Goal: Book appointment/travel/reservation

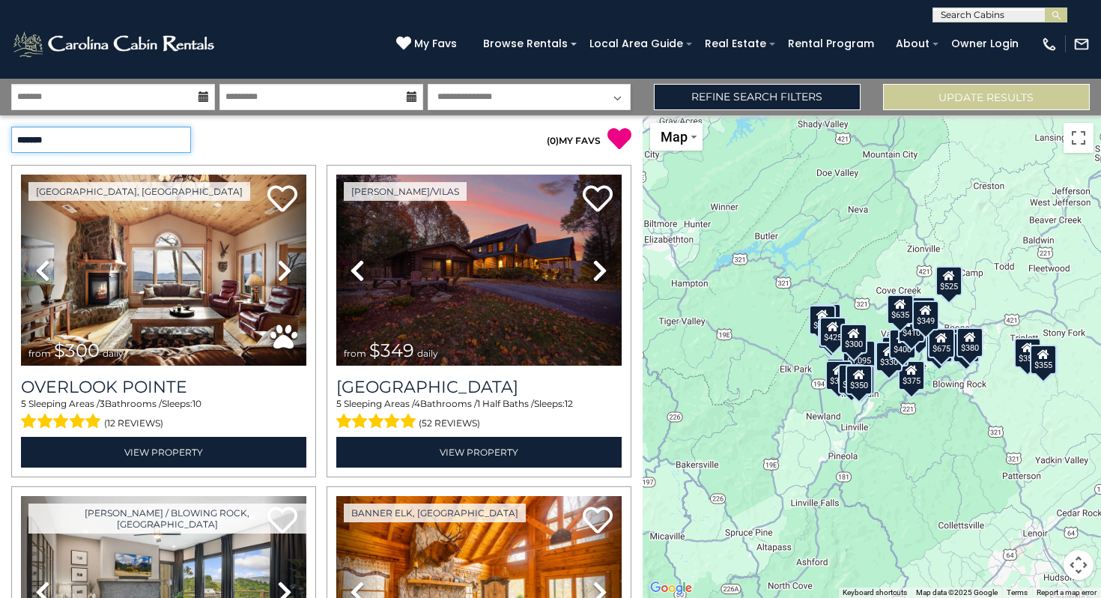
click at [180, 139] on select "**********" at bounding box center [101, 140] width 180 height 26
select select "**********"
click at [11, 127] on select "**********" at bounding box center [101, 140] width 180 height 26
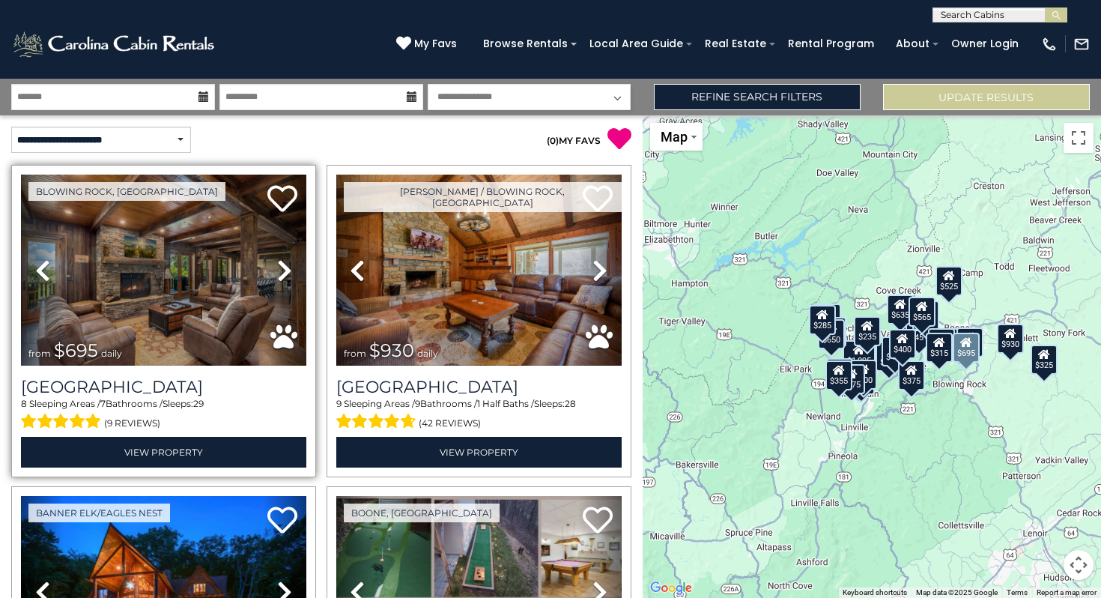
click at [284, 269] on icon at bounding box center [284, 270] width 15 height 24
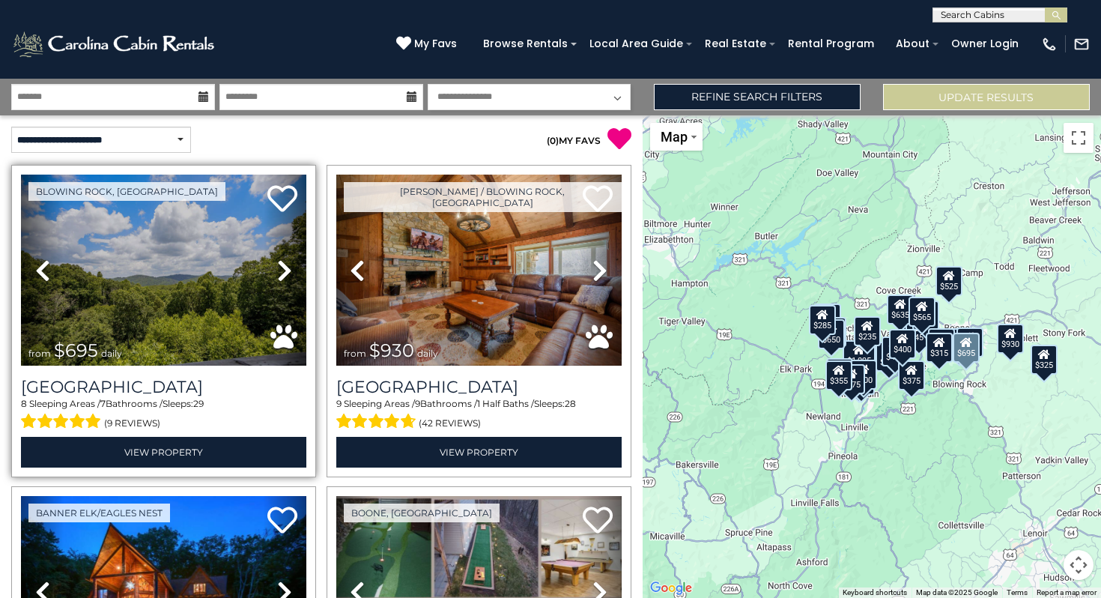
click at [284, 266] on icon at bounding box center [284, 270] width 15 height 24
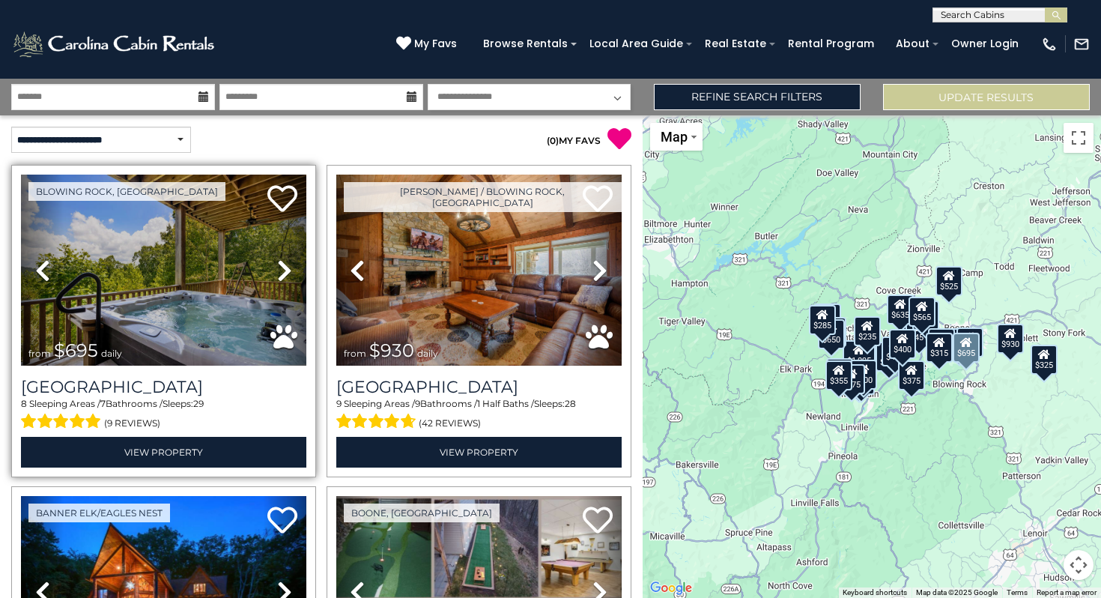
click at [284, 266] on icon at bounding box center [284, 270] width 15 height 24
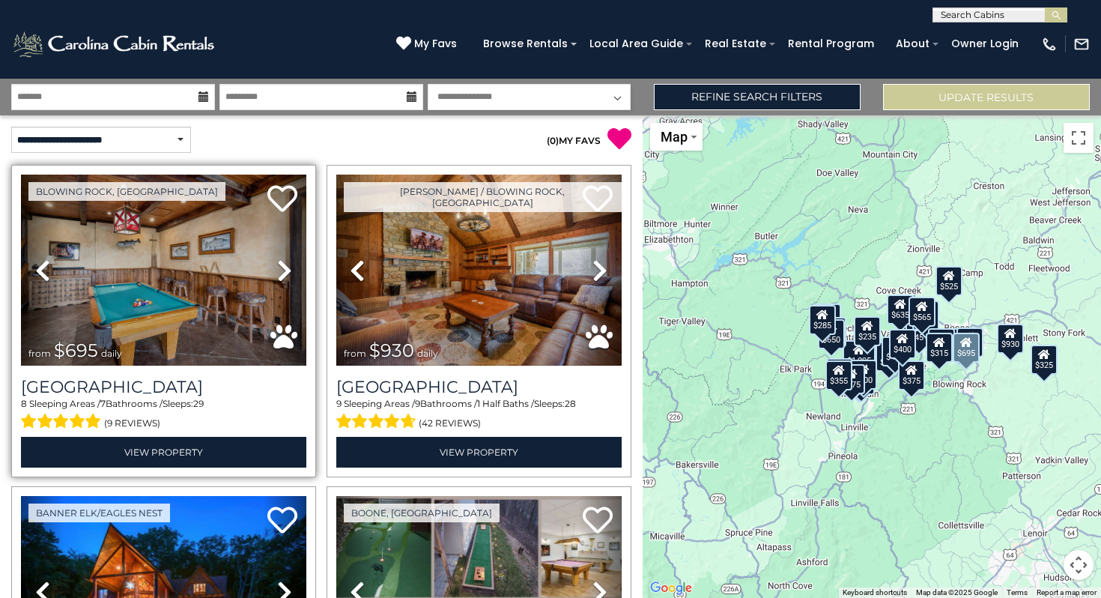
click at [284, 266] on icon at bounding box center [284, 270] width 15 height 24
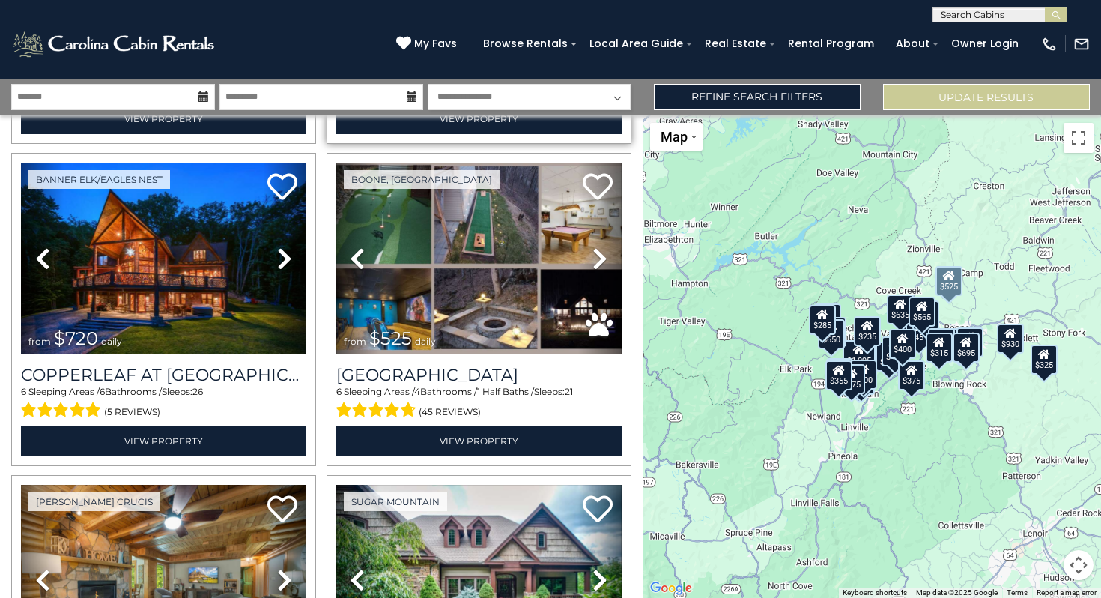
scroll to position [330, 0]
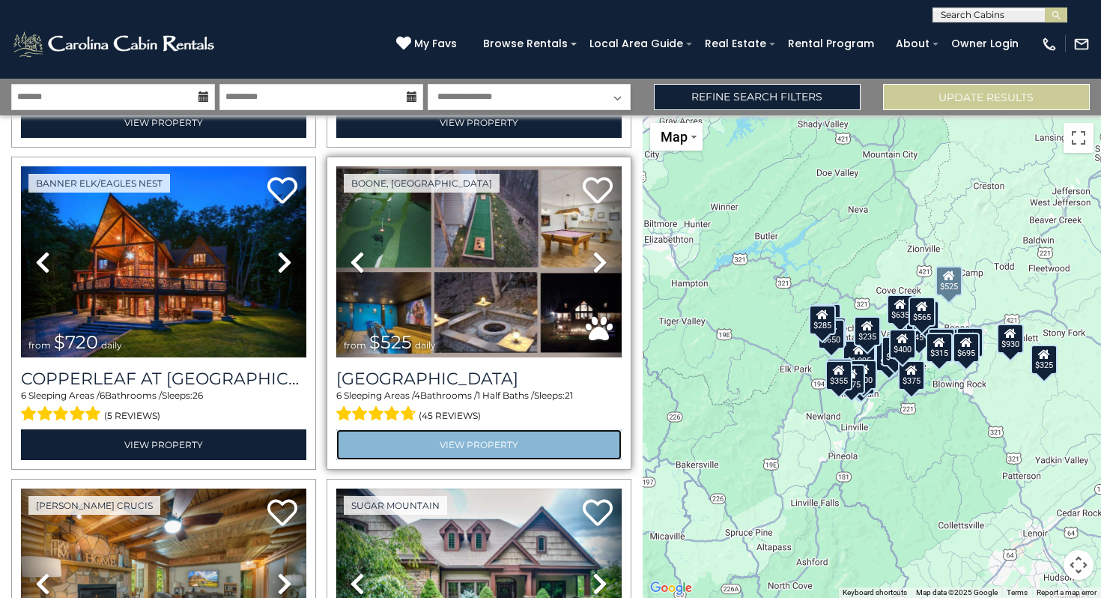
click at [487, 445] on link "View Property" at bounding box center [478, 444] width 285 height 31
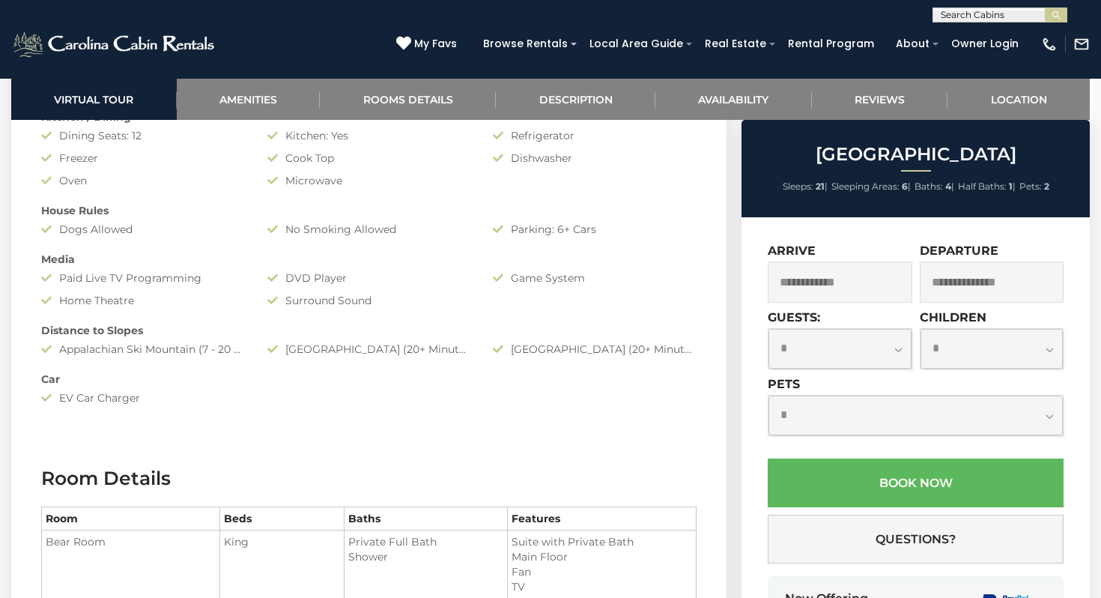
scroll to position [2051, 0]
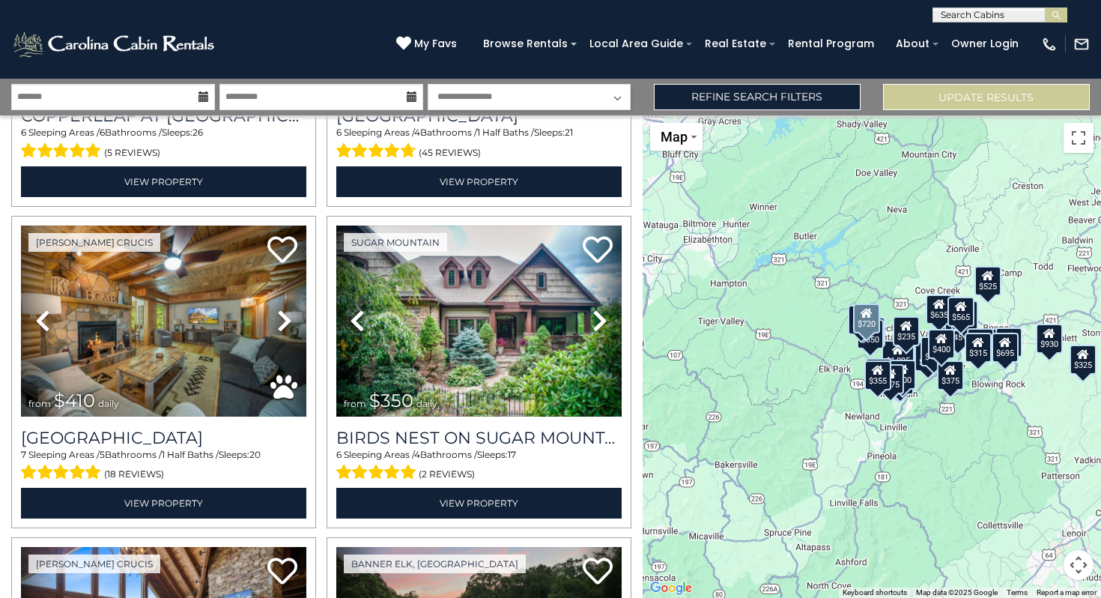
scroll to position [596, 0]
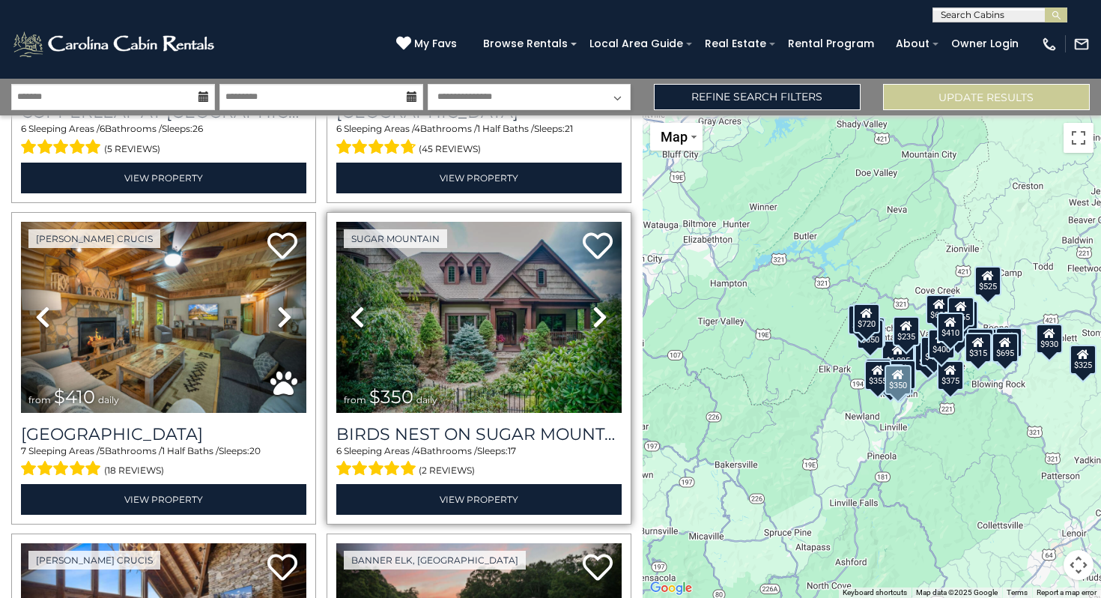
click at [605, 316] on icon at bounding box center [600, 317] width 15 height 24
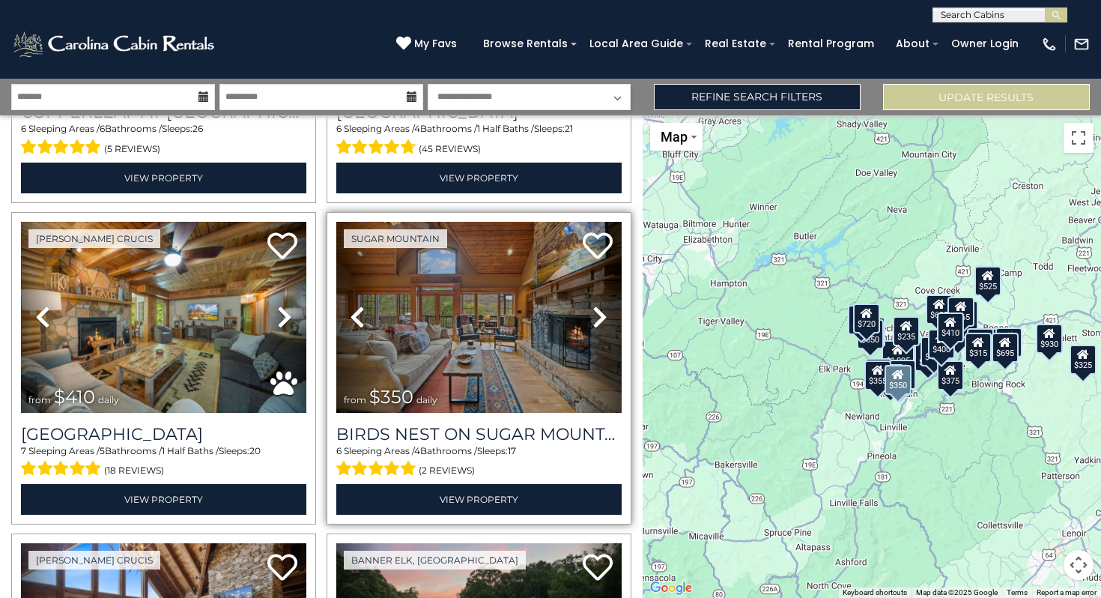
click at [605, 316] on icon at bounding box center [600, 317] width 15 height 24
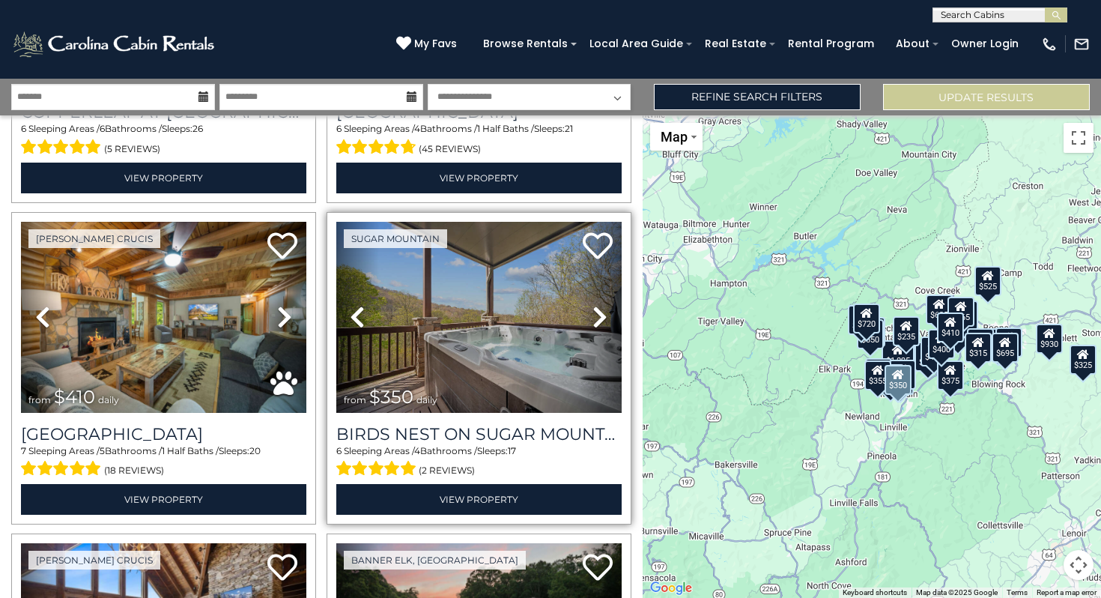
click at [605, 316] on icon at bounding box center [600, 317] width 15 height 24
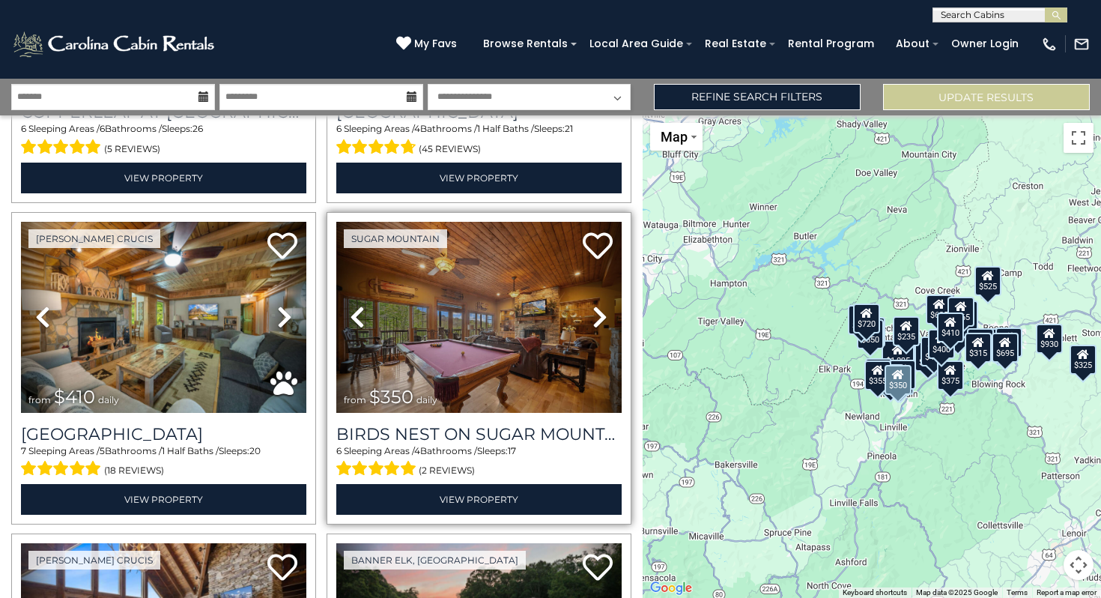
click at [605, 316] on icon at bounding box center [600, 317] width 15 height 24
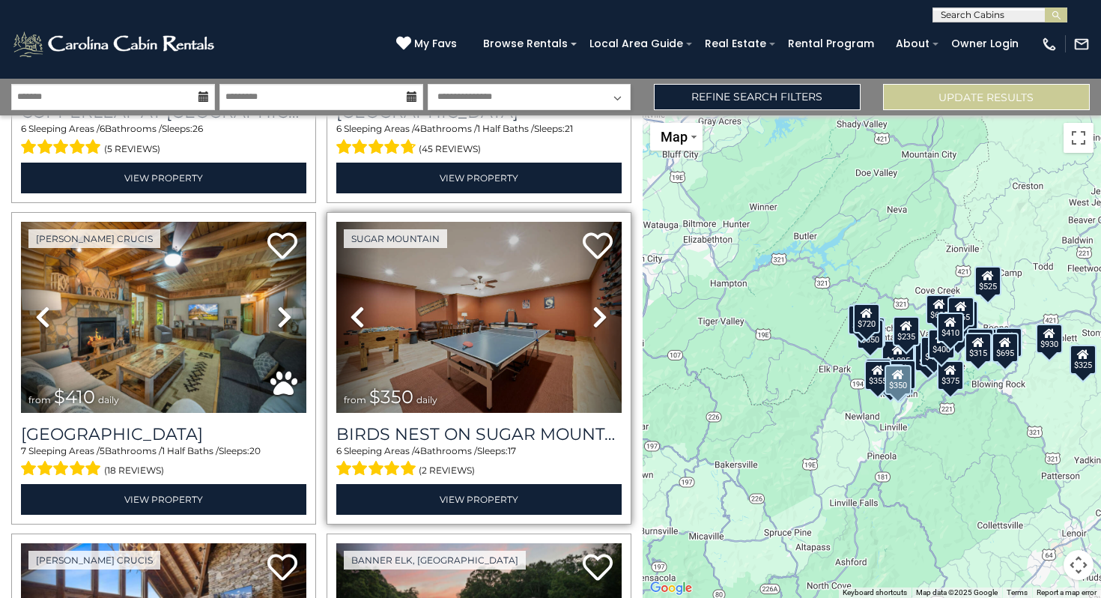
click at [605, 316] on icon at bounding box center [600, 317] width 15 height 24
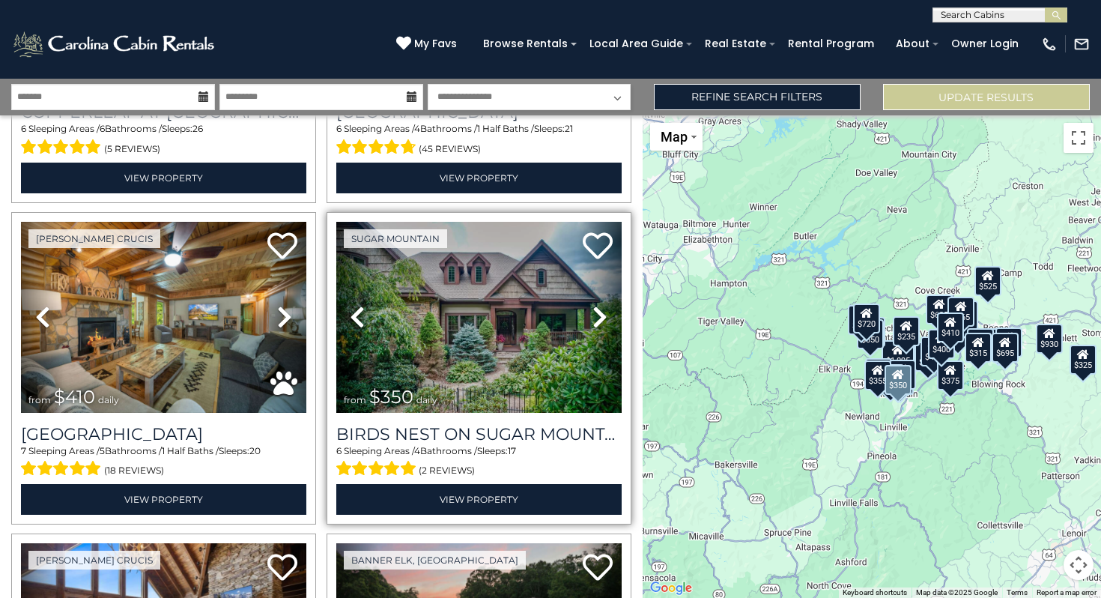
click at [605, 316] on icon at bounding box center [600, 317] width 15 height 24
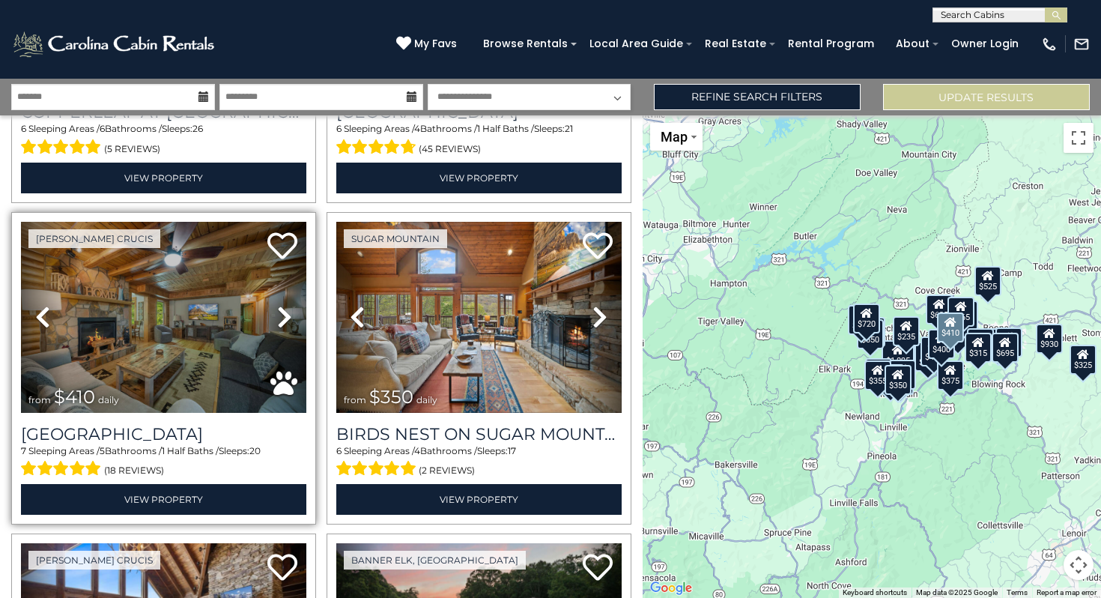
click at [290, 320] on icon at bounding box center [284, 317] width 15 height 24
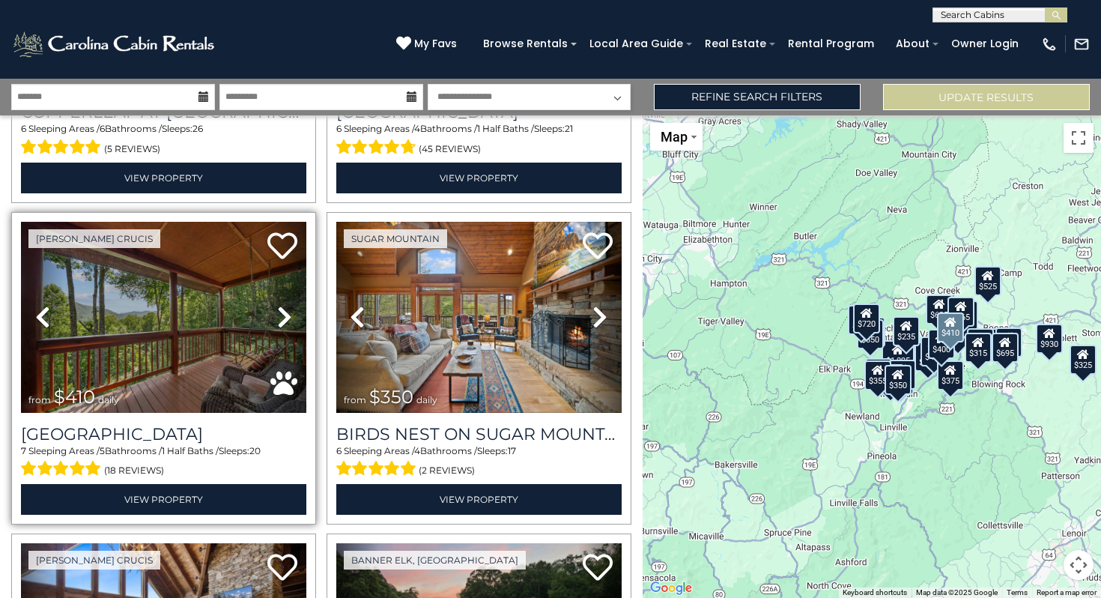
click at [290, 320] on icon at bounding box center [284, 317] width 15 height 24
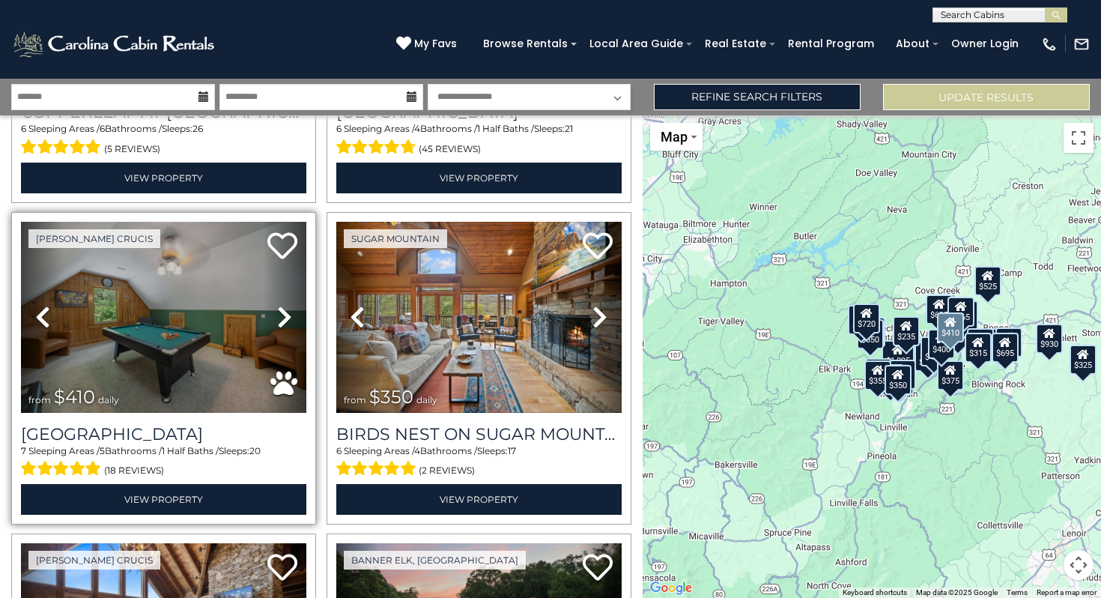
click at [290, 320] on icon at bounding box center [284, 317] width 15 height 24
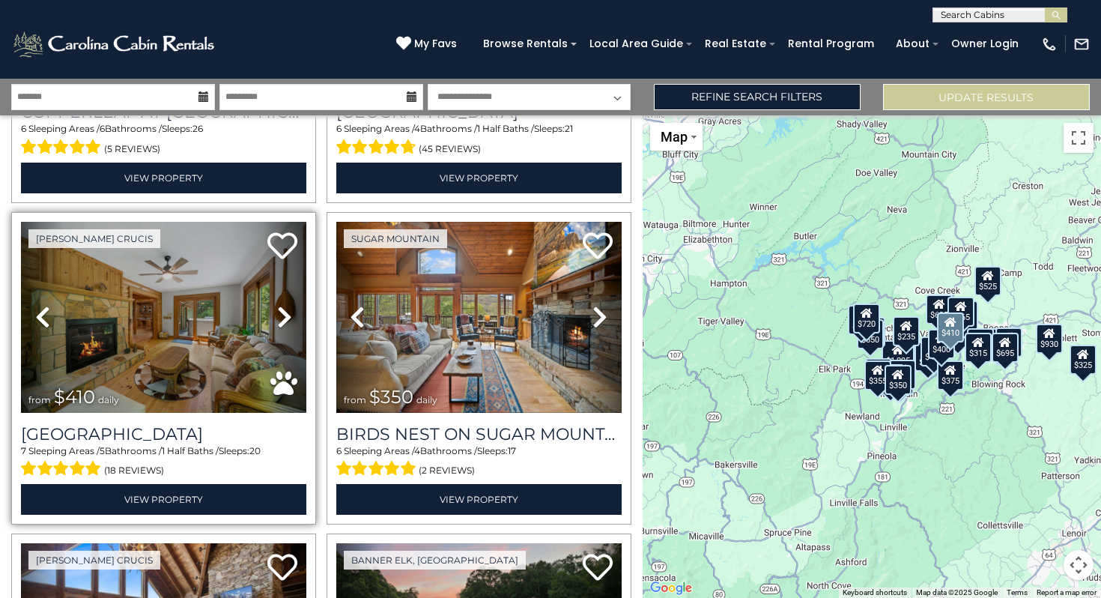
click at [290, 320] on icon at bounding box center [284, 317] width 15 height 24
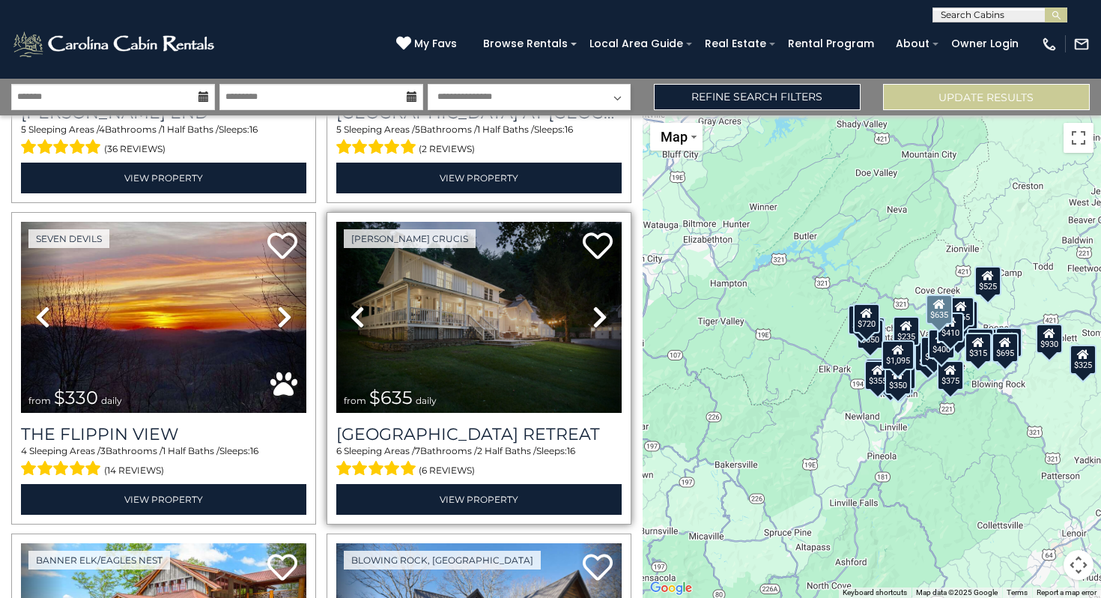
scroll to position [1564, 0]
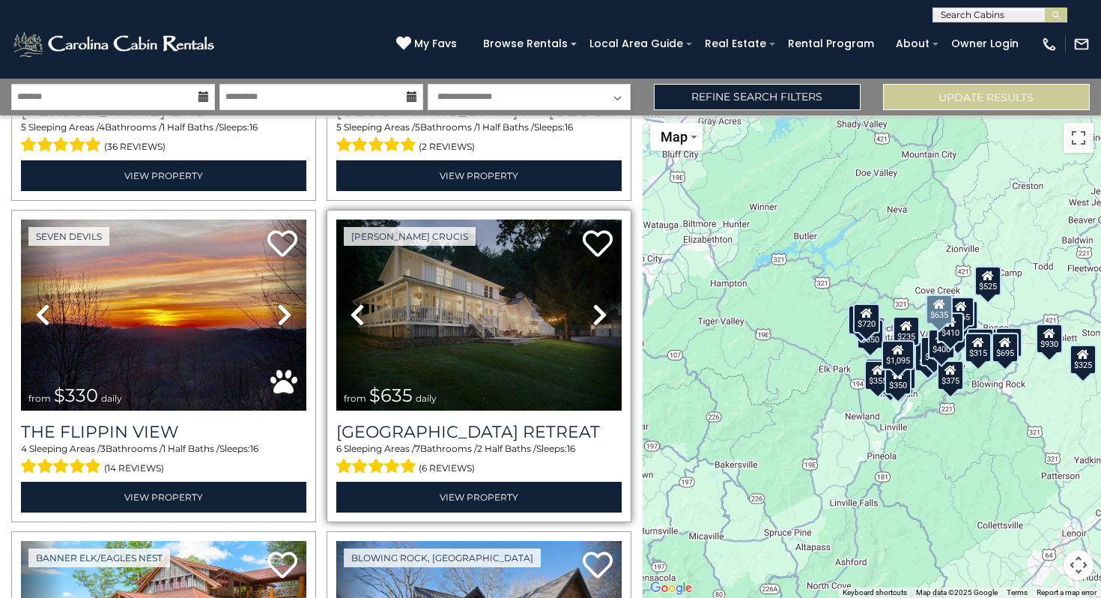
click at [602, 315] on icon at bounding box center [600, 315] width 15 height 24
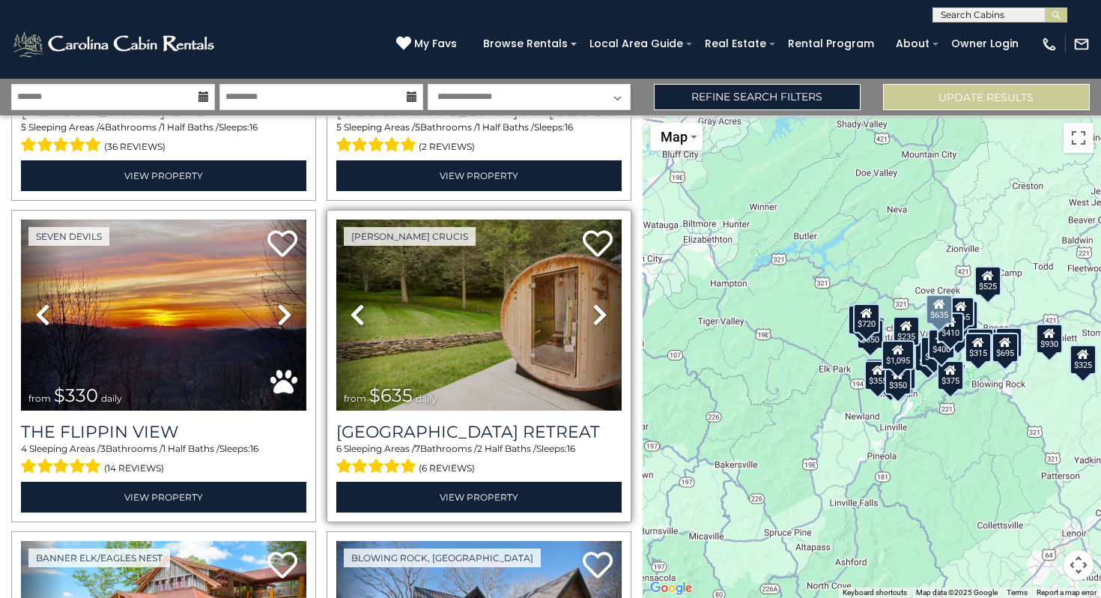
click at [602, 315] on icon at bounding box center [600, 315] width 15 height 24
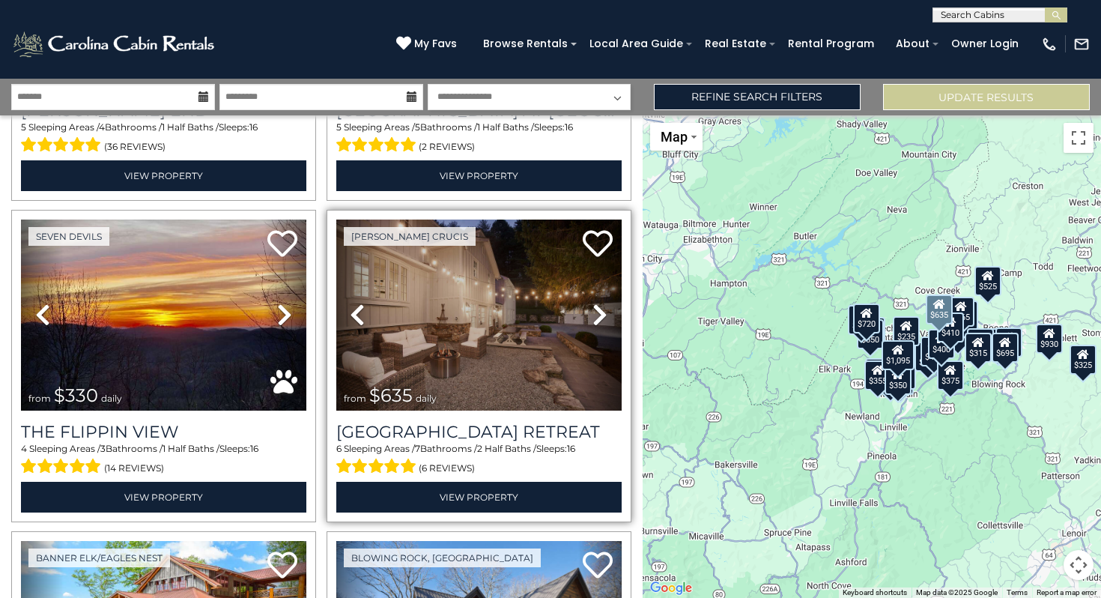
click at [602, 315] on icon at bounding box center [600, 315] width 15 height 24
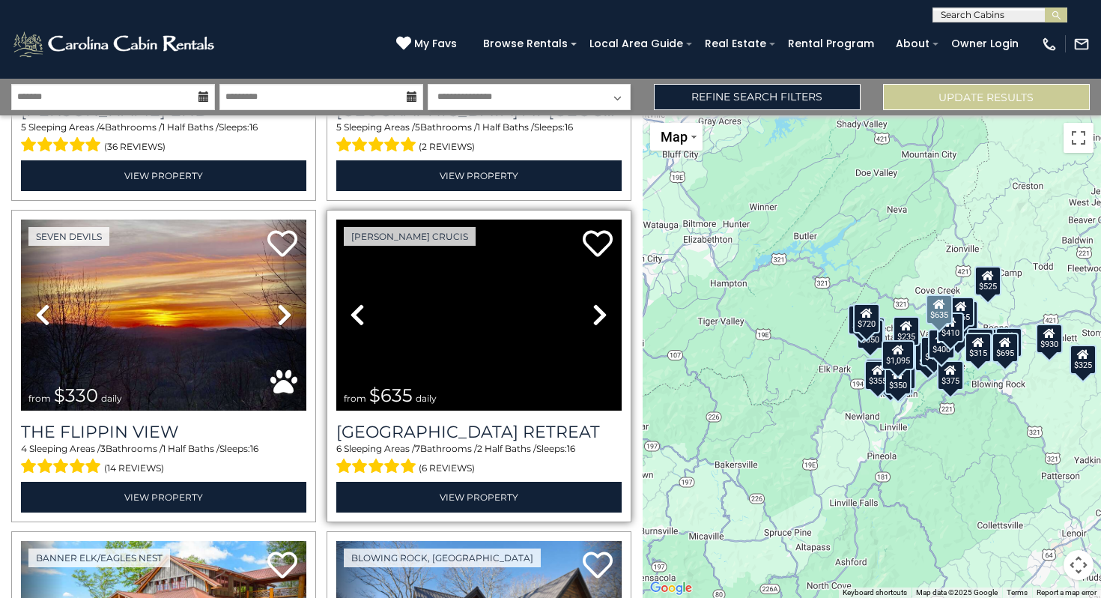
click at [602, 315] on icon at bounding box center [600, 315] width 15 height 24
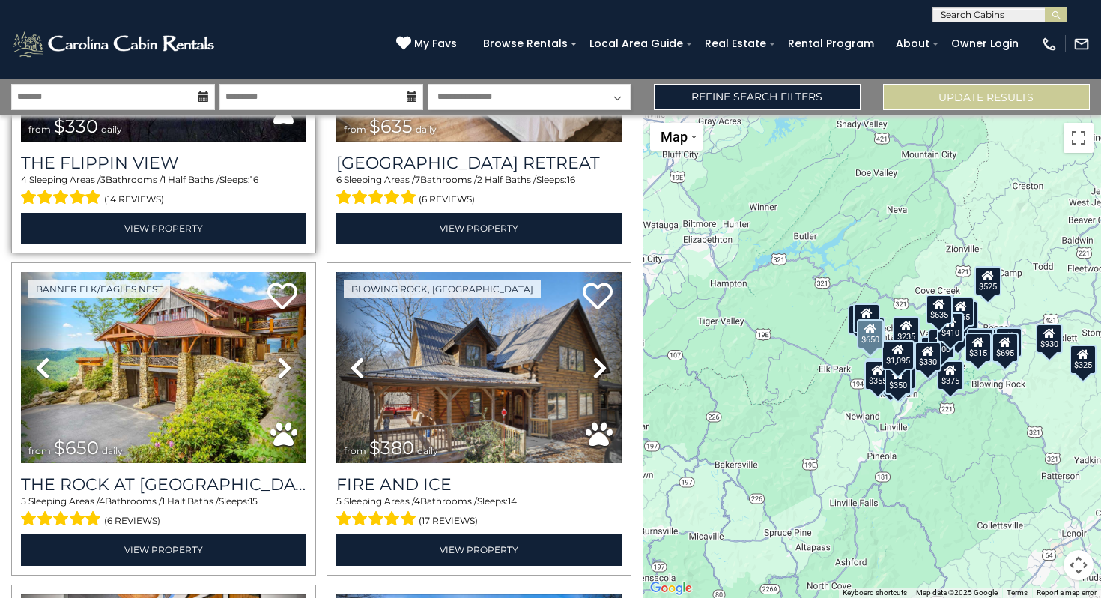
scroll to position [1842, 0]
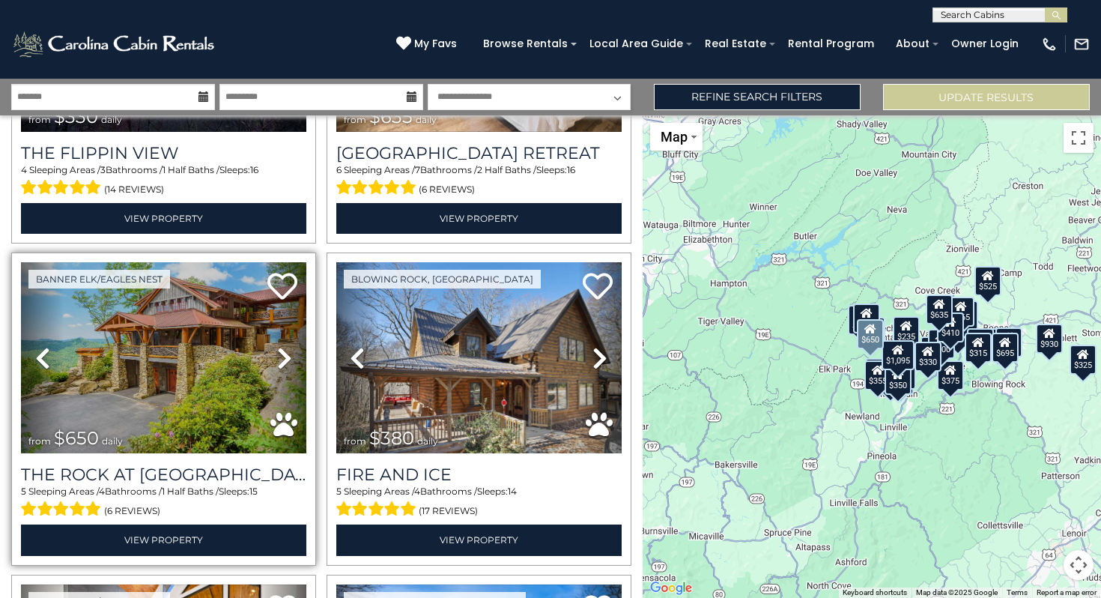
click at [287, 353] on icon at bounding box center [284, 358] width 15 height 24
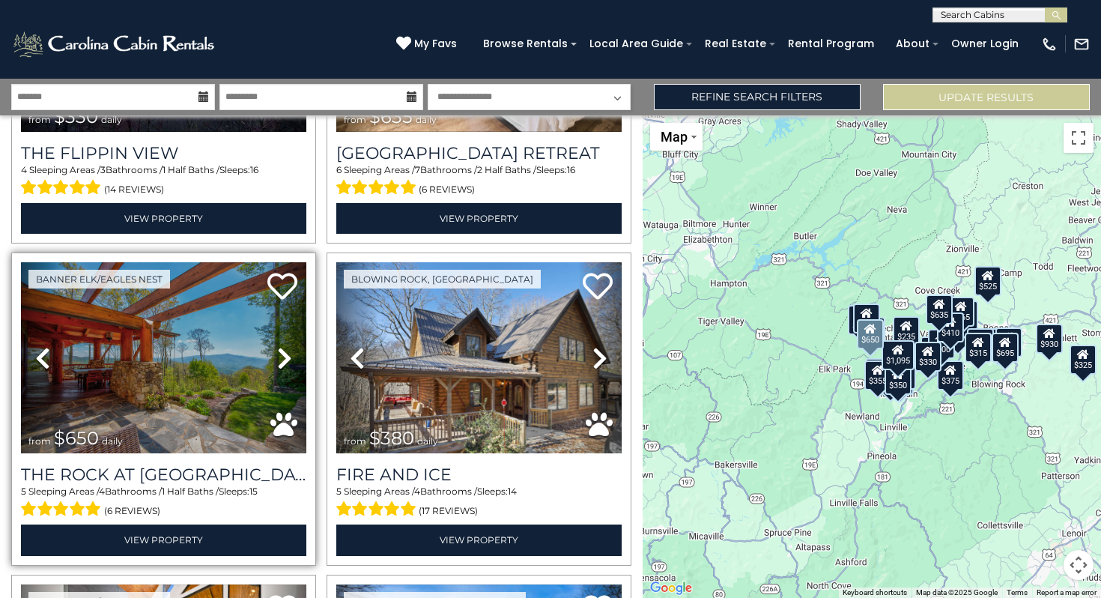
click at [287, 353] on icon at bounding box center [284, 358] width 15 height 24
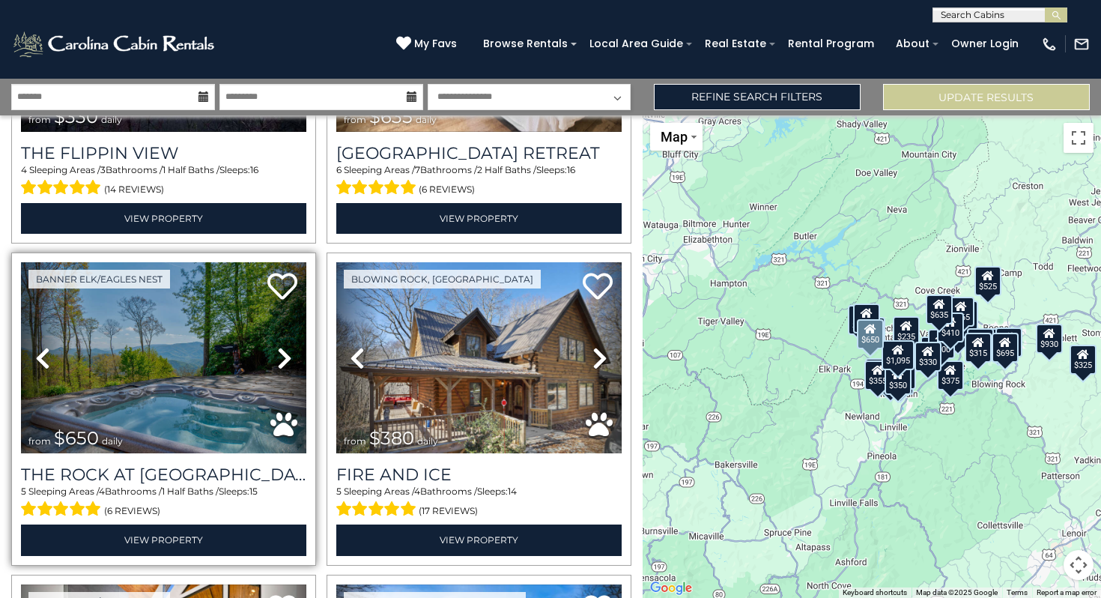
click at [287, 353] on icon at bounding box center [284, 358] width 15 height 24
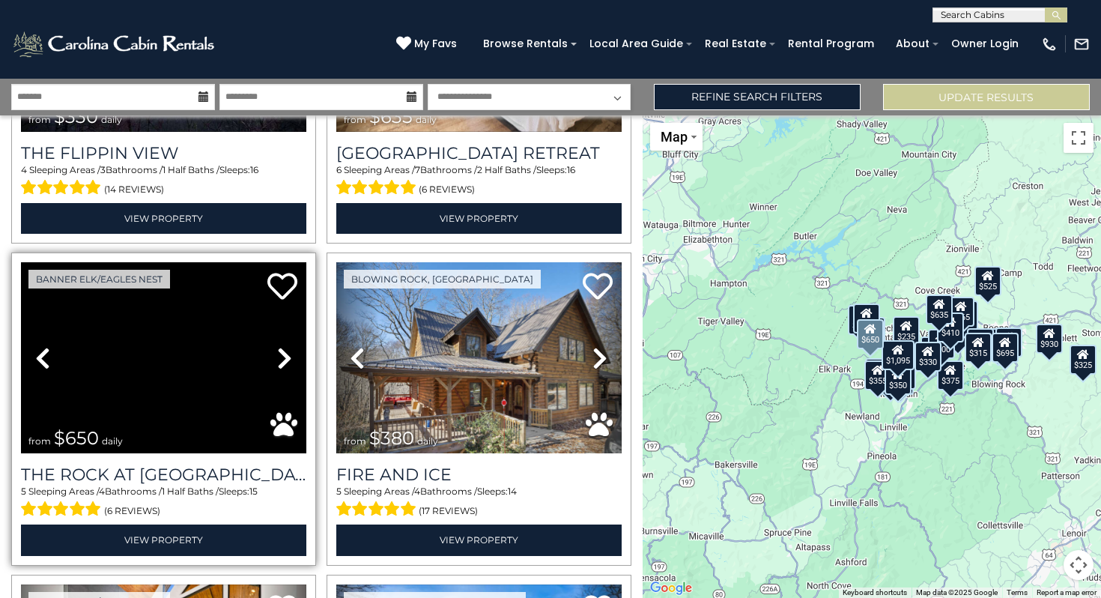
click at [287, 353] on icon at bounding box center [284, 358] width 15 height 24
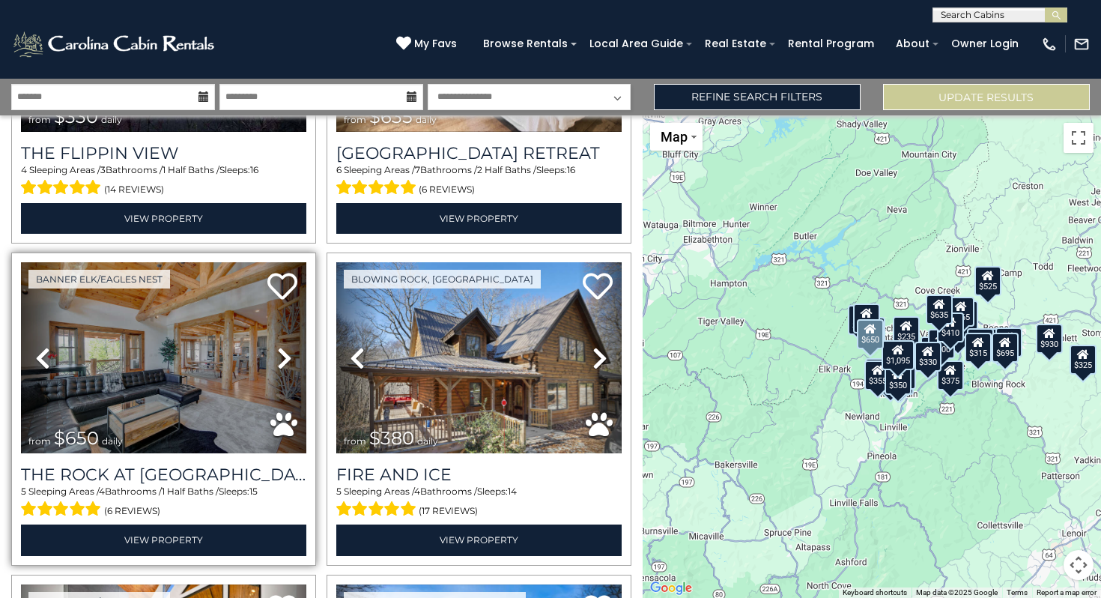
click at [287, 353] on icon at bounding box center [284, 358] width 15 height 24
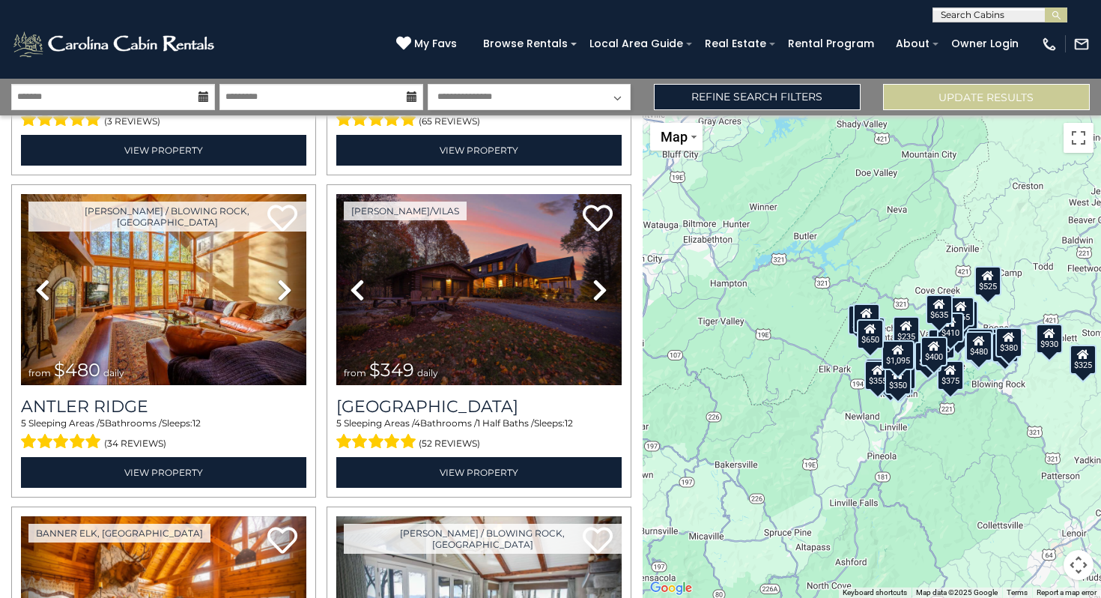
scroll to position [2883, 0]
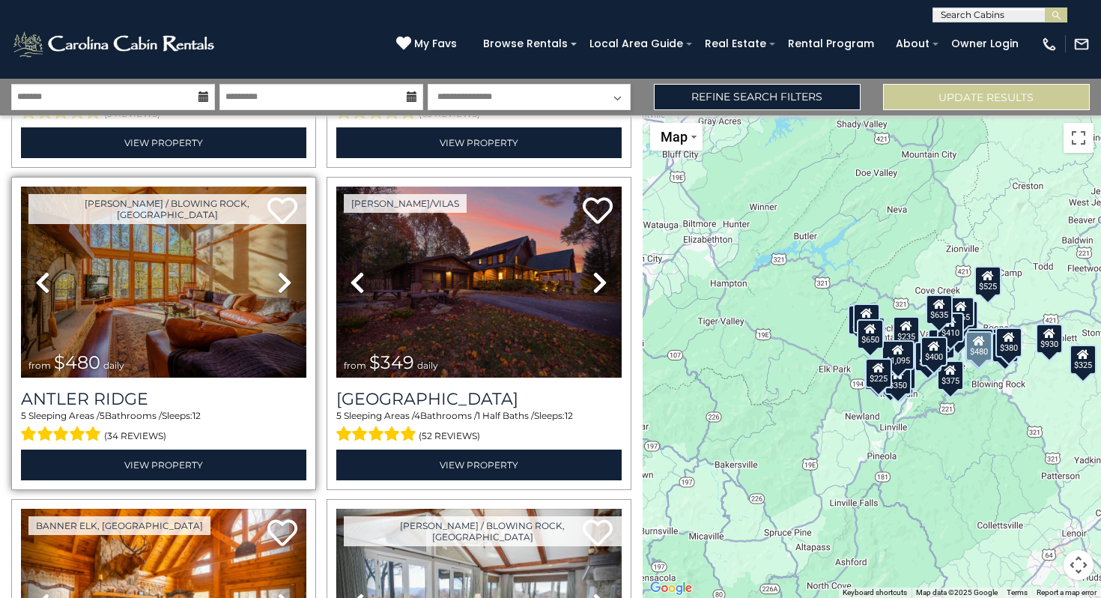
click at [284, 288] on icon at bounding box center [284, 282] width 15 height 24
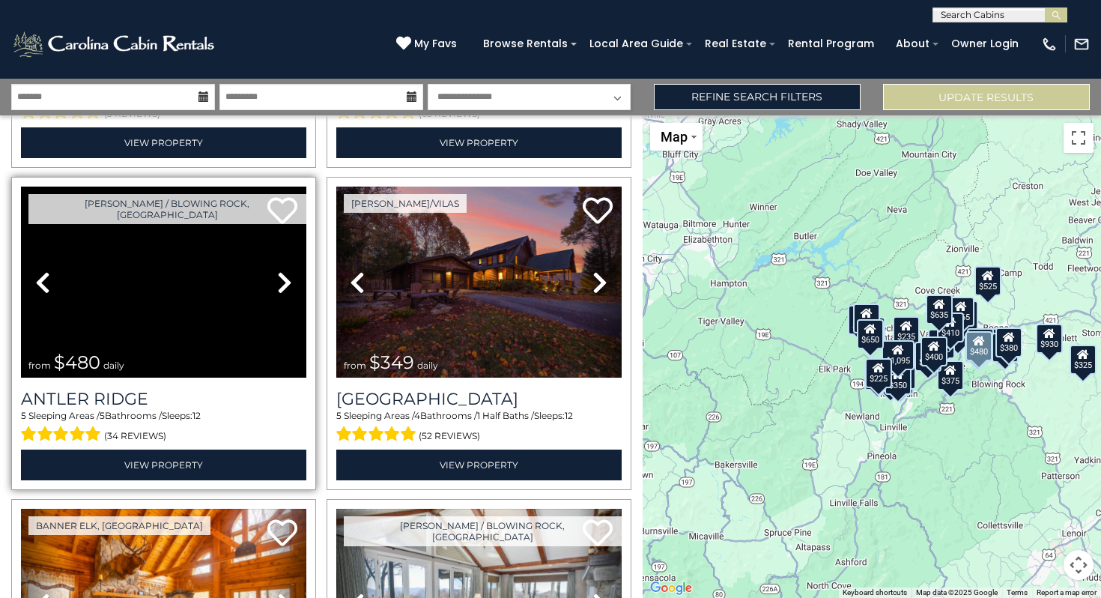
click at [284, 288] on icon at bounding box center [284, 282] width 15 height 24
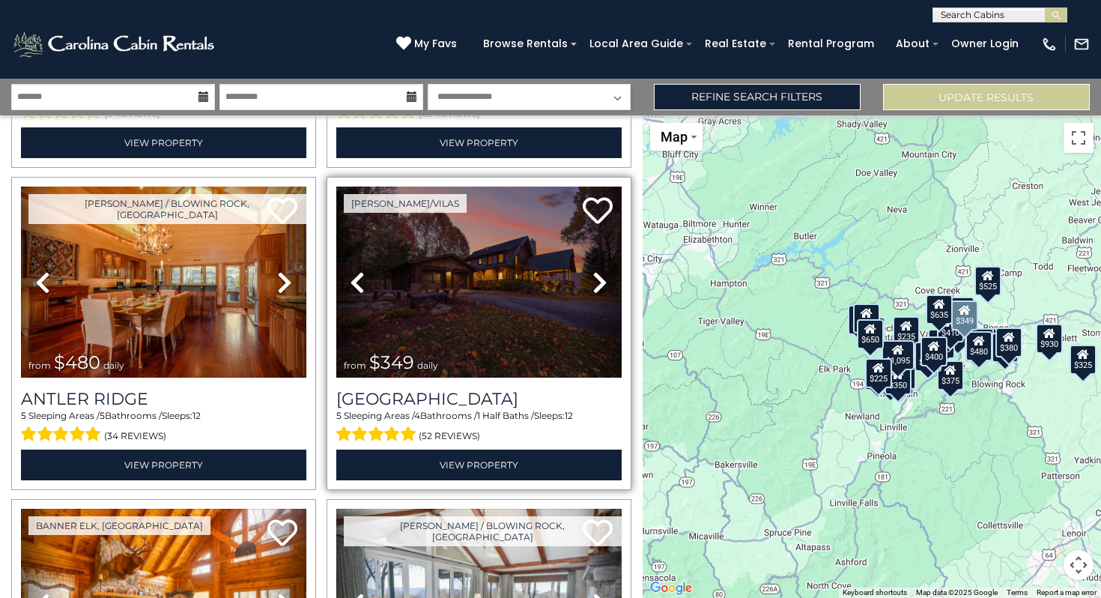
click at [602, 283] on icon at bounding box center [600, 282] width 15 height 24
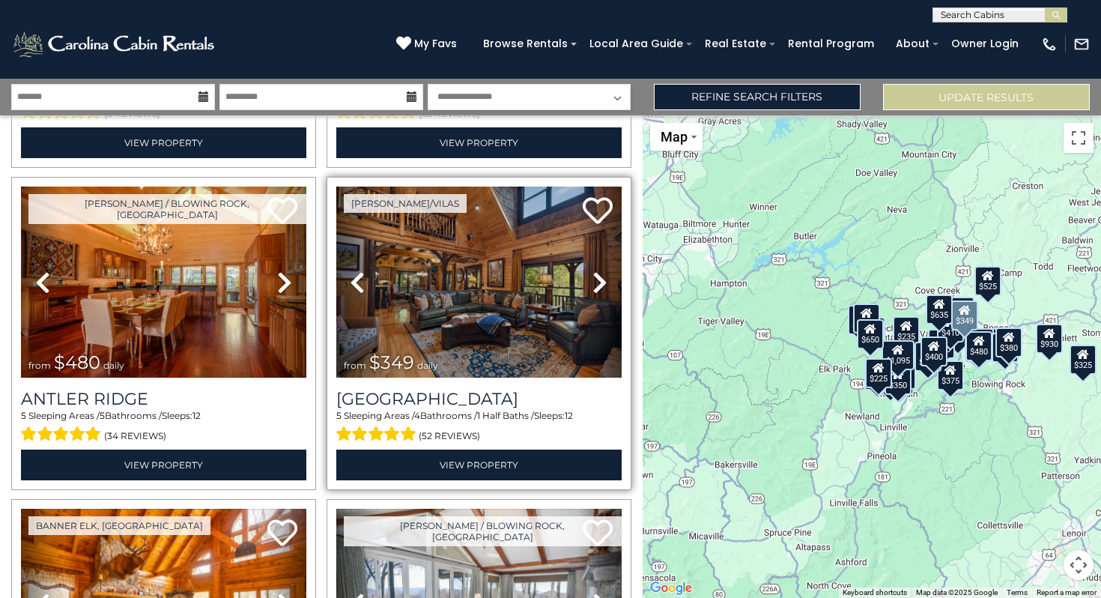
click at [602, 283] on icon at bounding box center [600, 282] width 15 height 24
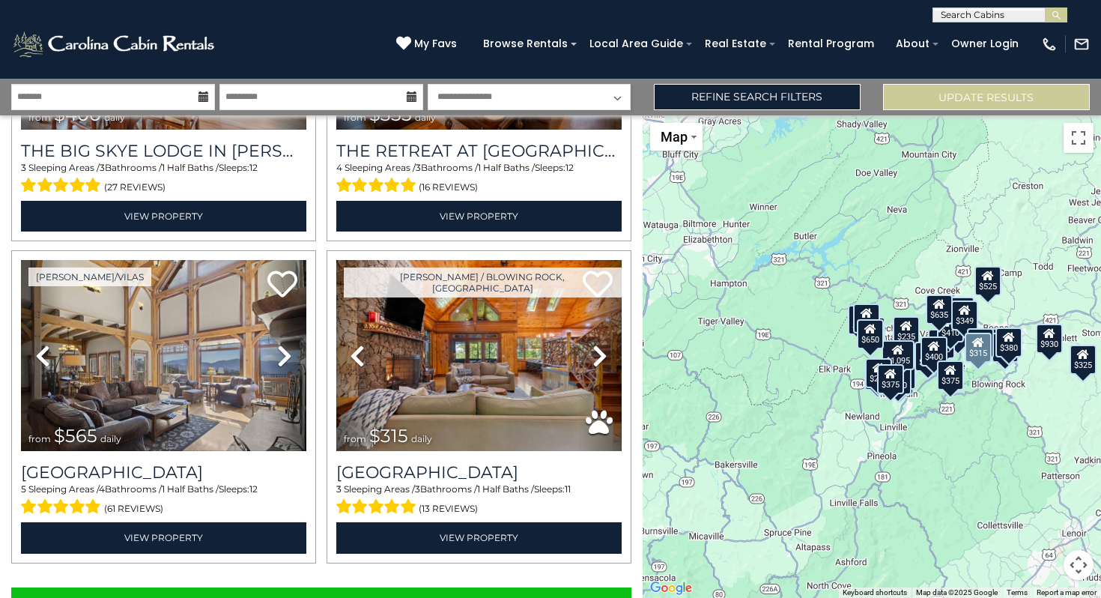
scroll to position [4474, 0]
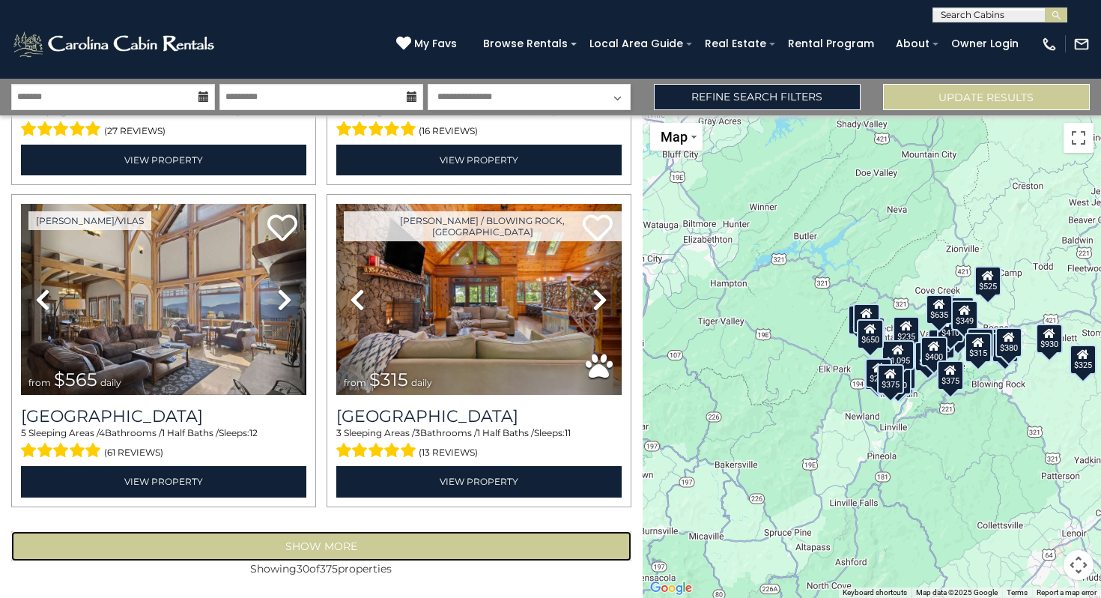
click at [354, 548] on button "Show More" at bounding box center [321, 546] width 620 height 30
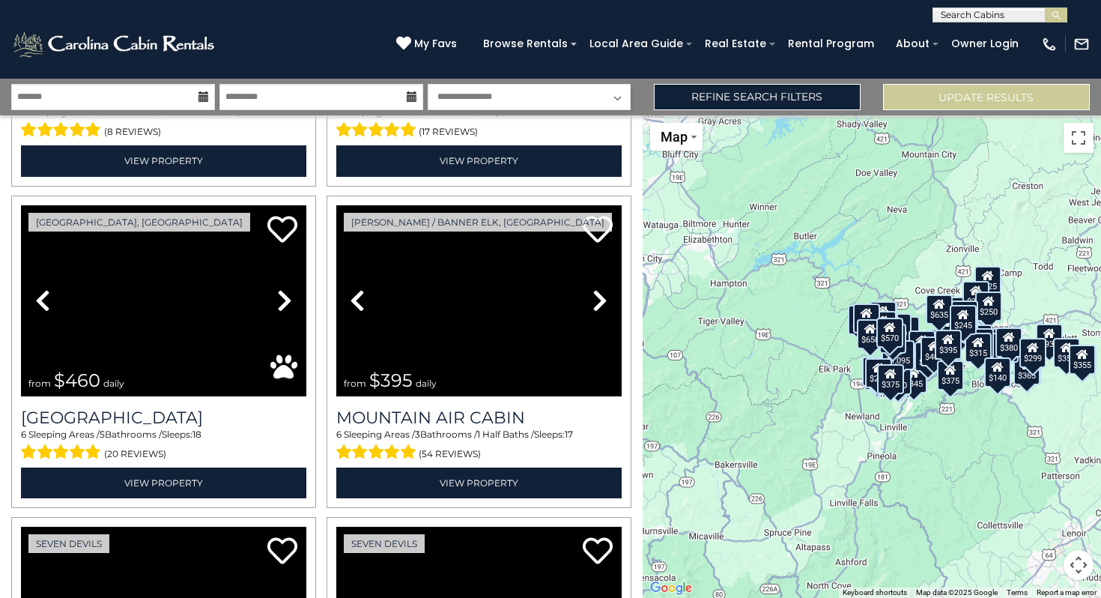
scroll to position [6426, 0]
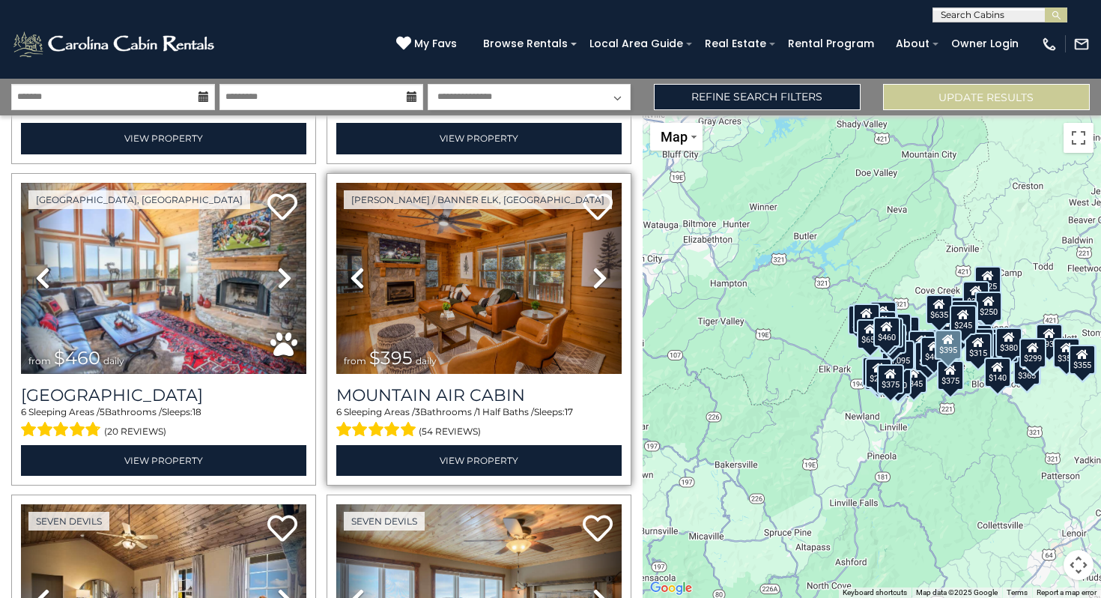
click at [599, 283] on icon at bounding box center [600, 278] width 15 height 24
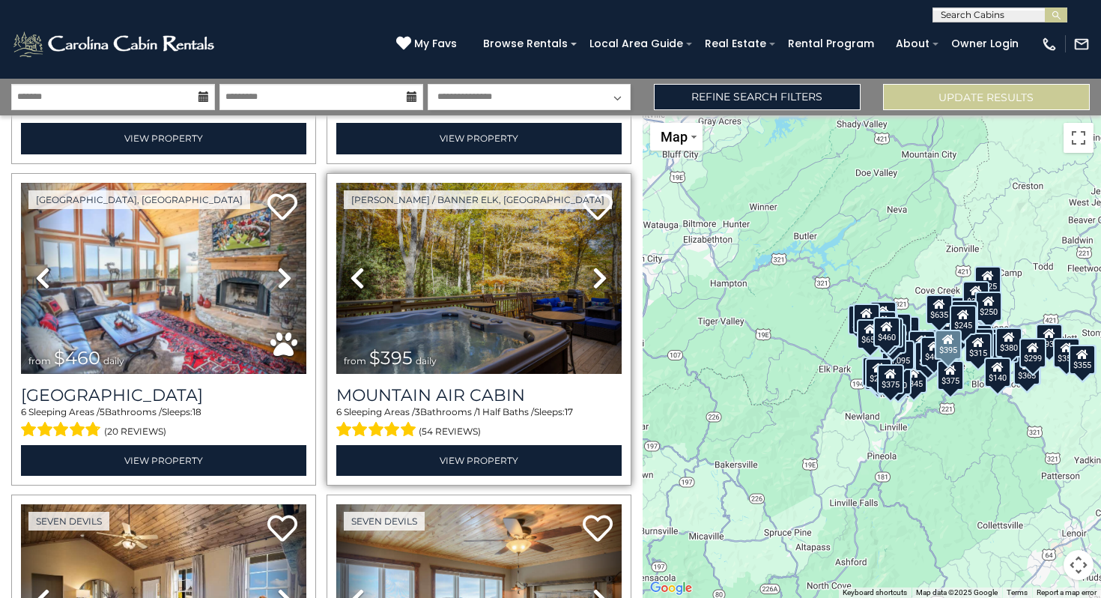
click at [599, 283] on icon at bounding box center [600, 278] width 15 height 24
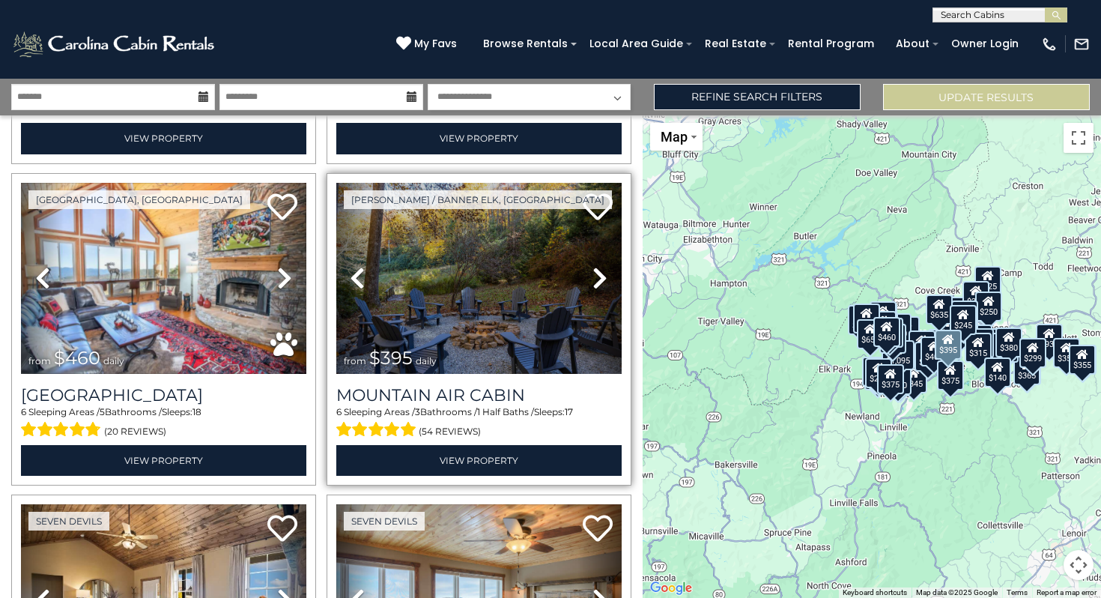
click at [599, 283] on icon at bounding box center [600, 278] width 15 height 24
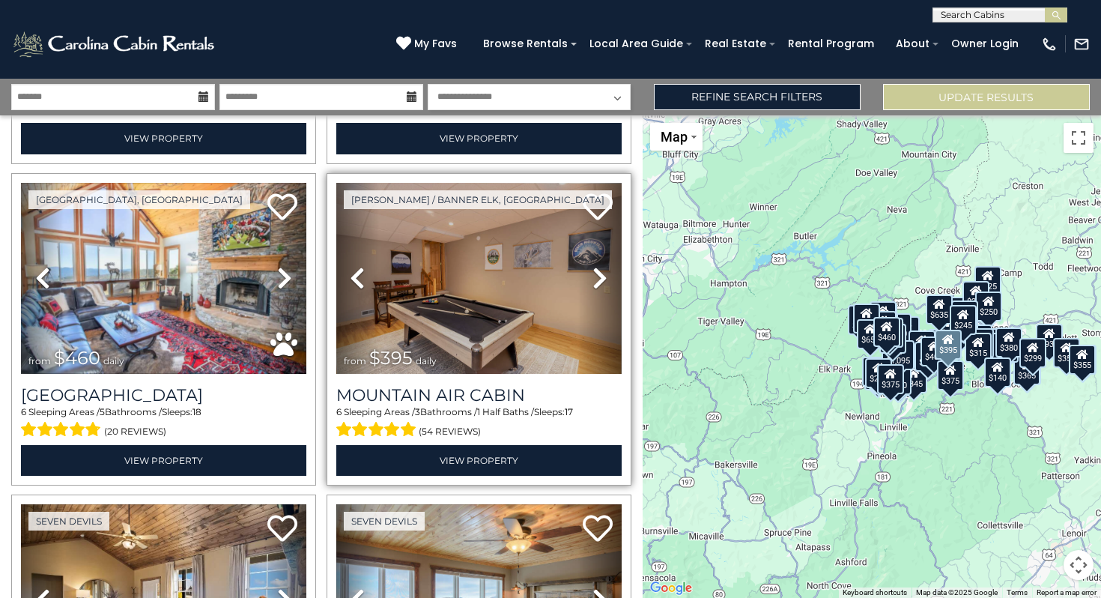
click at [599, 283] on icon at bounding box center [600, 278] width 15 height 24
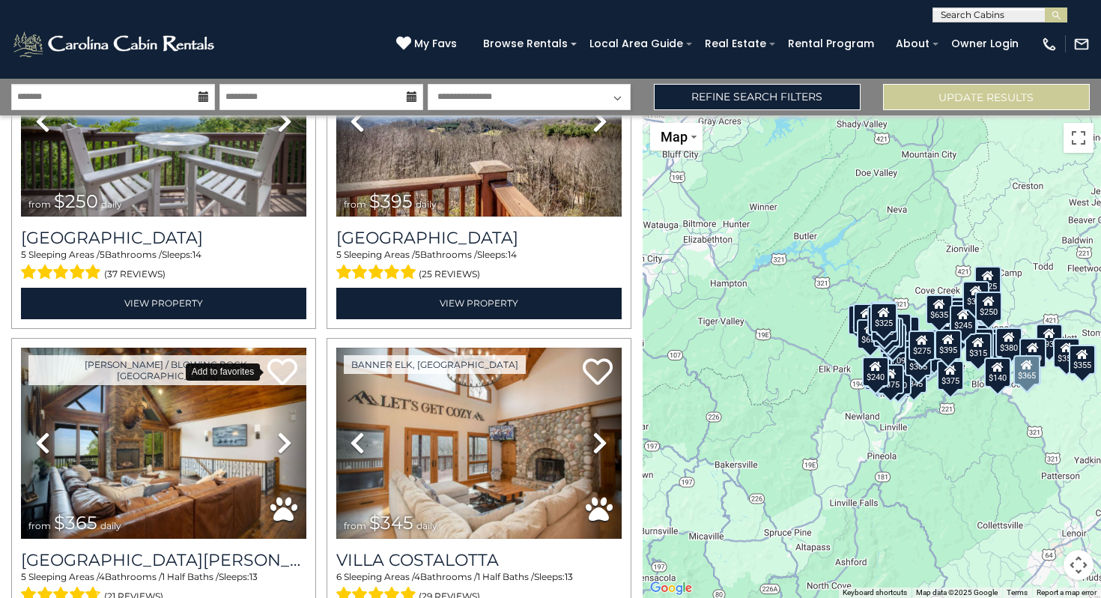
scroll to position [8897, 0]
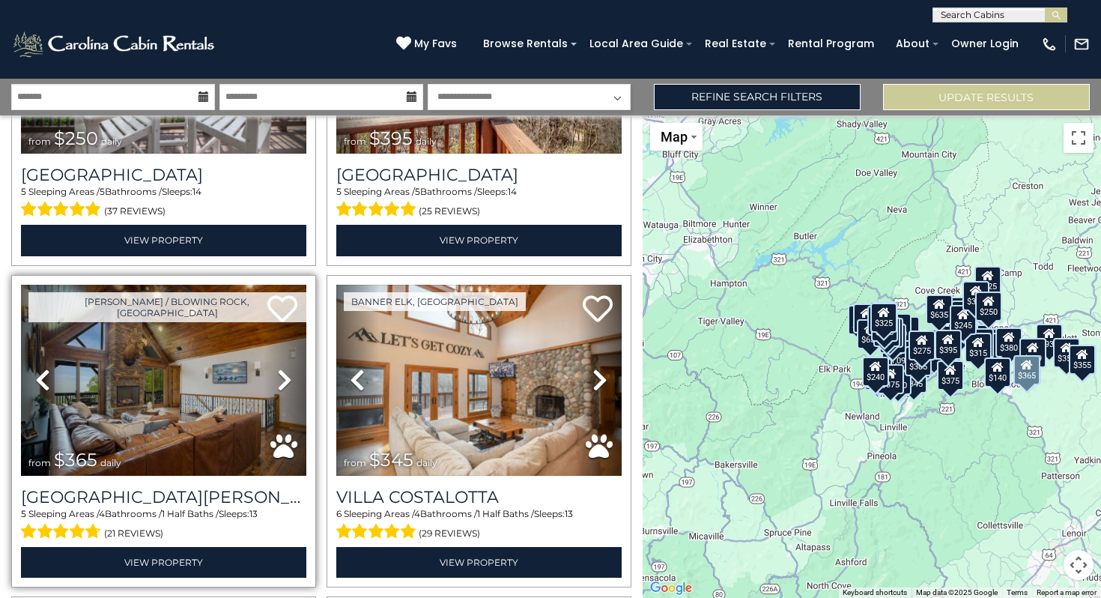
click at [287, 377] on icon at bounding box center [284, 380] width 15 height 24
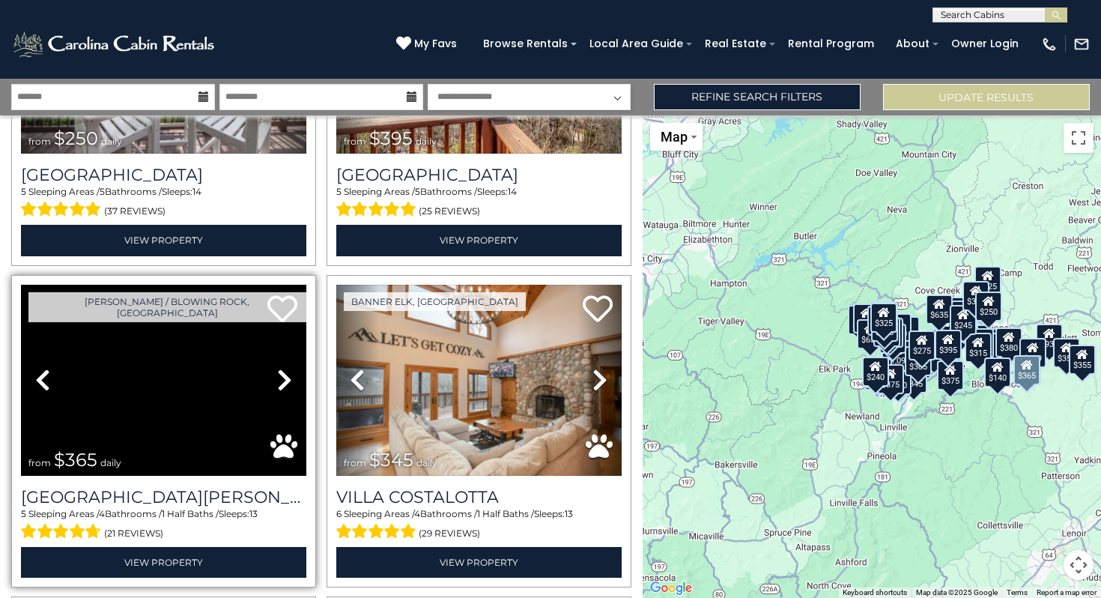
click at [287, 377] on icon at bounding box center [284, 380] width 15 height 24
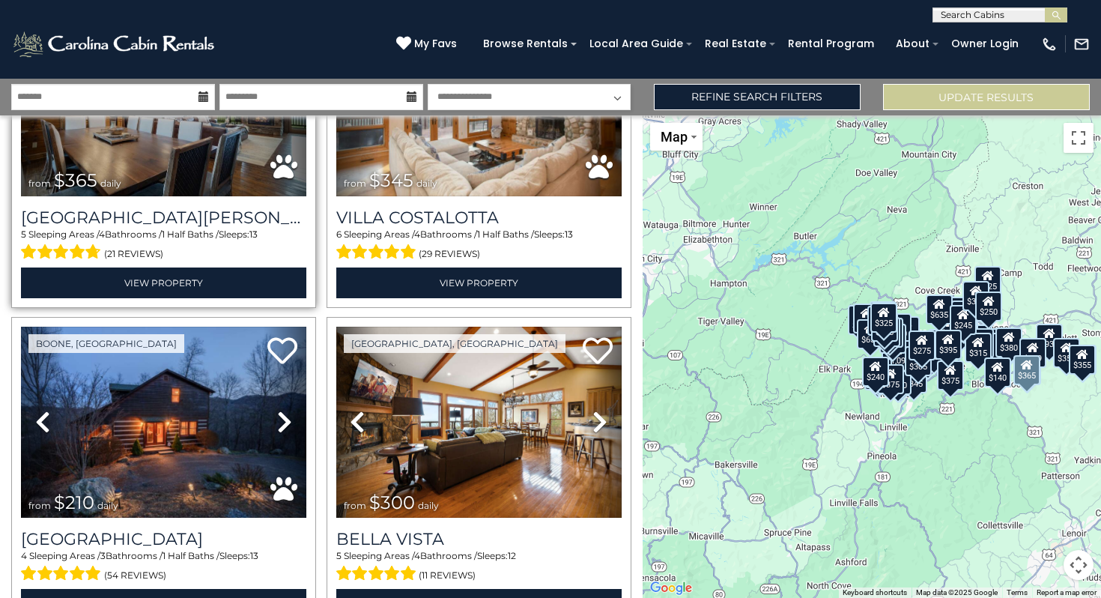
scroll to position [9300, 0]
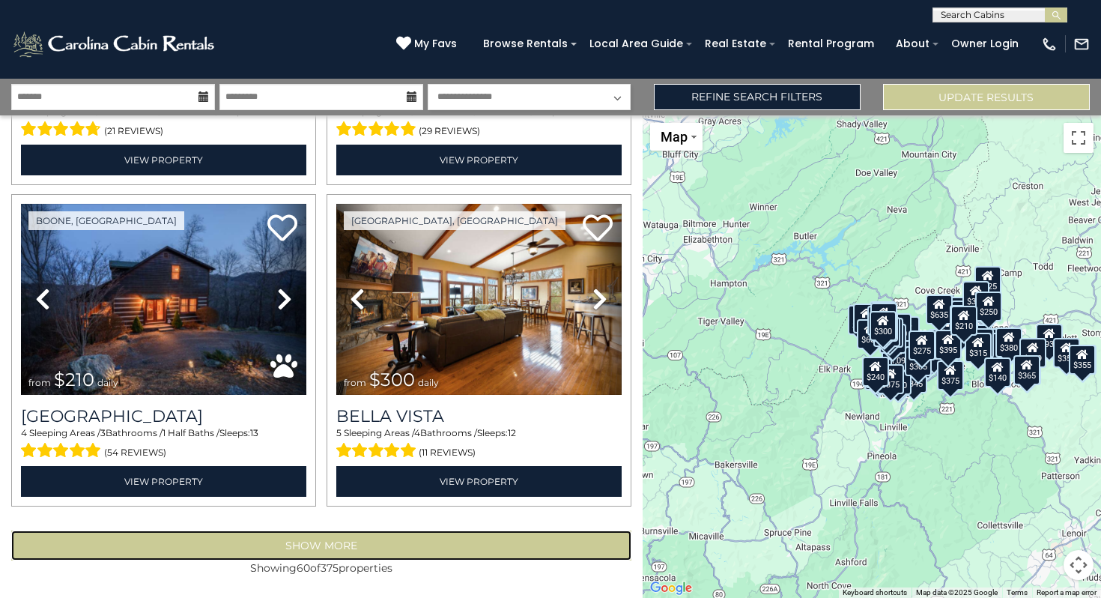
click at [435, 540] on button "Show More" at bounding box center [321, 545] width 620 height 30
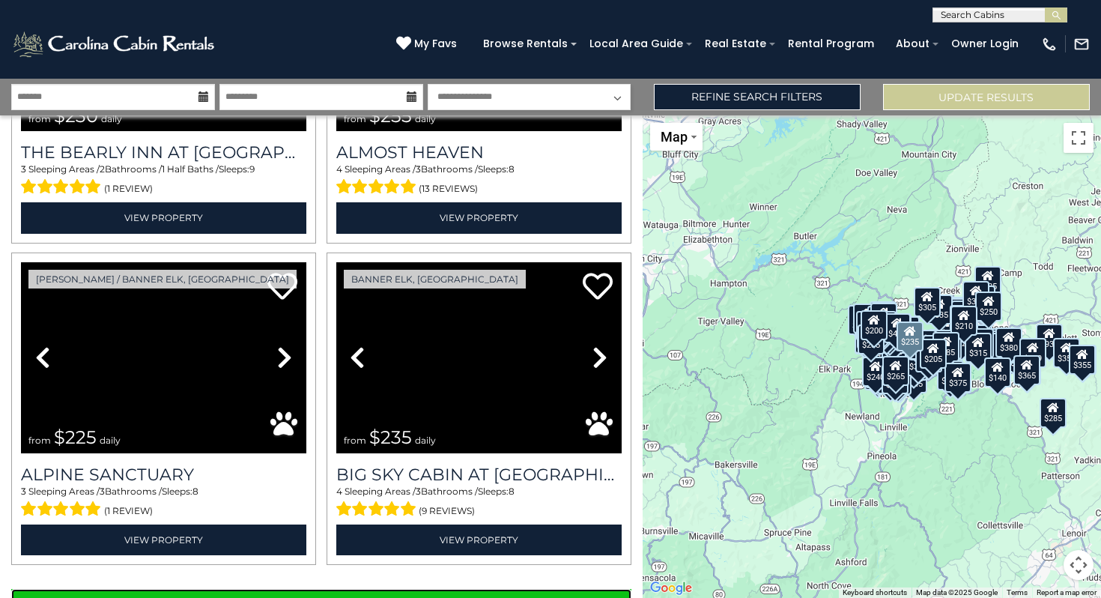
scroll to position [14125, 0]
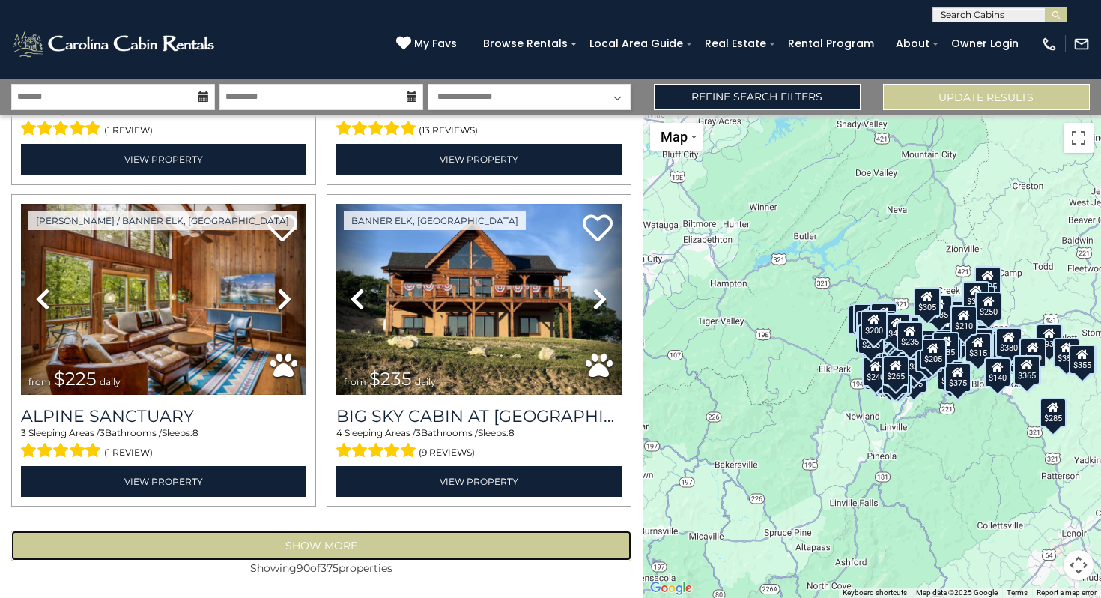
click at [432, 545] on button "Show More" at bounding box center [321, 545] width 620 height 30
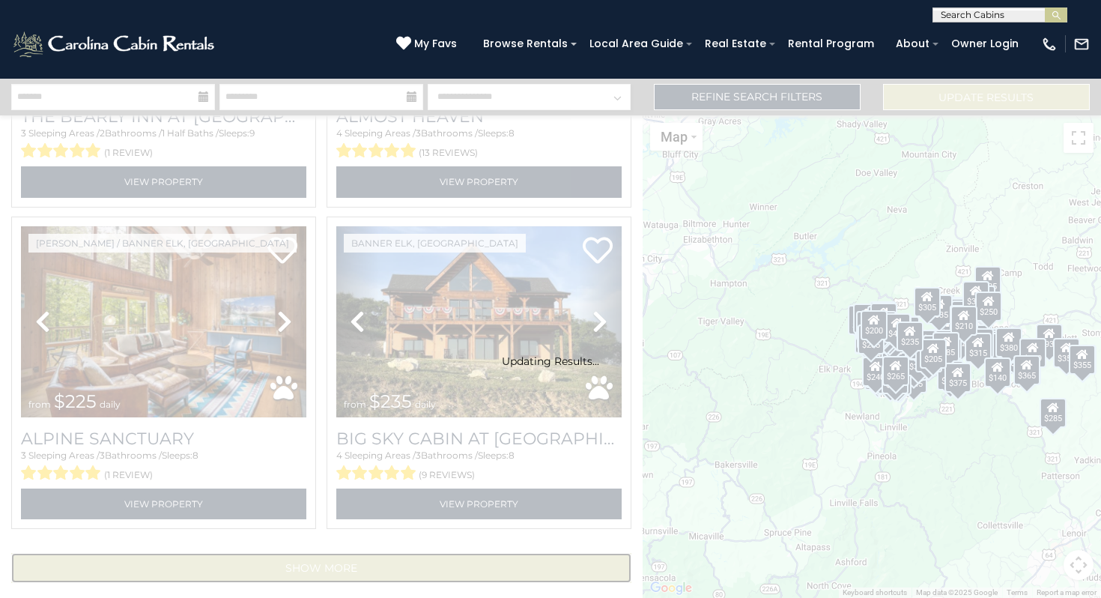
scroll to position [14103, 0]
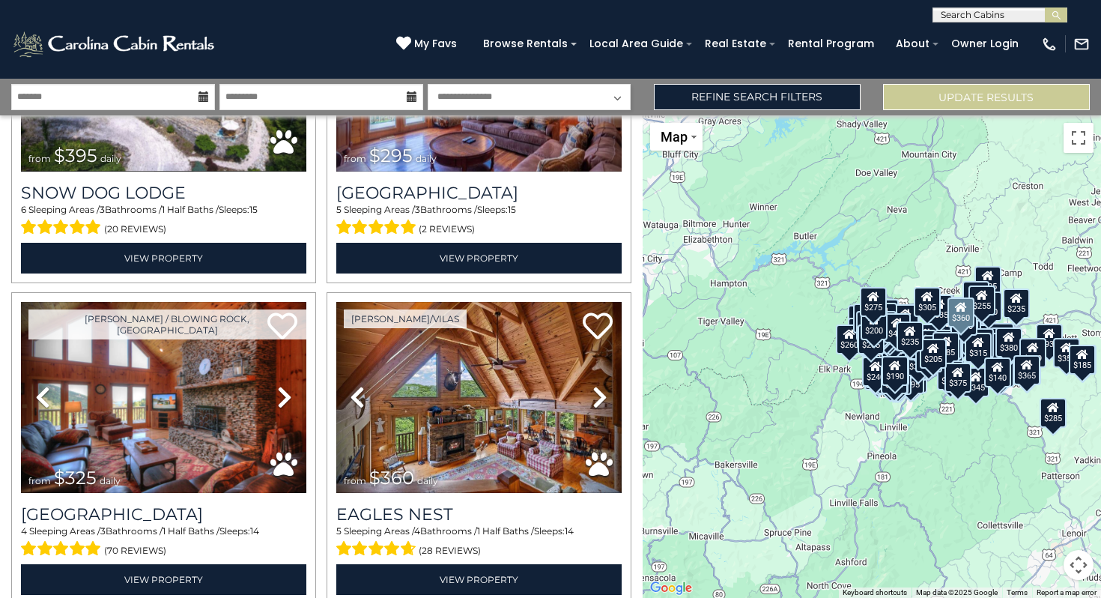
click at [432, 545] on span "(28 reviews)" at bounding box center [450, 550] width 62 height 19
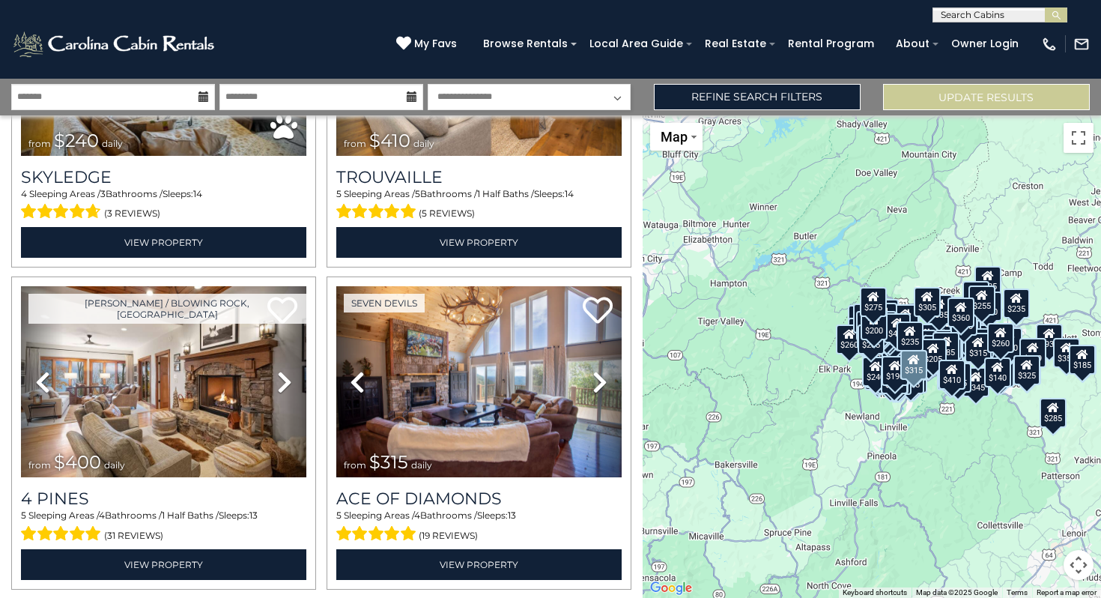
scroll to position [18234, 0]
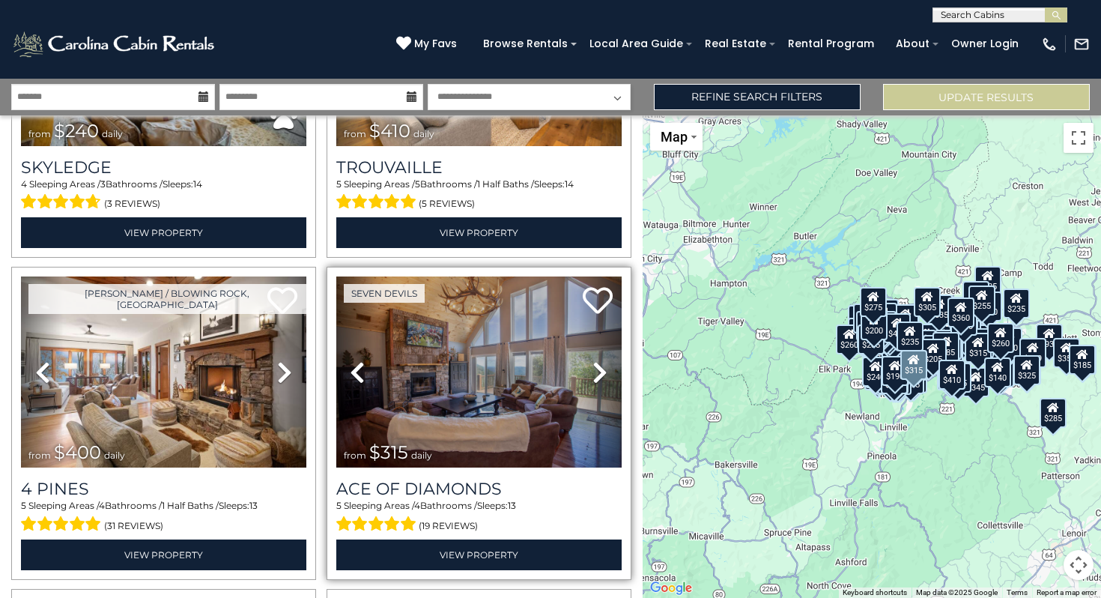
click at [598, 366] on icon at bounding box center [600, 372] width 15 height 24
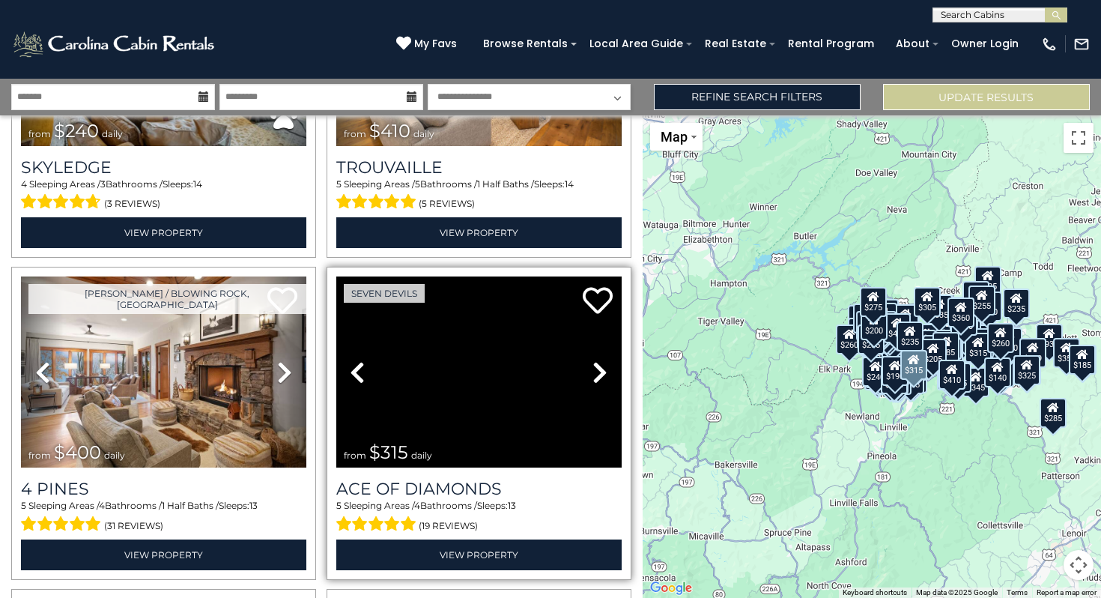
click at [598, 366] on icon at bounding box center [600, 372] width 15 height 24
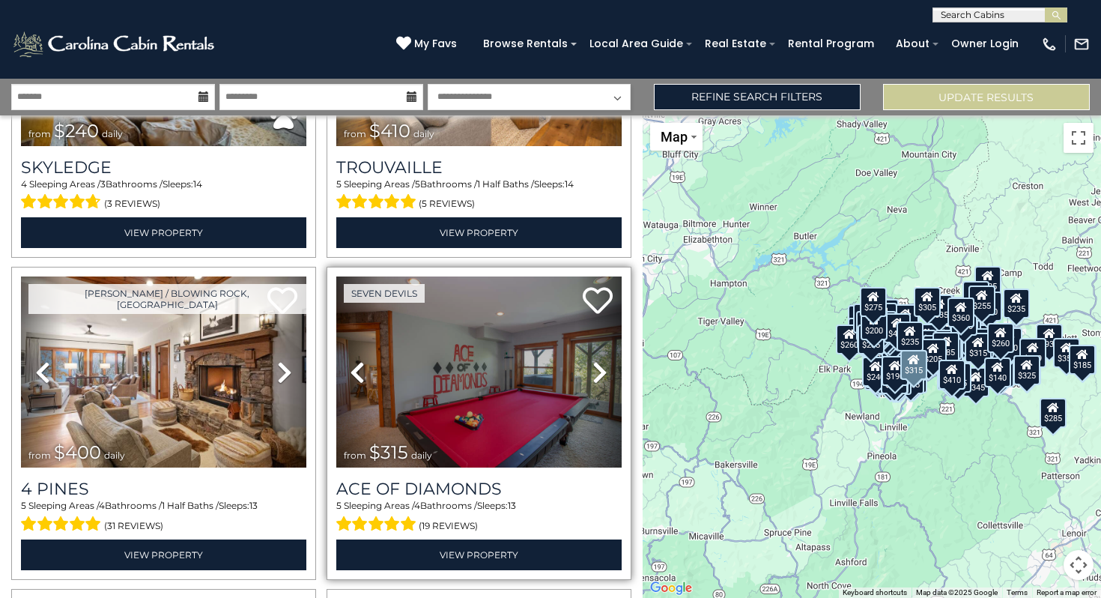
click at [598, 366] on icon at bounding box center [600, 372] width 15 height 24
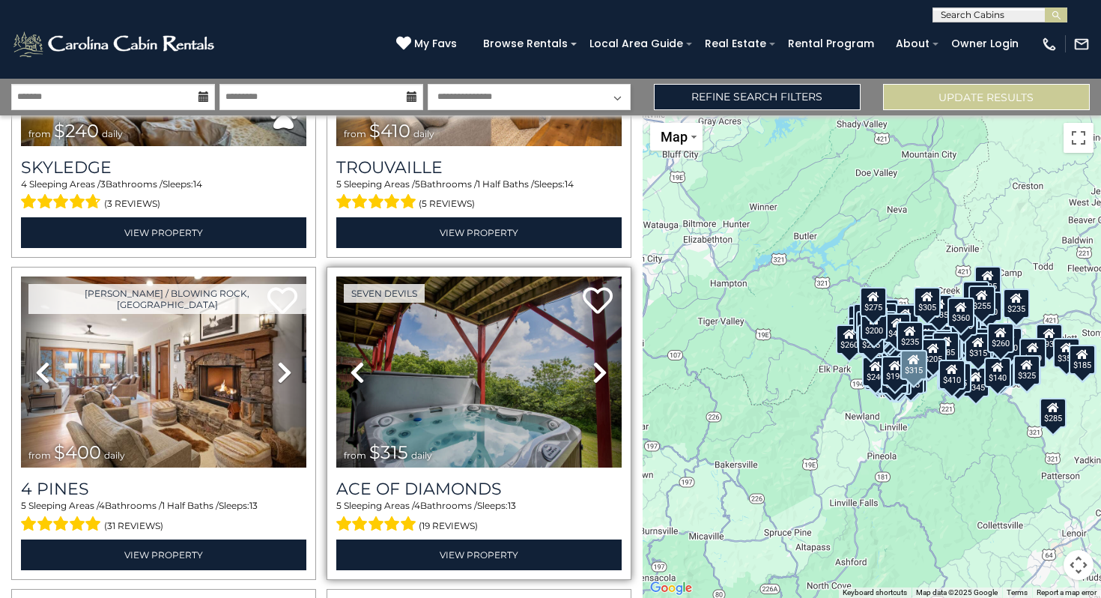
click at [598, 366] on icon at bounding box center [600, 372] width 15 height 24
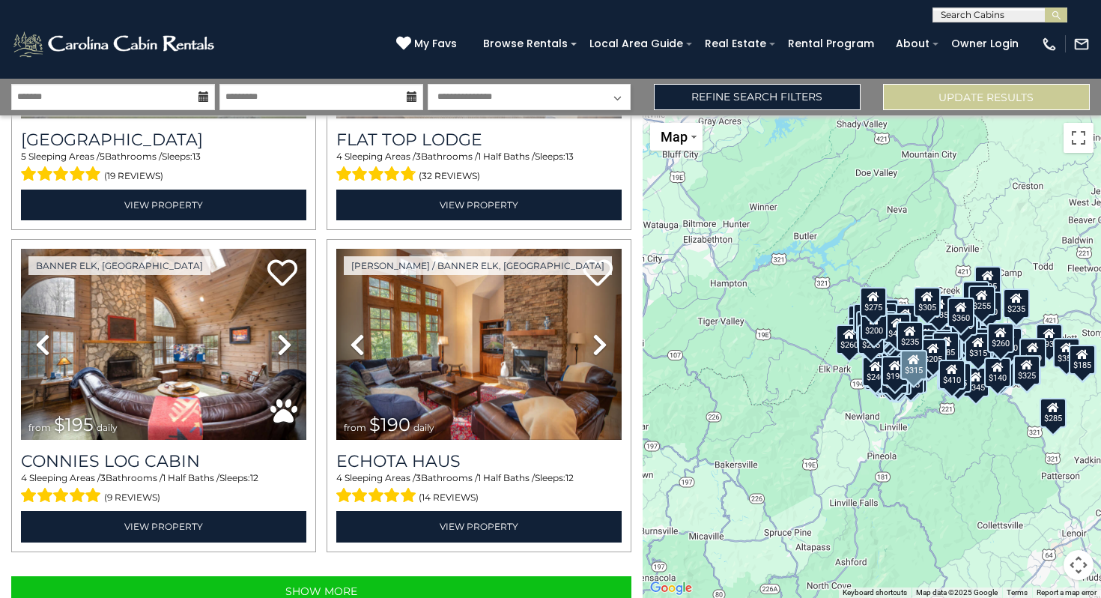
scroll to position [18951, 0]
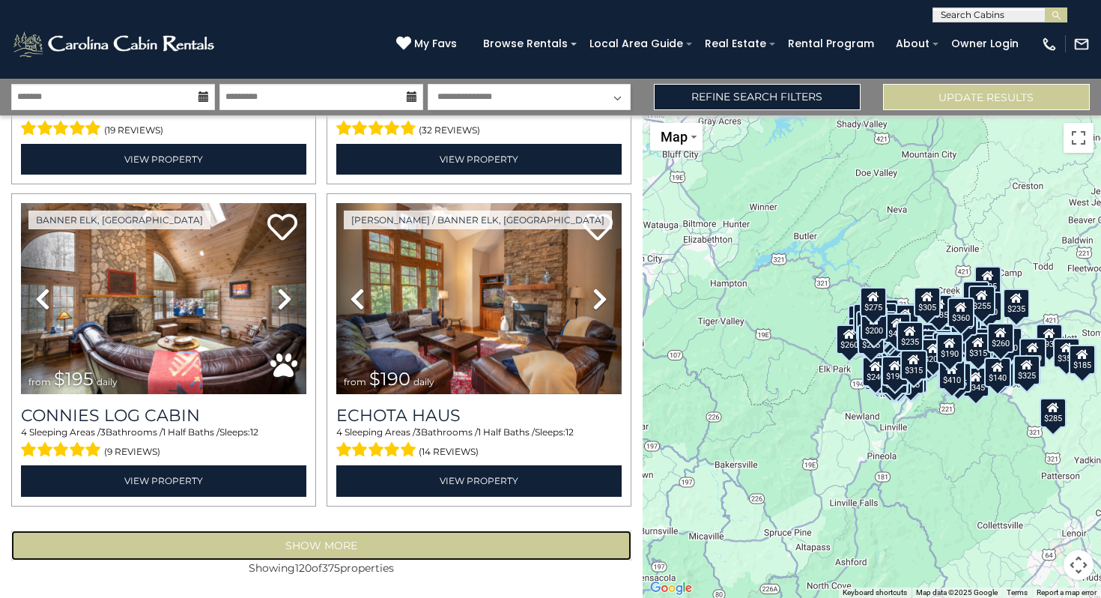
click at [331, 553] on button "Show More" at bounding box center [321, 545] width 620 height 30
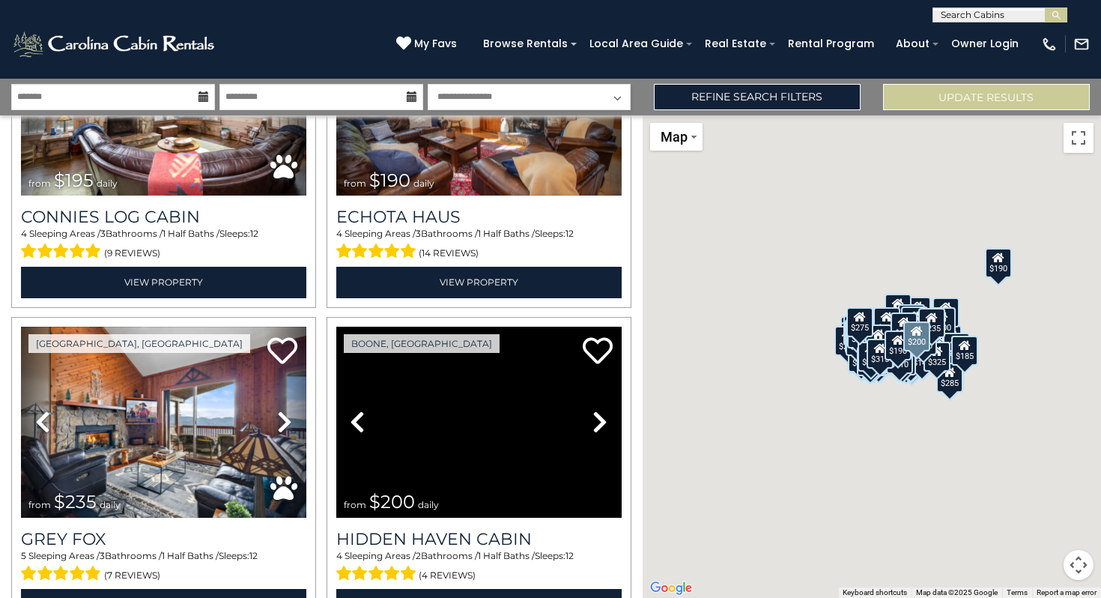
scroll to position [19339, 0]
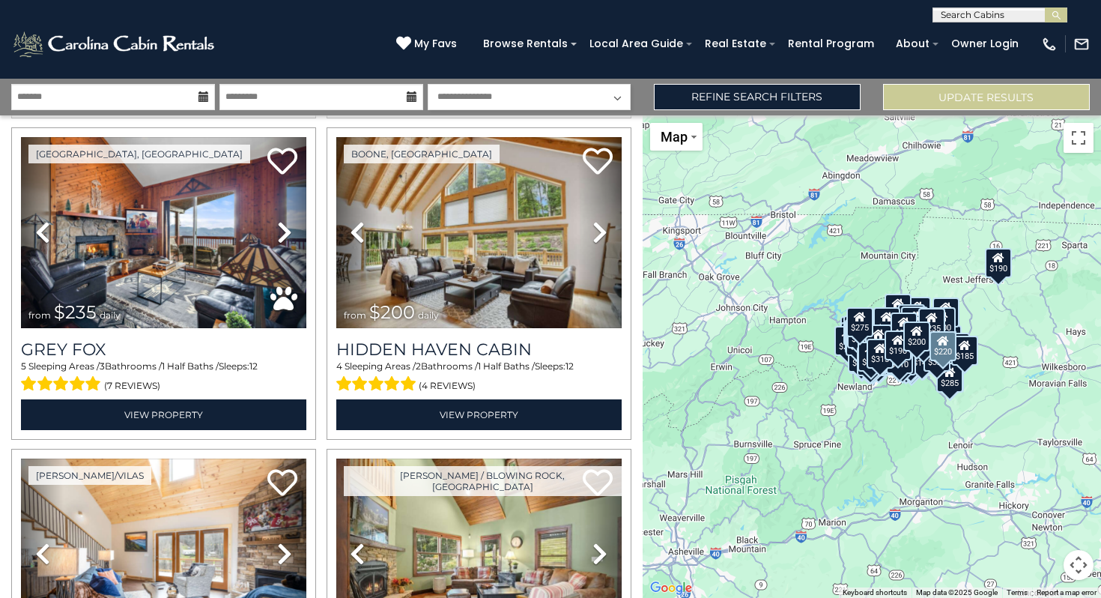
click at [331, 553] on div "Boone / Blowing Rock, NC Previous" at bounding box center [479, 605] width 305 height 312
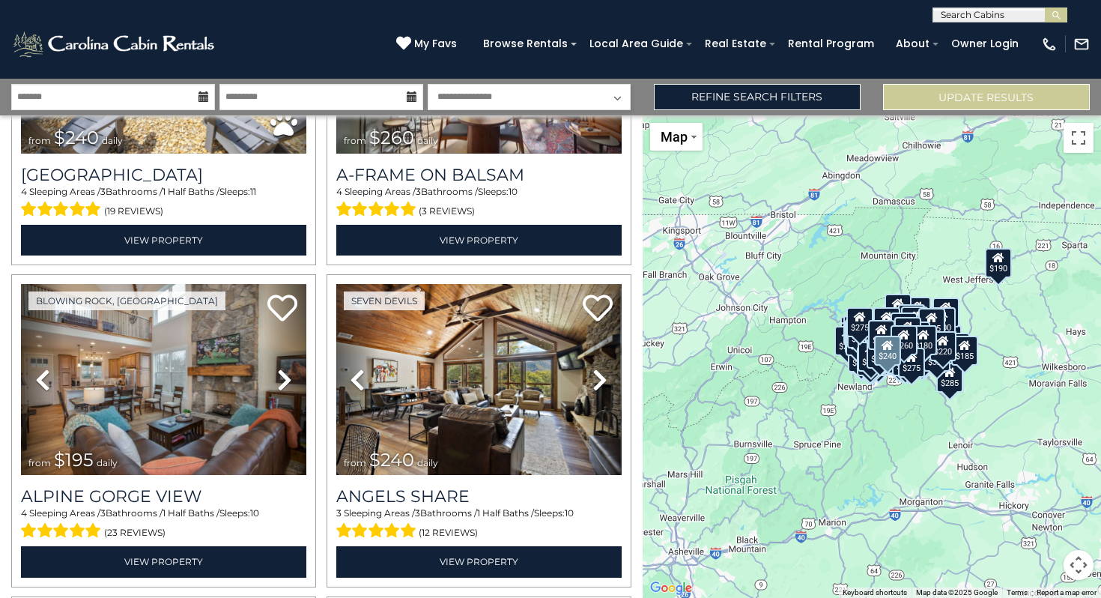
scroll to position [21444, 0]
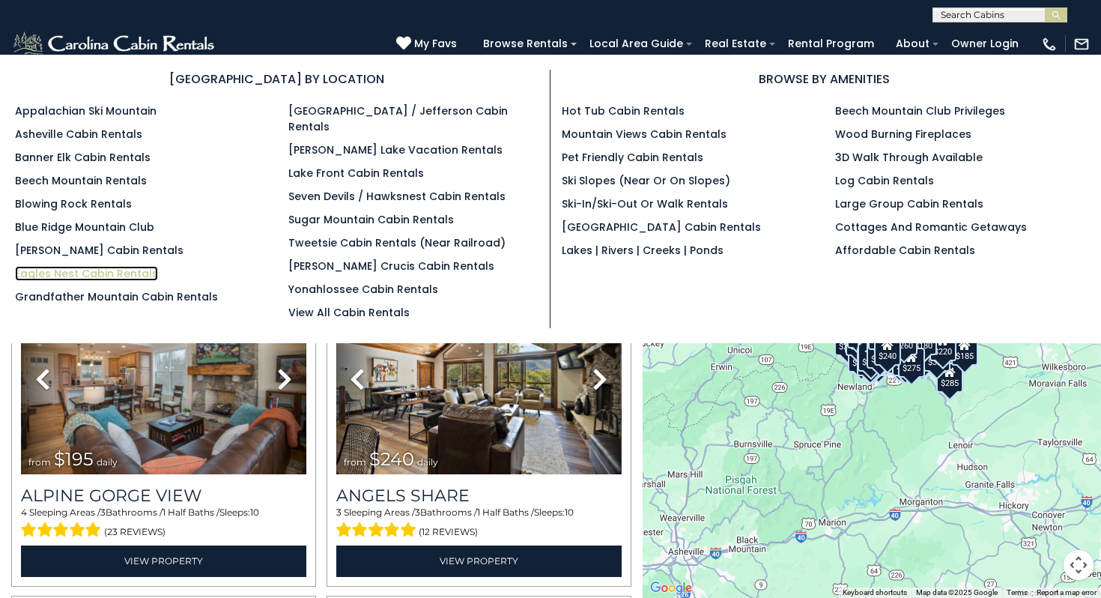
click at [91, 273] on link "Eagles Nest Cabin Rentals" at bounding box center [86, 273] width 143 height 15
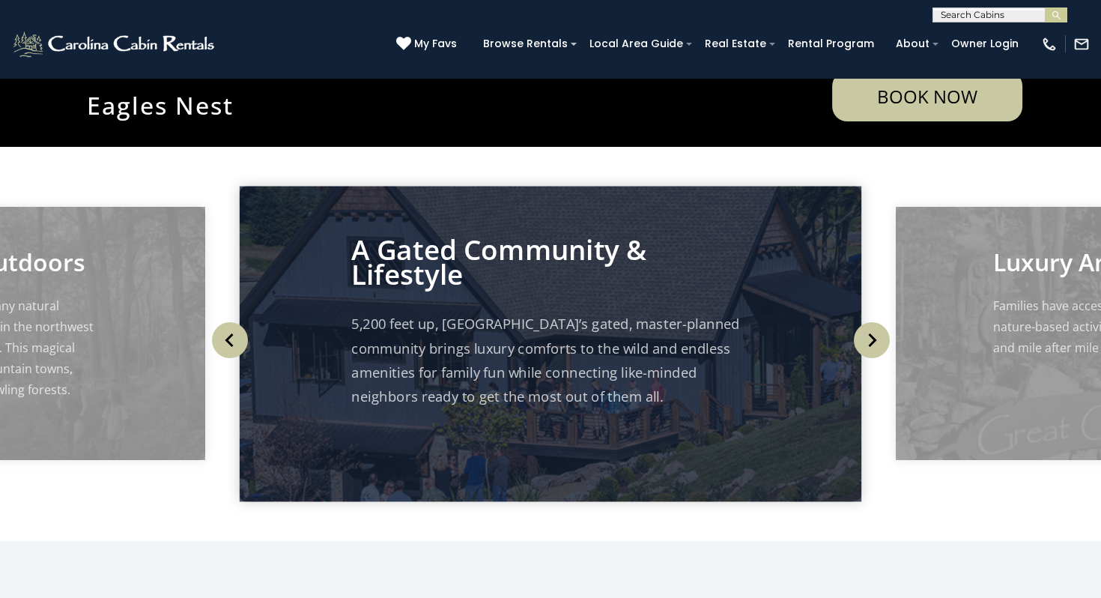
scroll to position [448, 0]
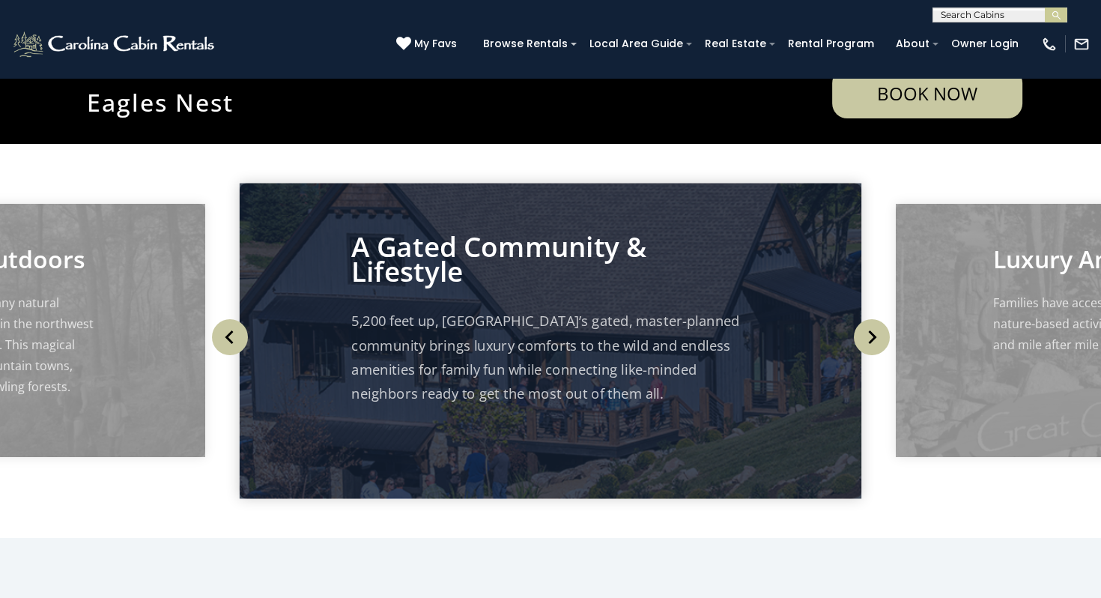
click at [874, 336] on img "Next" at bounding box center [872, 337] width 36 height 36
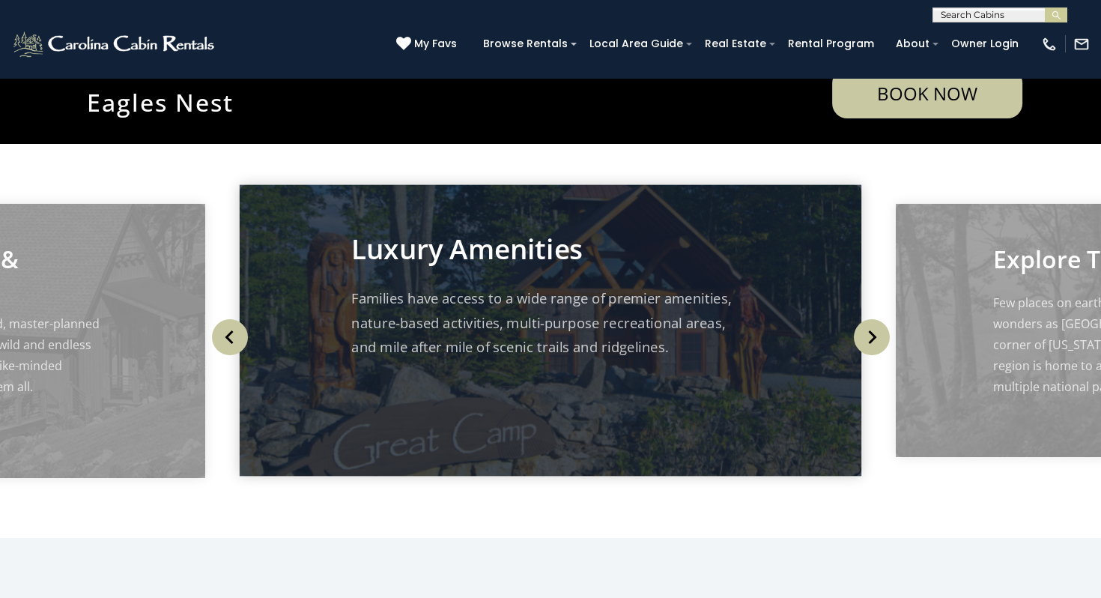
click at [874, 336] on img "Next" at bounding box center [872, 337] width 36 height 36
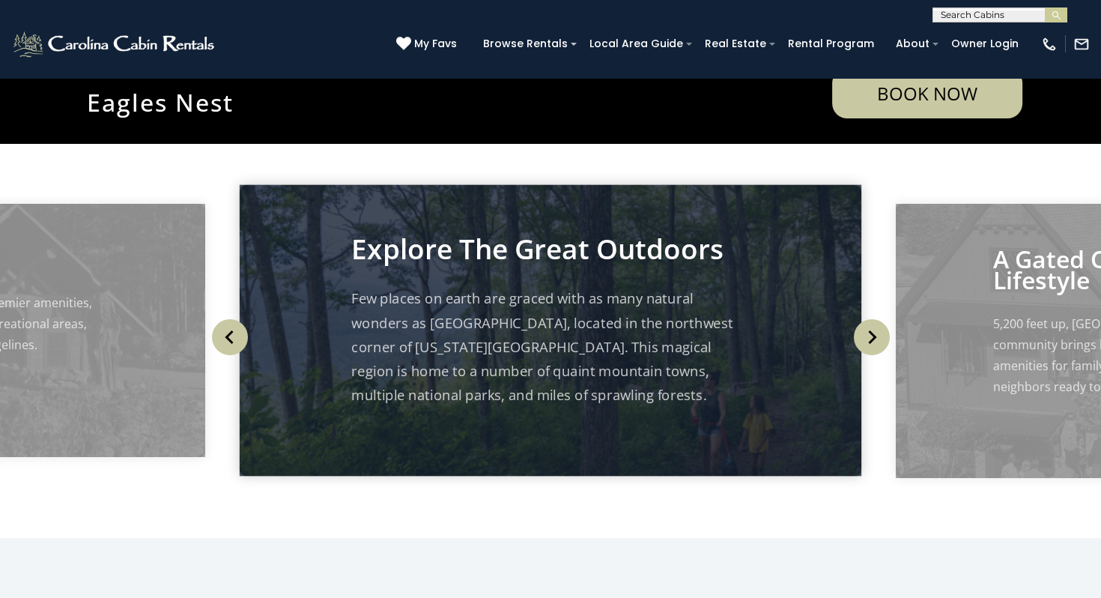
click at [874, 336] on img "Next" at bounding box center [872, 337] width 36 height 36
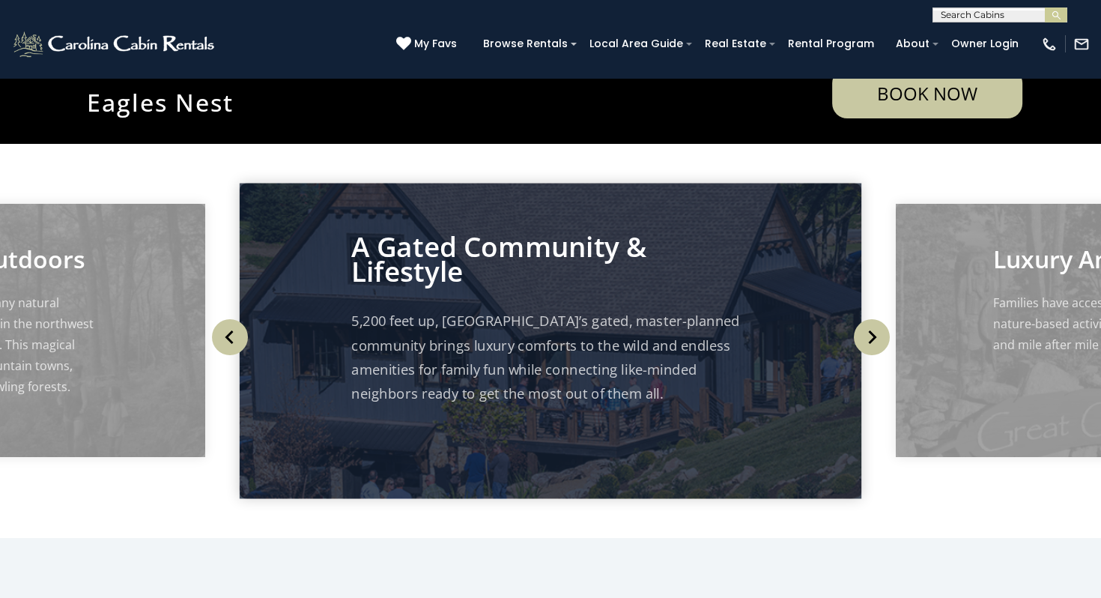
click at [874, 336] on img "Next" at bounding box center [872, 337] width 36 height 36
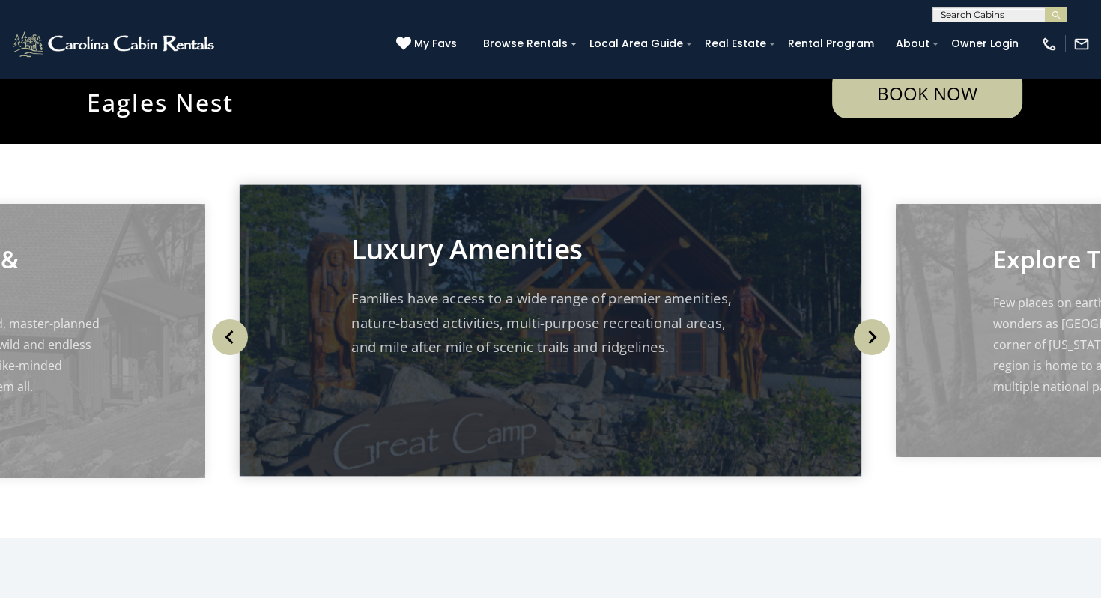
click at [874, 336] on img "Next" at bounding box center [872, 337] width 36 height 36
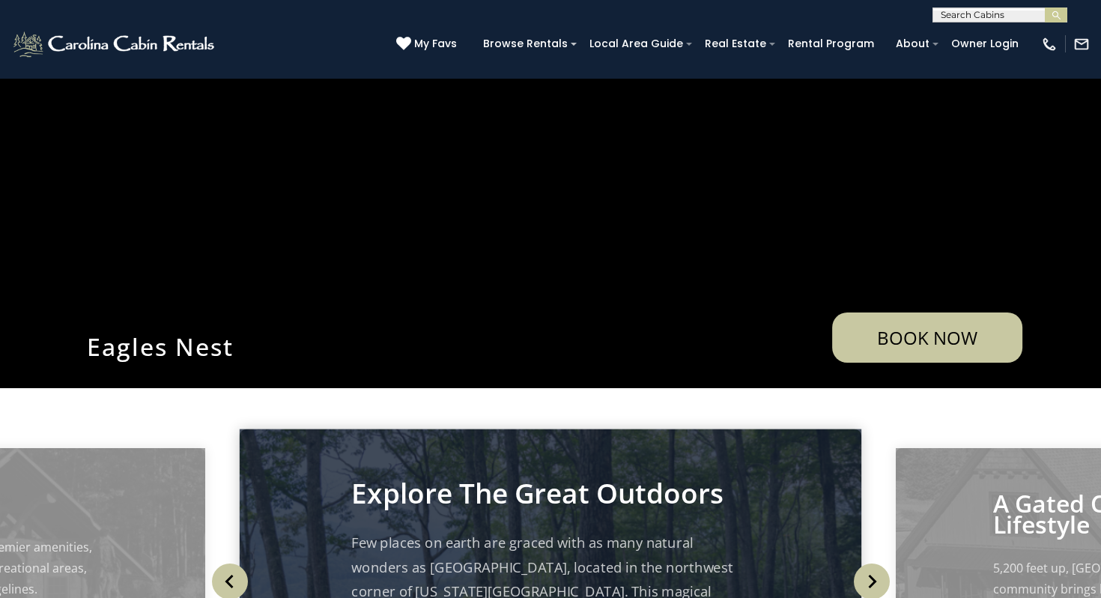
scroll to position [0, 0]
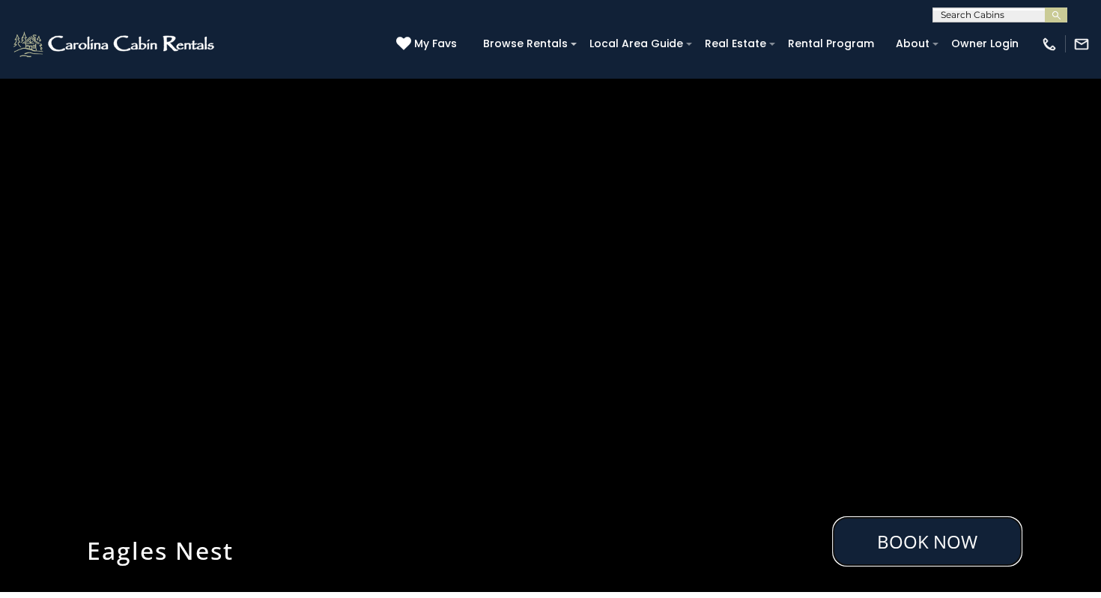
click at [919, 551] on link "Book Now" at bounding box center [927, 541] width 190 height 50
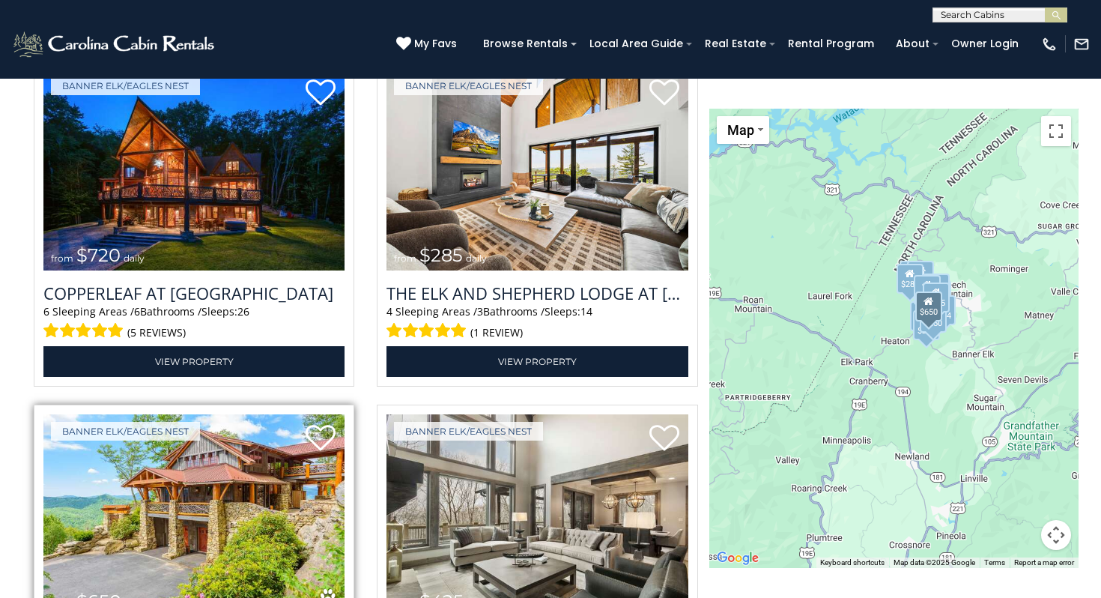
scroll to position [1754, 0]
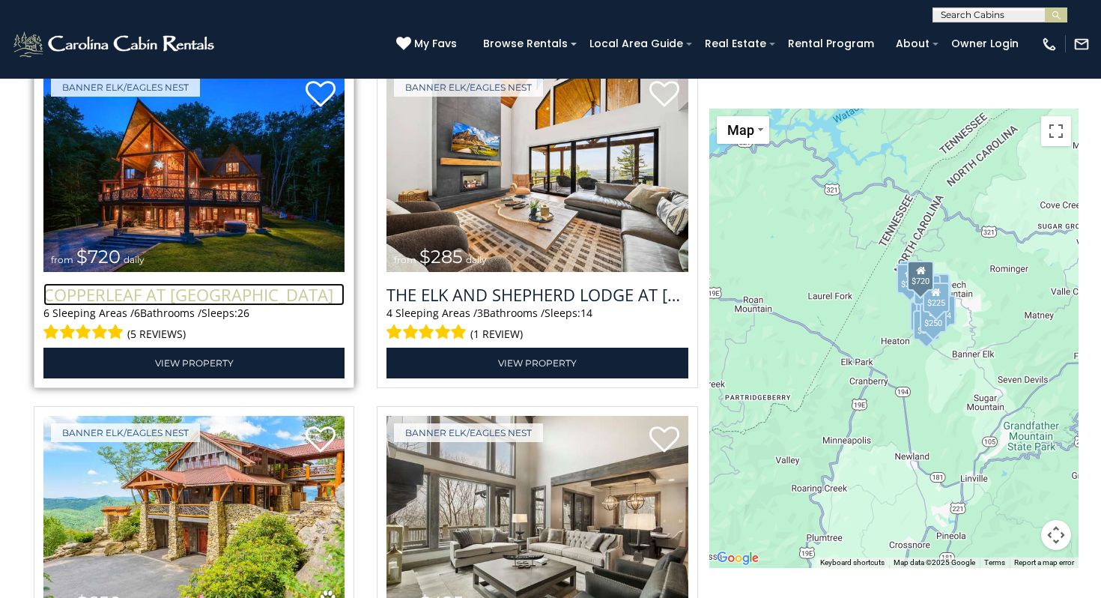
click at [226, 297] on h3 "Copperleaf at Eagles Nest" at bounding box center [193, 294] width 301 height 22
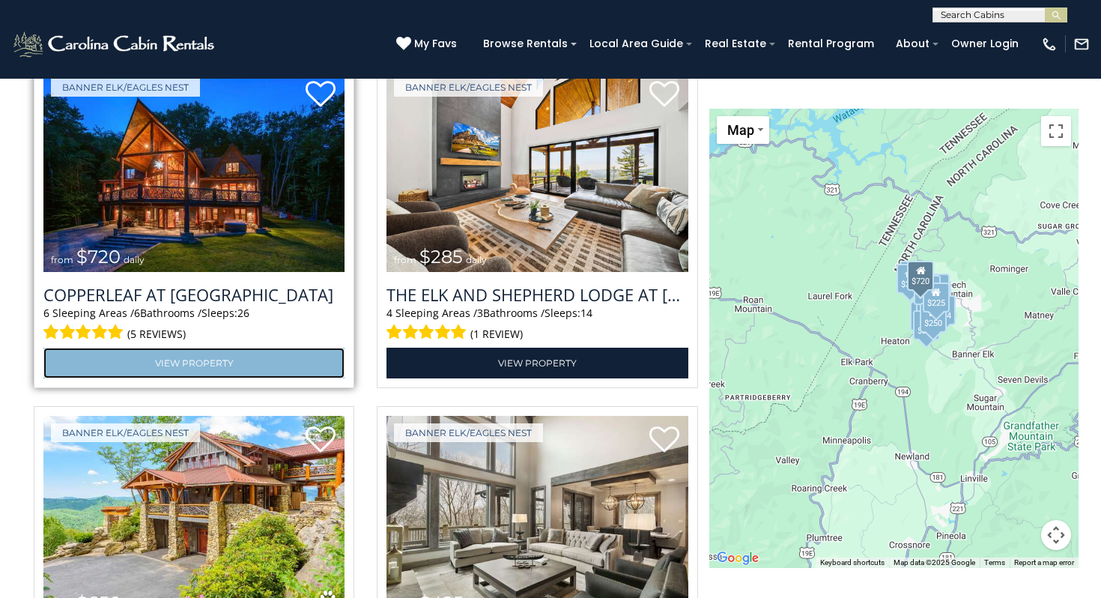
click at [203, 360] on link "View Property" at bounding box center [193, 363] width 301 height 31
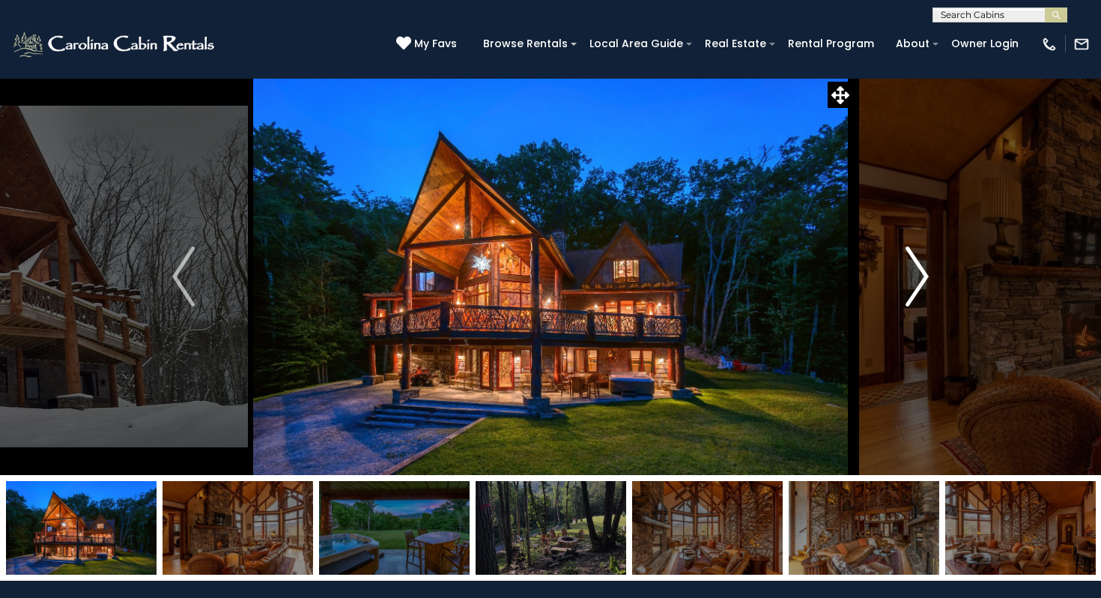
click at [919, 290] on img "Next" at bounding box center [918, 276] width 22 height 60
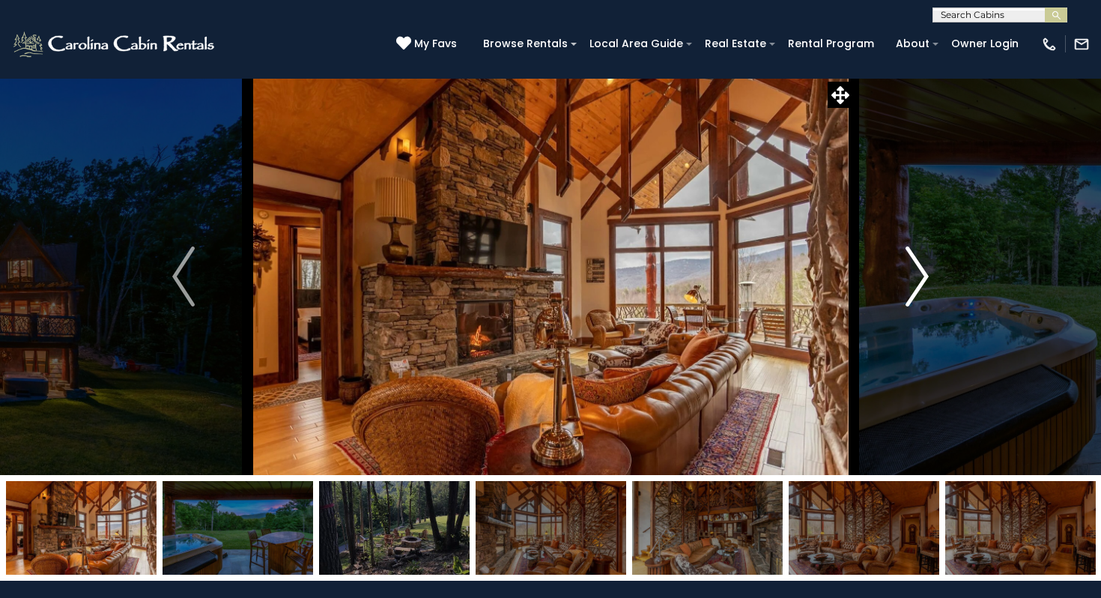
click at [919, 290] on img "Next" at bounding box center [918, 276] width 22 height 60
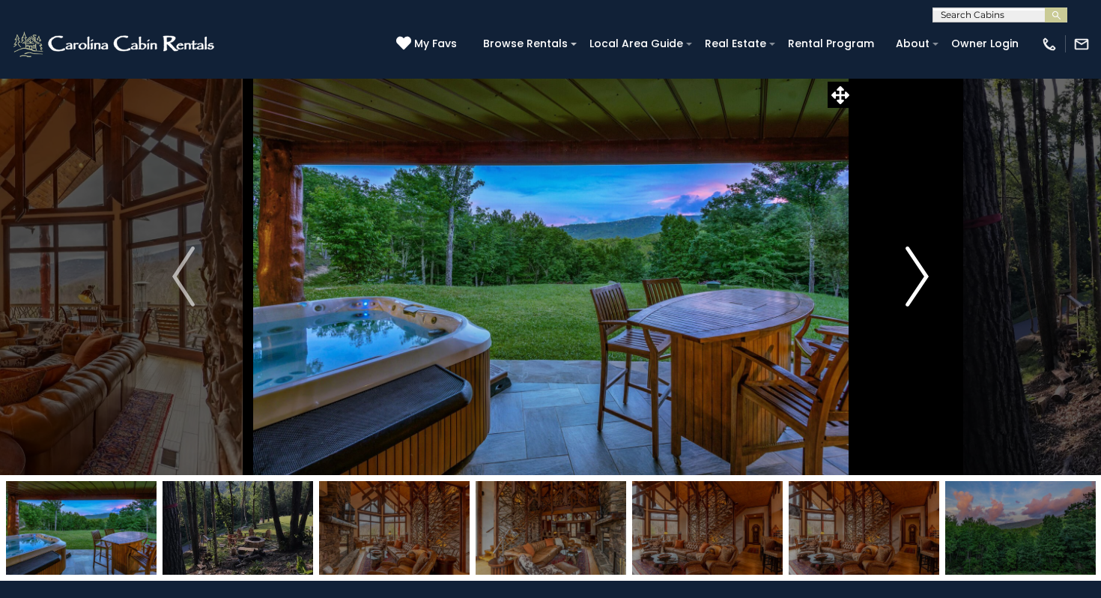
click at [919, 290] on img "Next" at bounding box center [918, 276] width 22 height 60
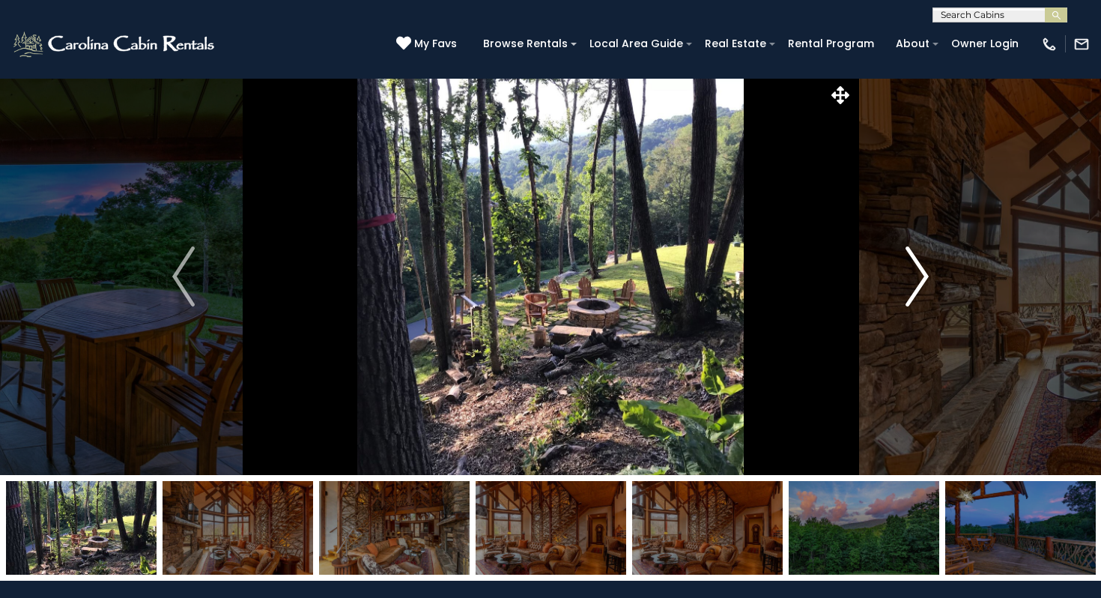
click at [919, 290] on img "Next" at bounding box center [918, 276] width 22 height 60
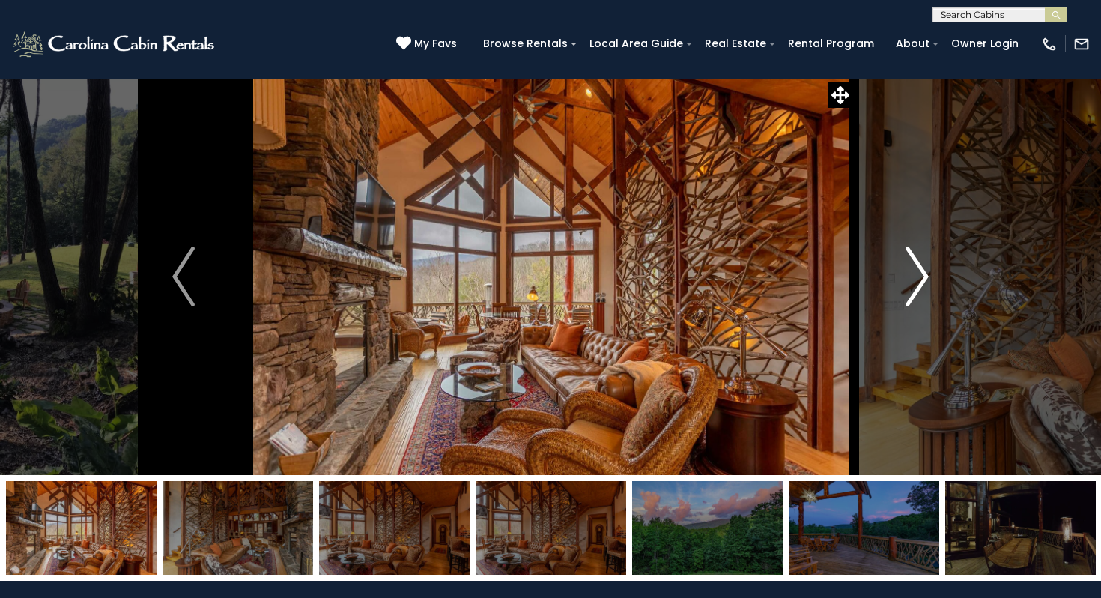
click at [919, 290] on img "Next" at bounding box center [918, 276] width 22 height 60
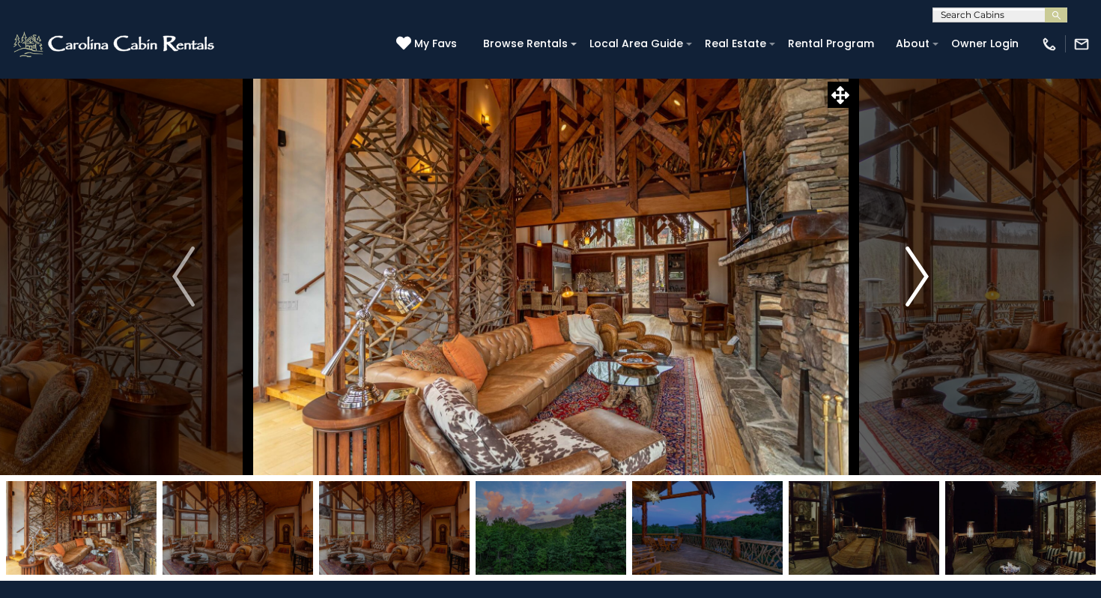
click at [919, 290] on img "Next" at bounding box center [918, 276] width 22 height 60
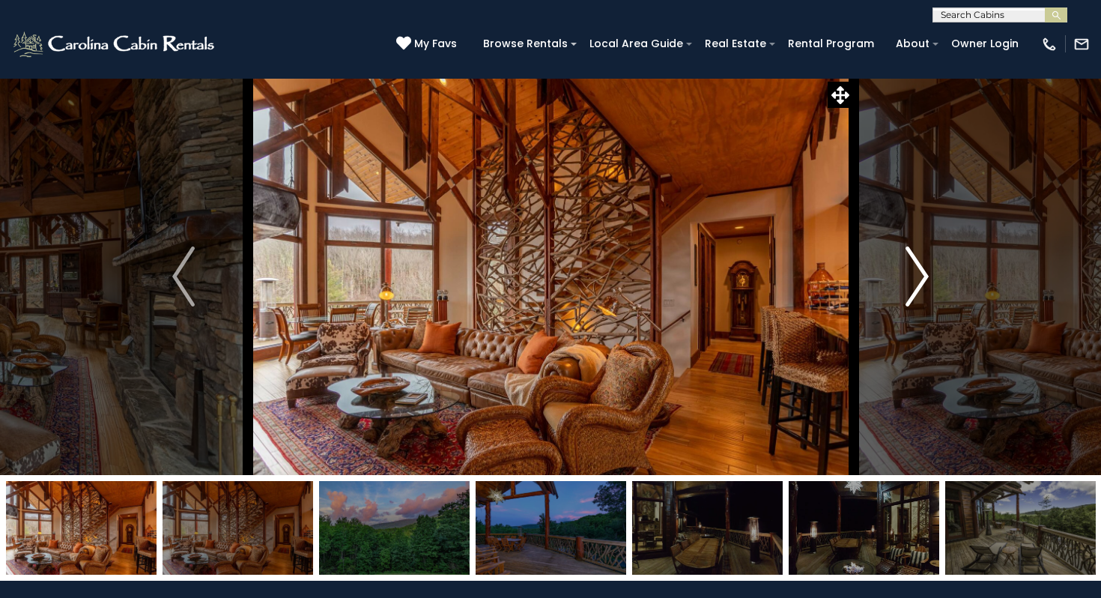
click at [919, 290] on img "Next" at bounding box center [918, 276] width 22 height 60
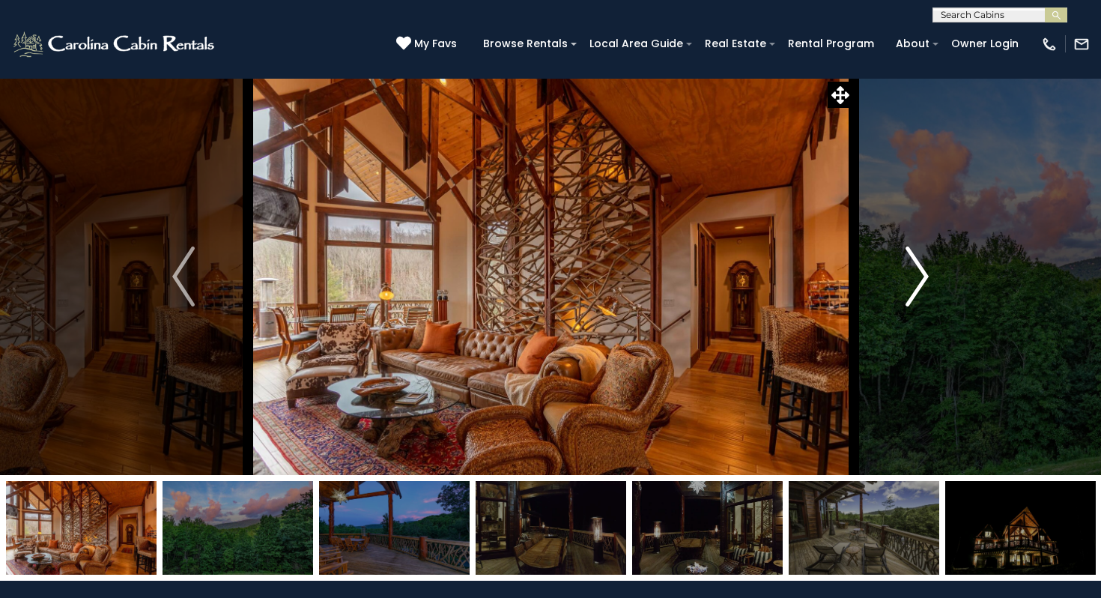
click at [919, 290] on img "Next" at bounding box center [918, 276] width 22 height 60
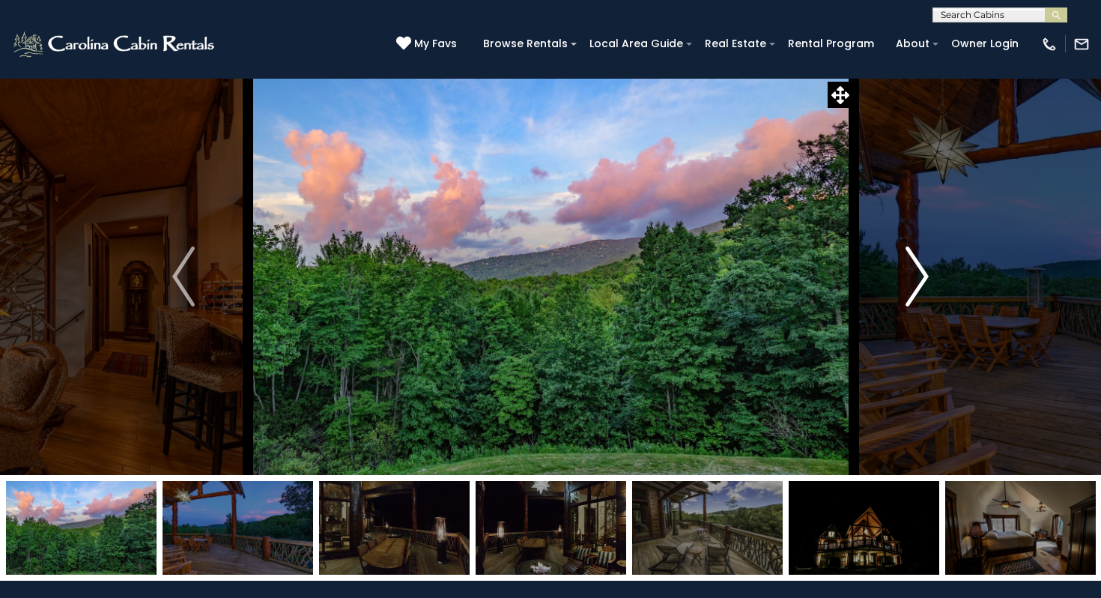
click at [919, 290] on img "Next" at bounding box center [918, 276] width 22 height 60
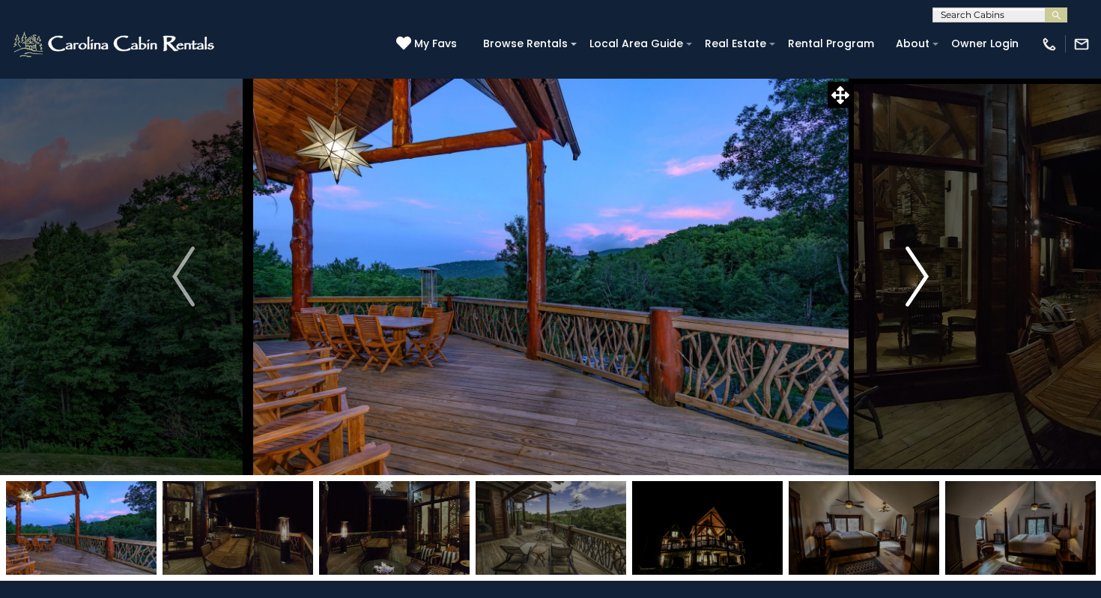
click at [919, 290] on img "Next" at bounding box center [918, 276] width 22 height 60
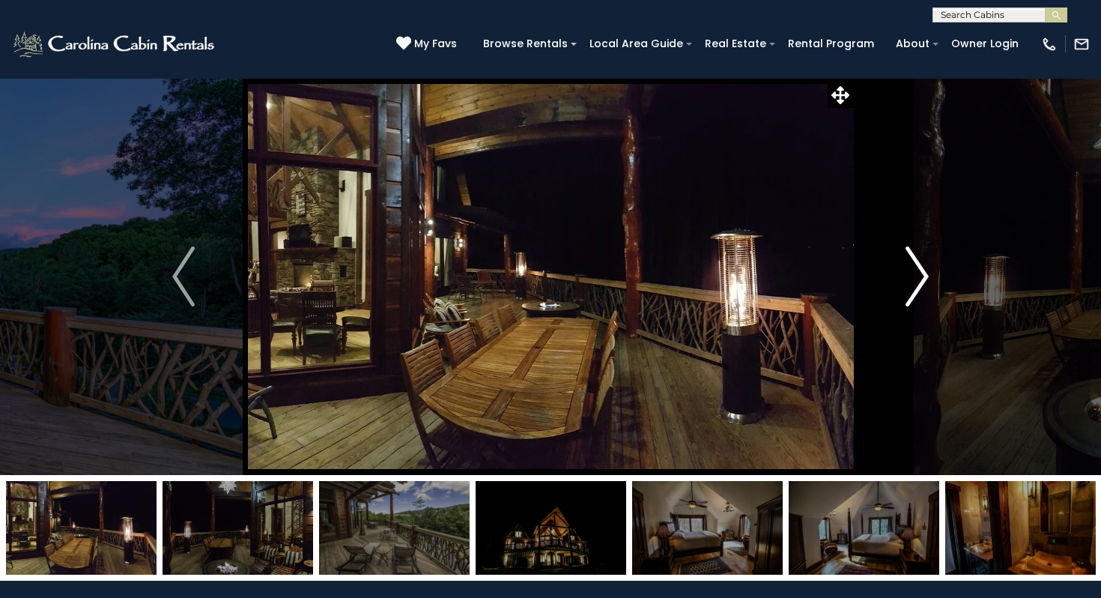
click at [919, 290] on img "Next" at bounding box center [918, 276] width 22 height 60
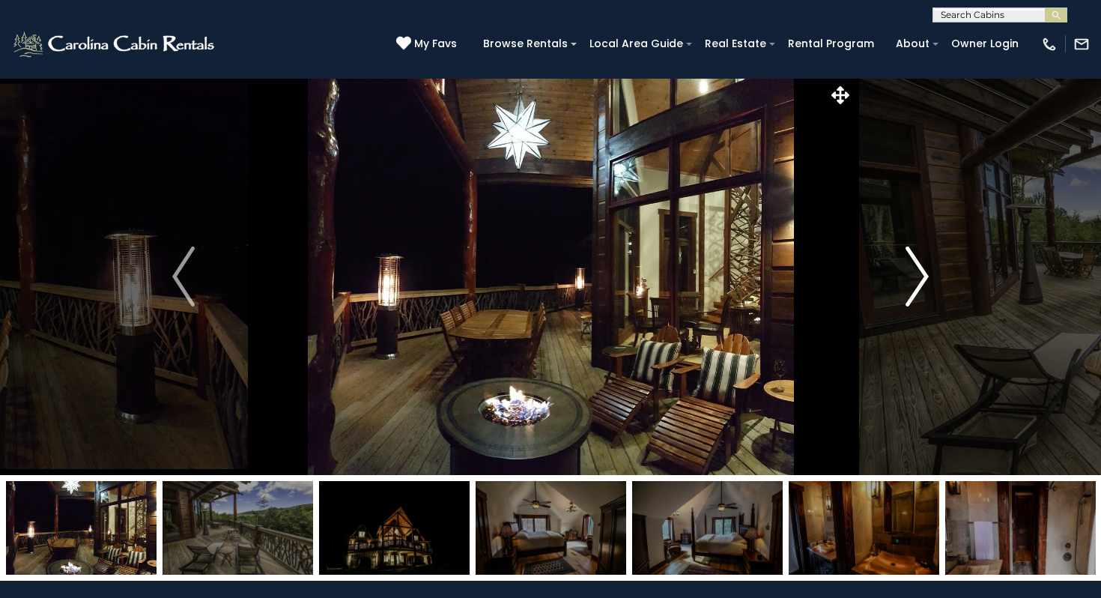
click at [919, 290] on img "Next" at bounding box center [918, 276] width 22 height 60
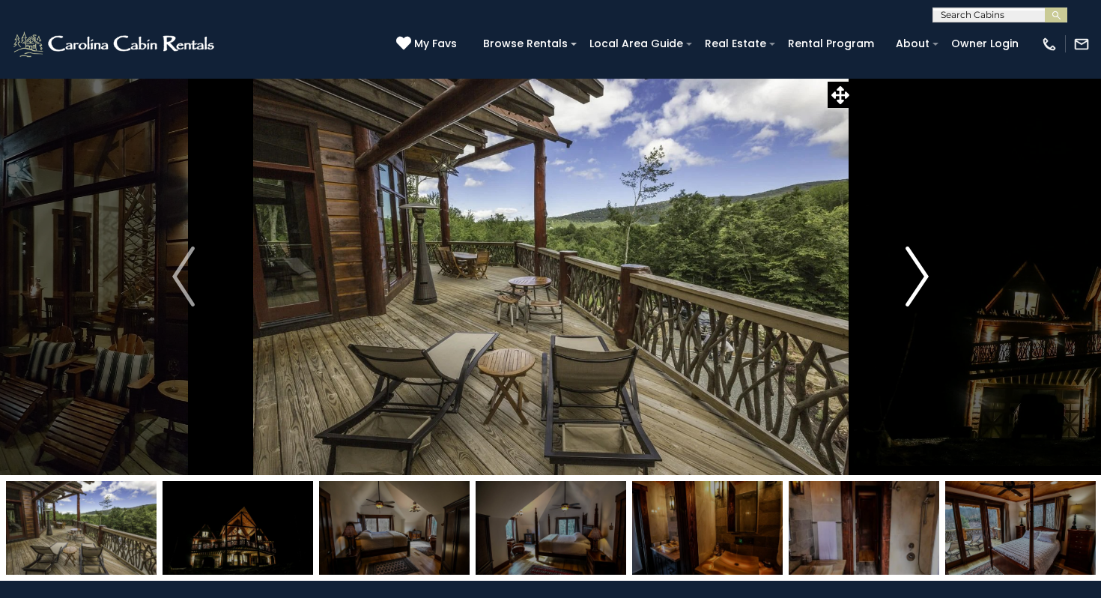
click at [919, 290] on img "Next" at bounding box center [918, 276] width 22 height 60
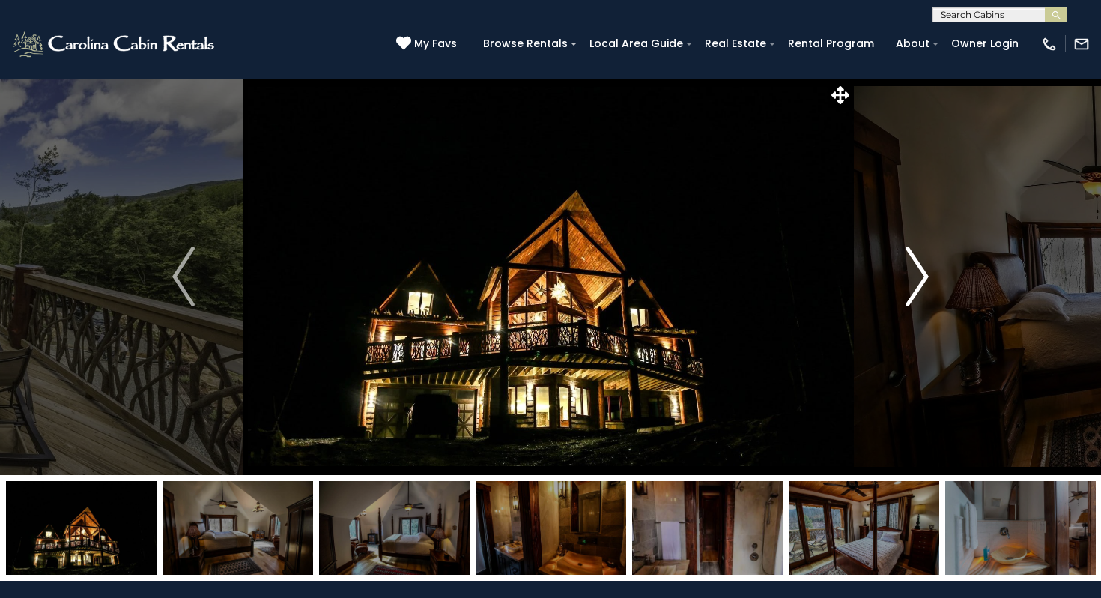
click at [919, 290] on img "Next" at bounding box center [918, 276] width 22 height 60
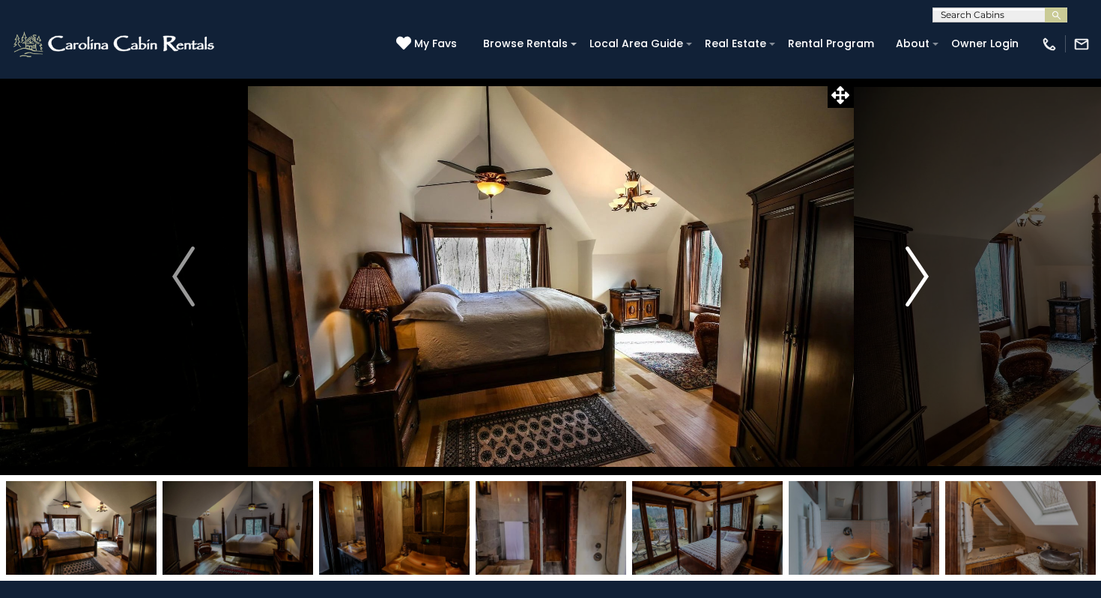
click at [919, 290] on img "Next" at bounding box center [918, 276] width 22 height 60
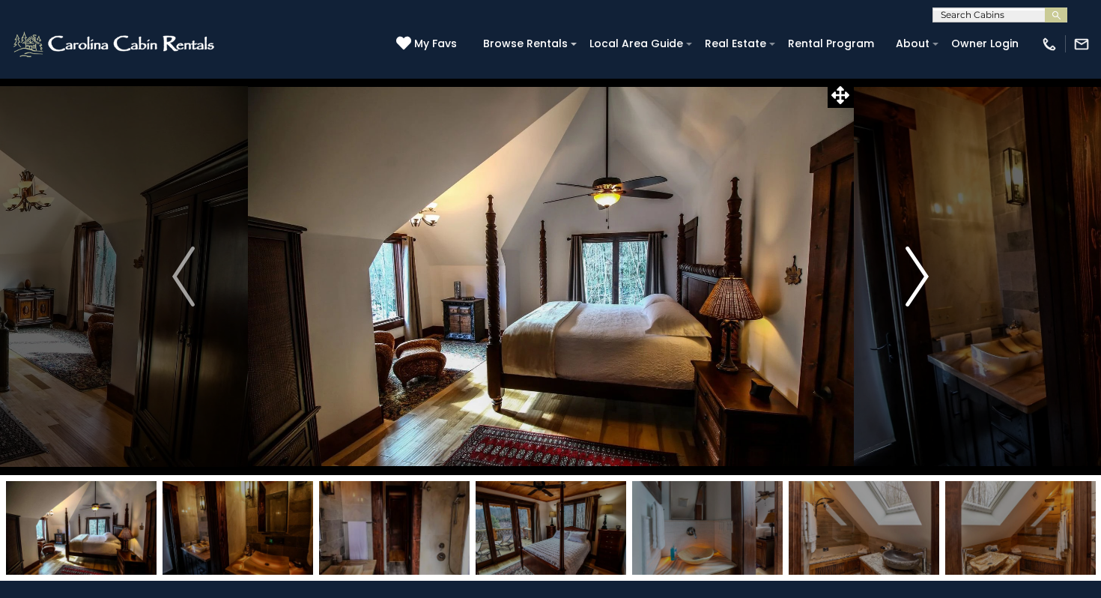
click at [919, 290] on img "Next" at bounding box center [918, 276] width 22 height 60
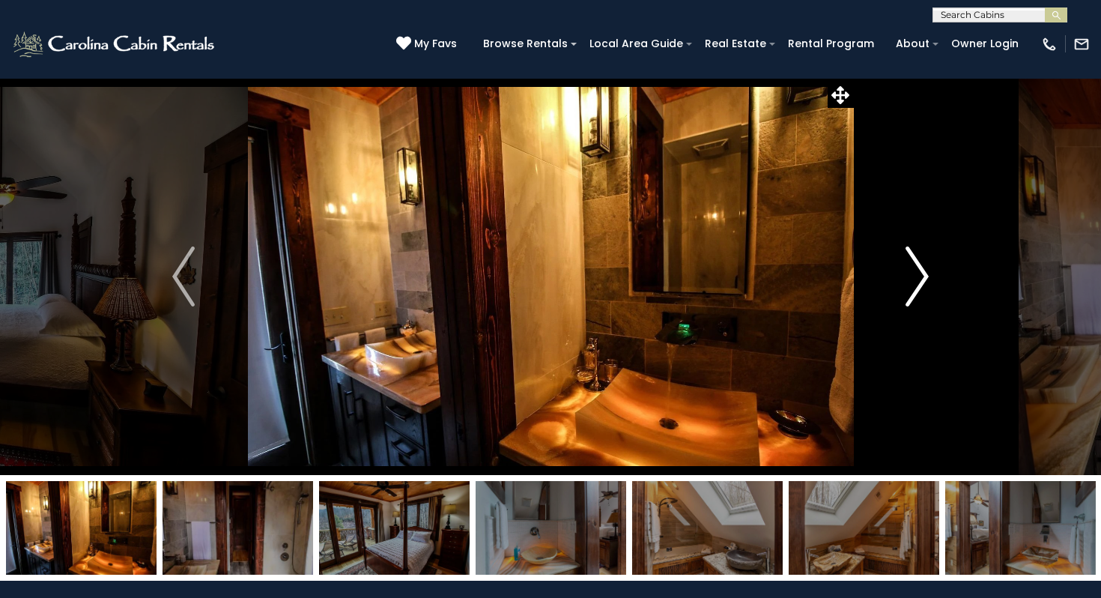
click at [919, 290] on img "Next" at bounding box center [918, 276] width 22 height 60
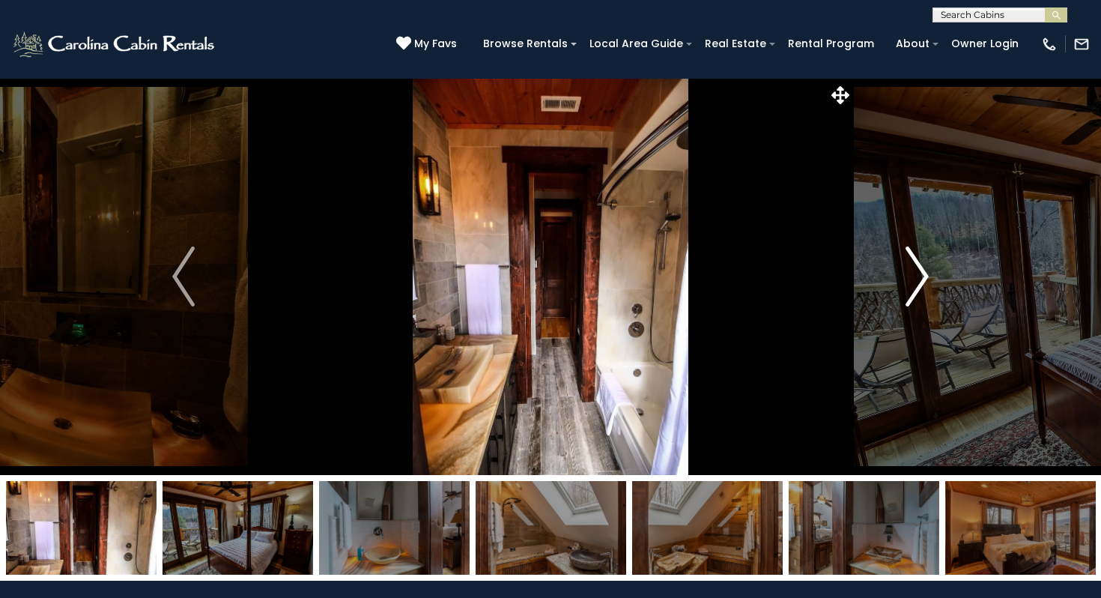
click at [919, 290] on img "Next" at bounding box center [918, 276] width 22 height 60
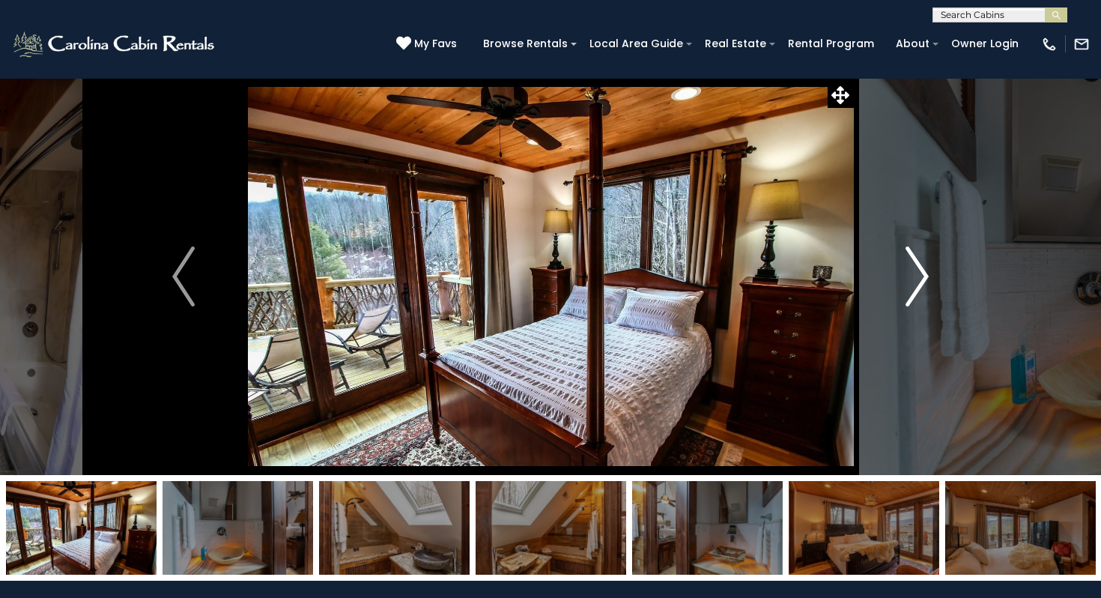
click at [919, 290] on img "Next" at bounding box center [918, 276] width 22 height 60
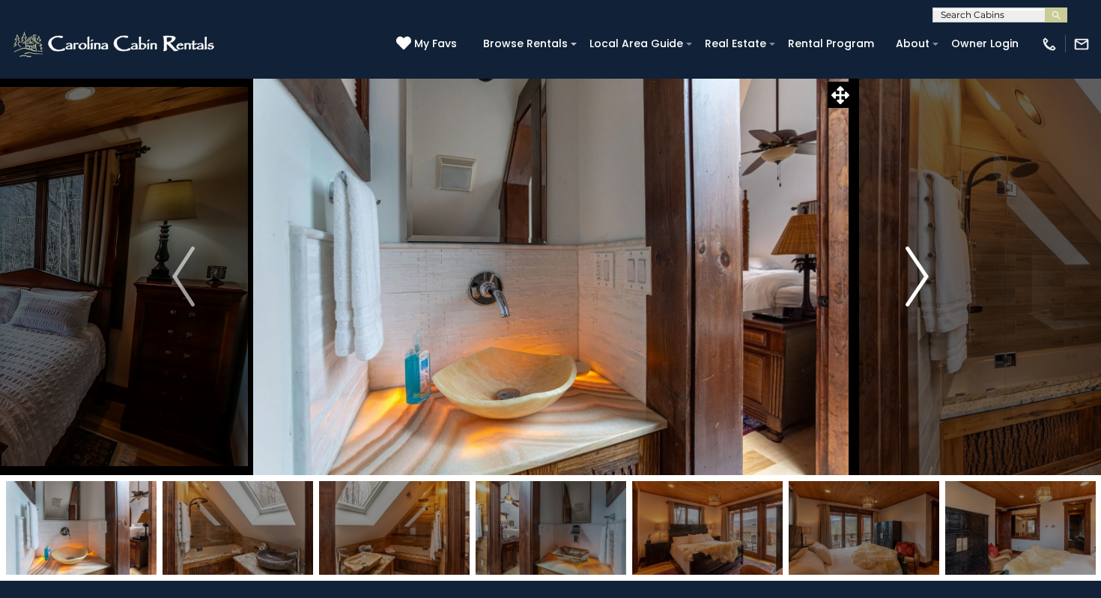
click at [919, 290] on img "Next" at bounding box center [918, 276] width 22 height 60
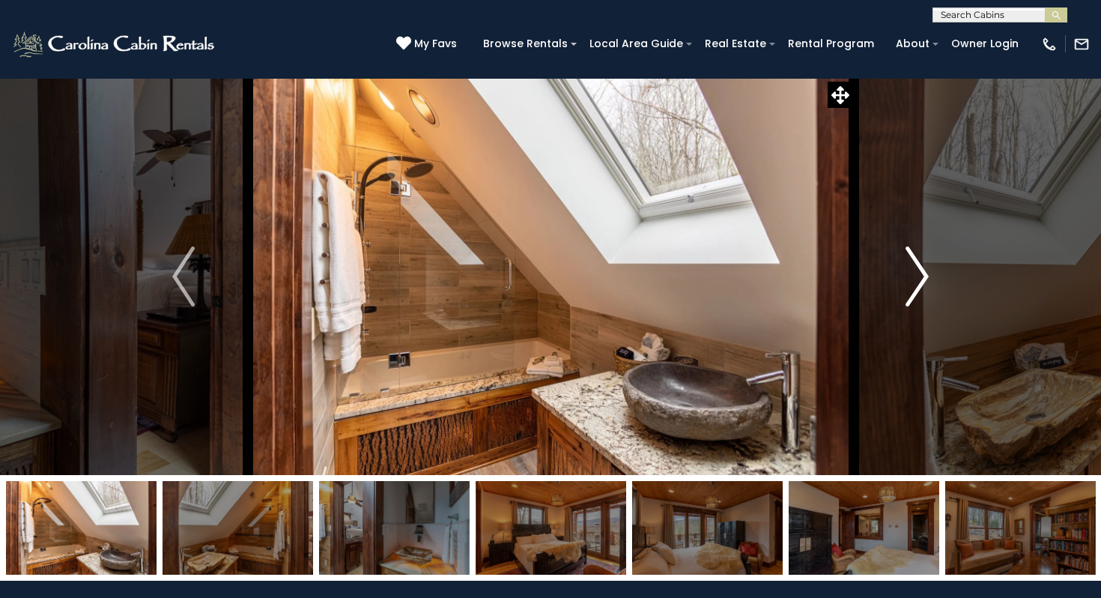
click at [919, 290] on img "Next" at bounding box center [918, 276] width 22 height 60
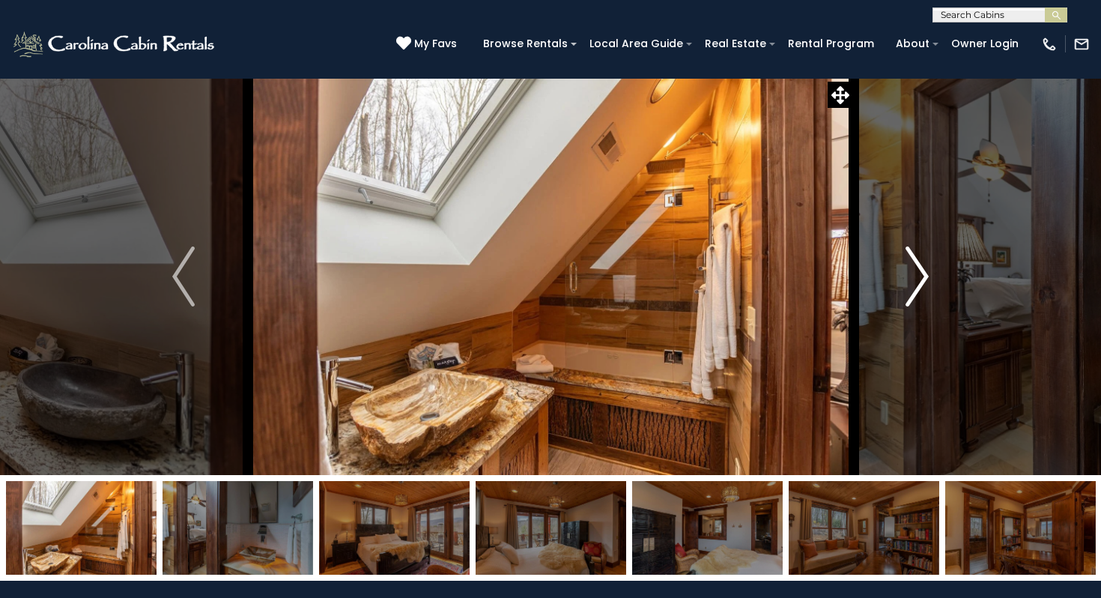
click at [919, 290] on img "Next" at bounding box center [918, 276] width 22 height 60
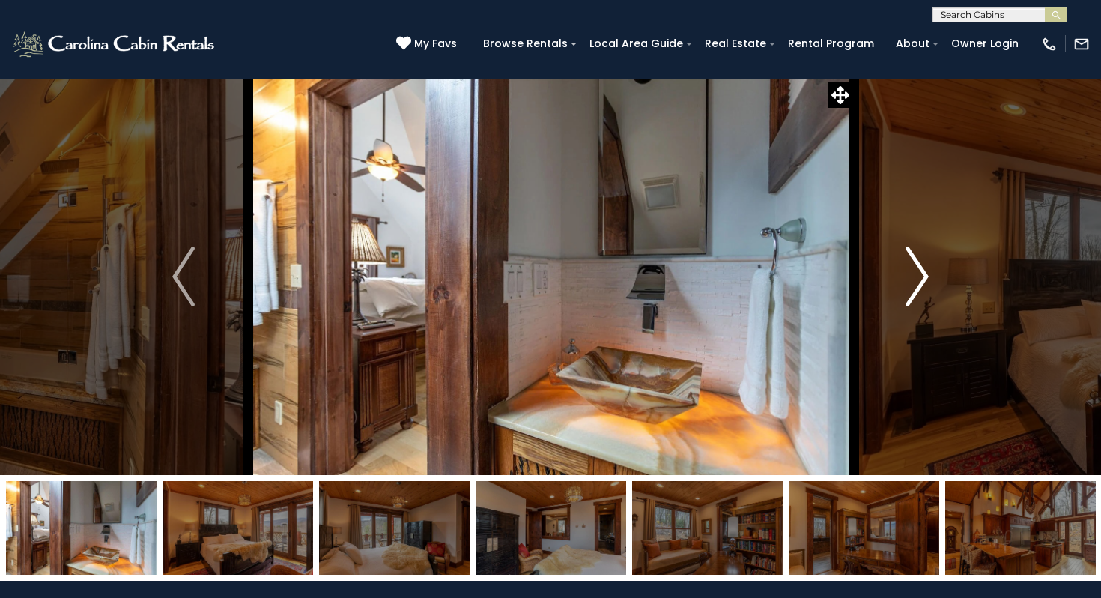
click at [919, 290] on img "Next" at bounding box center [918, 276] width 22 height 60
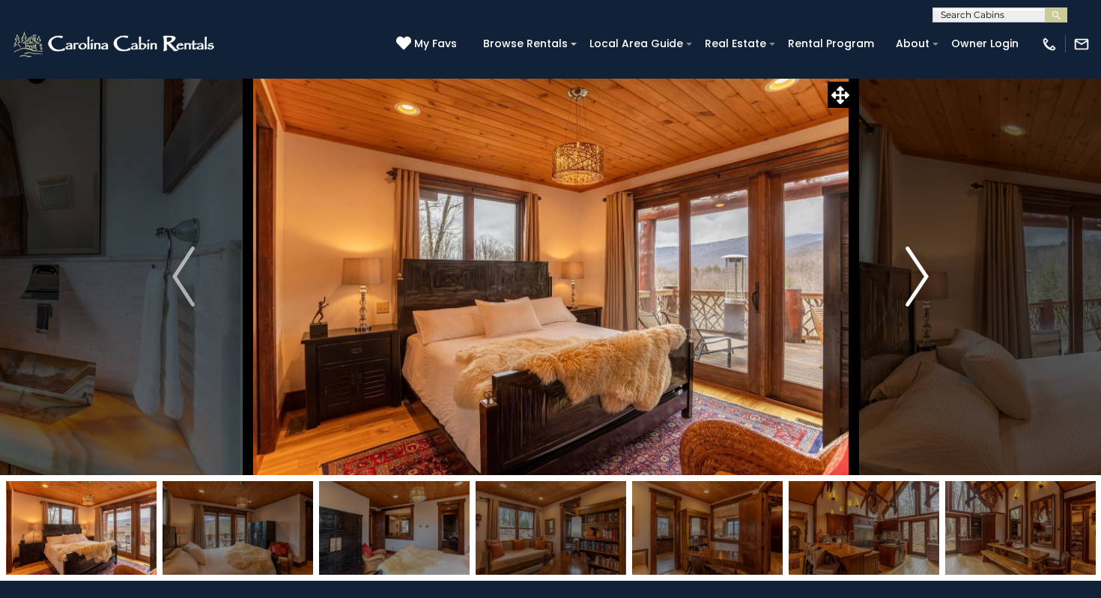
click at [919, 290] on img "Next" at bounding box center [918, 276] width 22 height 60
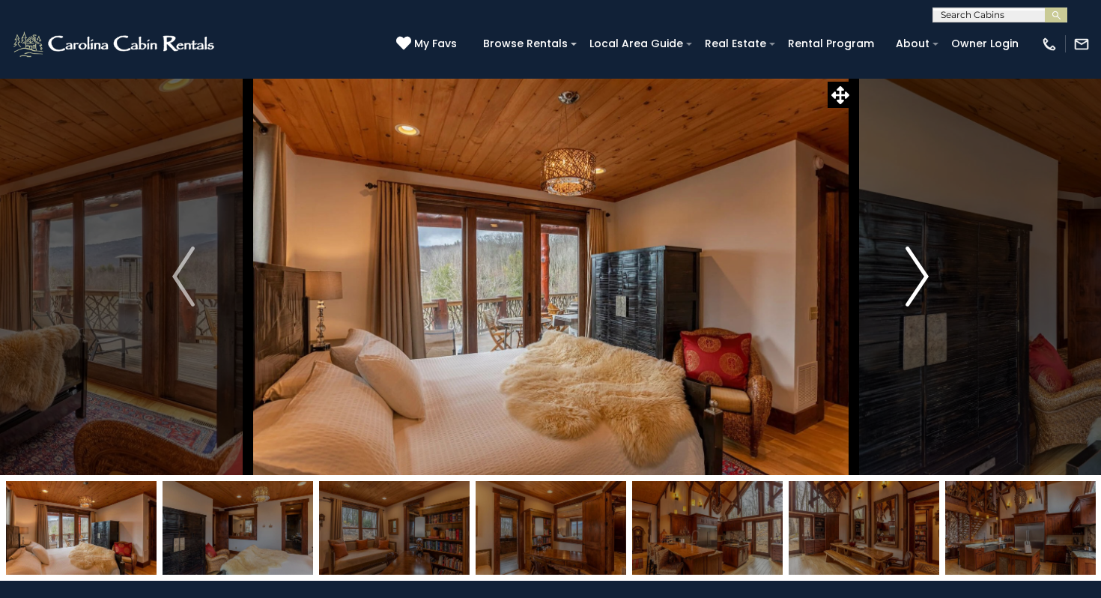
click at [919, 290] on img "Next" at bounding box center [918, 276] width 22 height 60
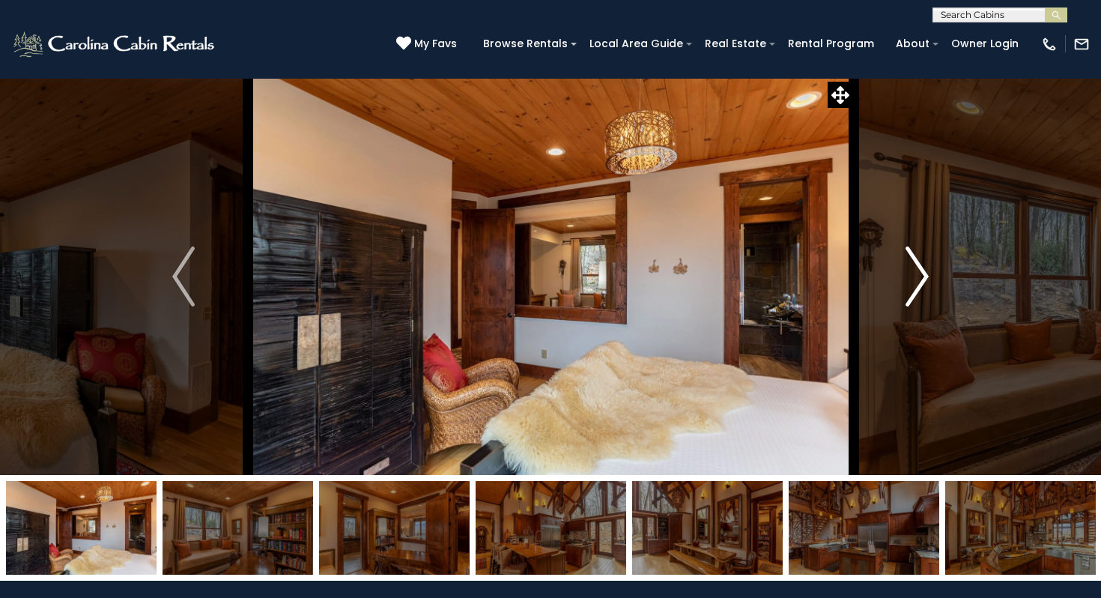
click at [919, 290] on img "Next" at bounding box center [918, 276] width 22 height 60
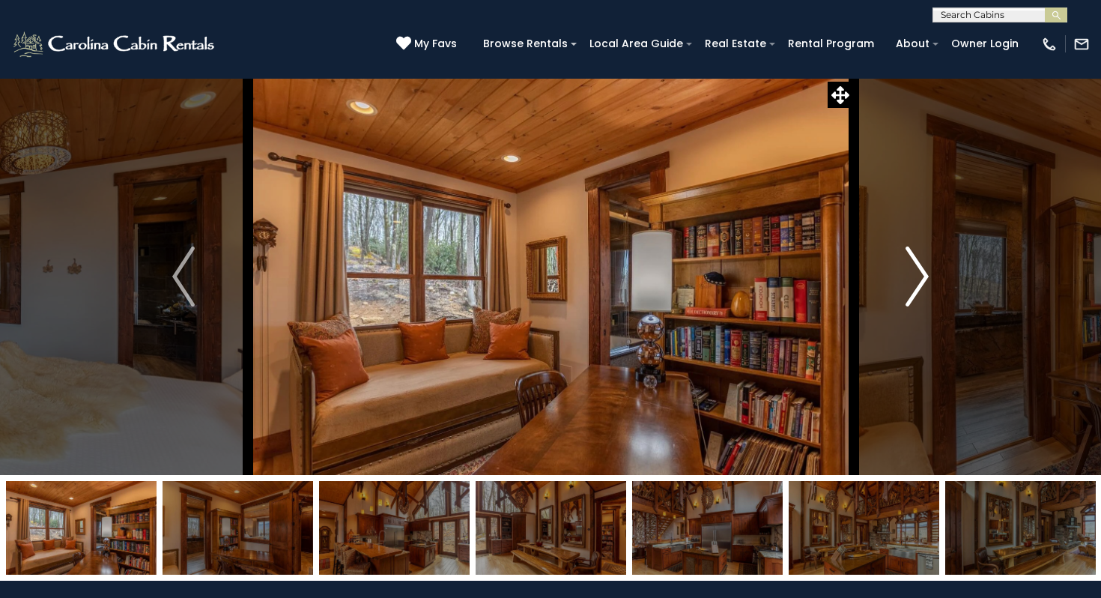
click at [919, 290] on img "Next" at bounding box center [918, 276] width 22 height 60
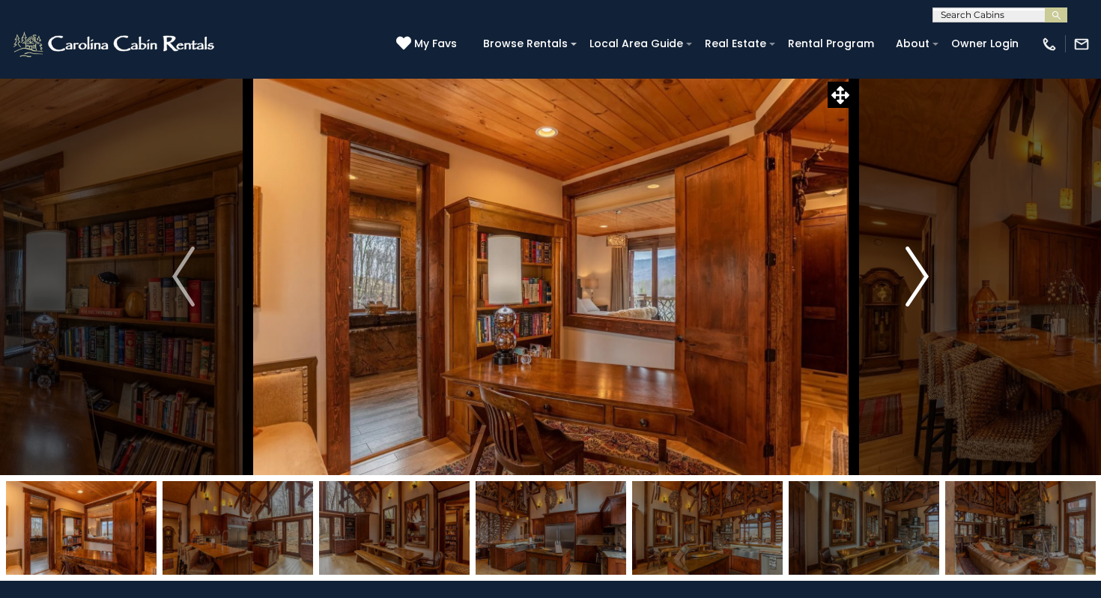
click at [919, 290] on img "Next" at bounding box center [918, 276] width 22 height 60
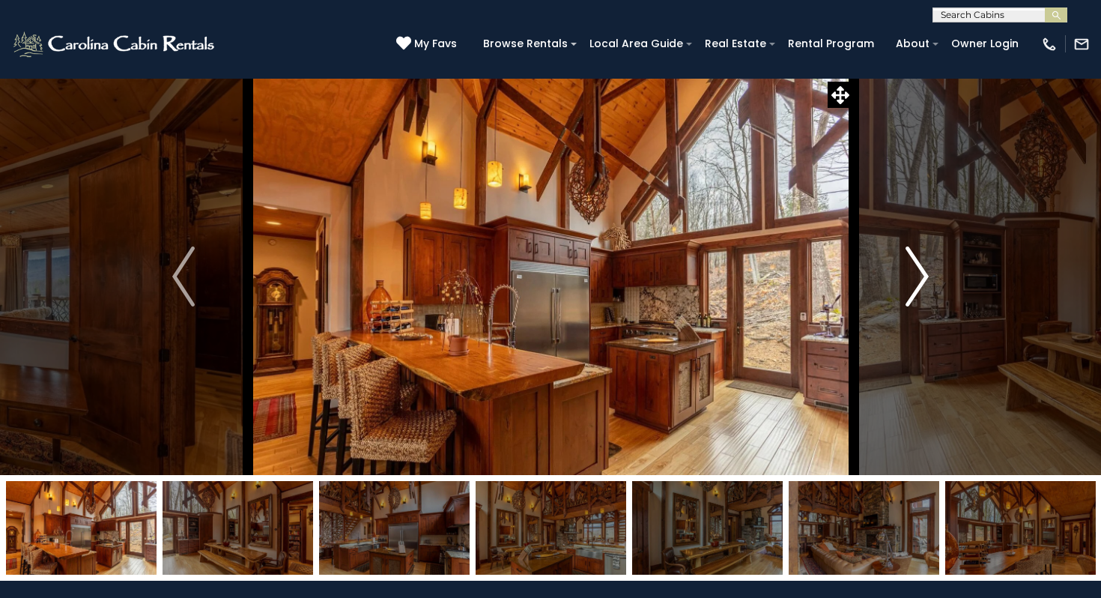
click at [919, 290] on img "Next" at bounding box center [918, 276] width 22 height 60
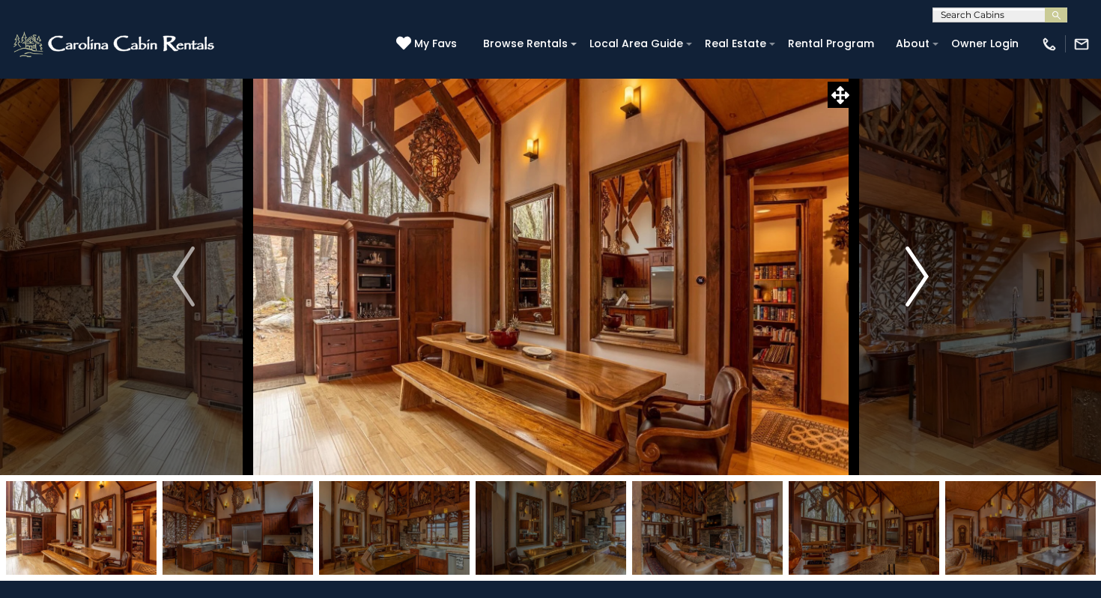
click at [919, 290] on img "Next" at bounding box center [918, 276] width 22 height 60
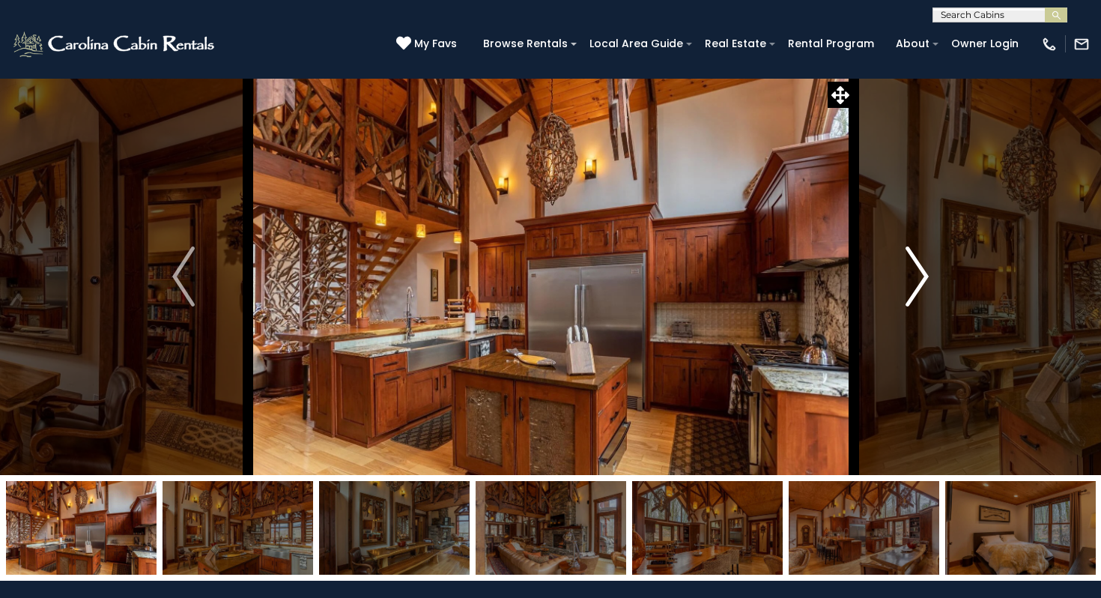
click at [919, 290] on img "Next" at bounding box center [918, 276] width 22 height 60
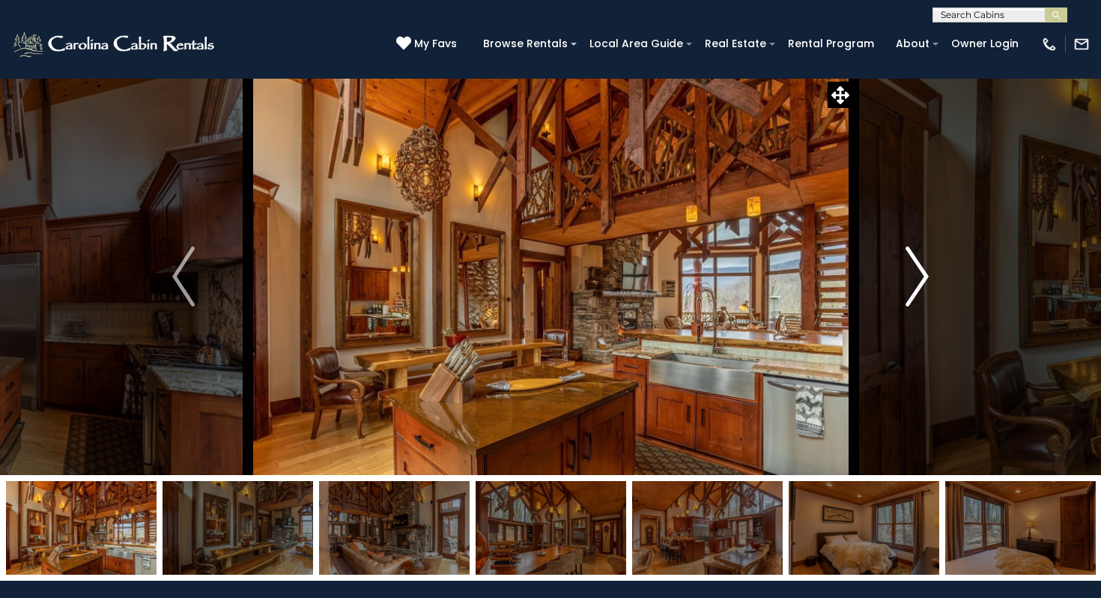
click at [919, 290] on img "Next" at bounding box center [918, 276] width 22 height 60
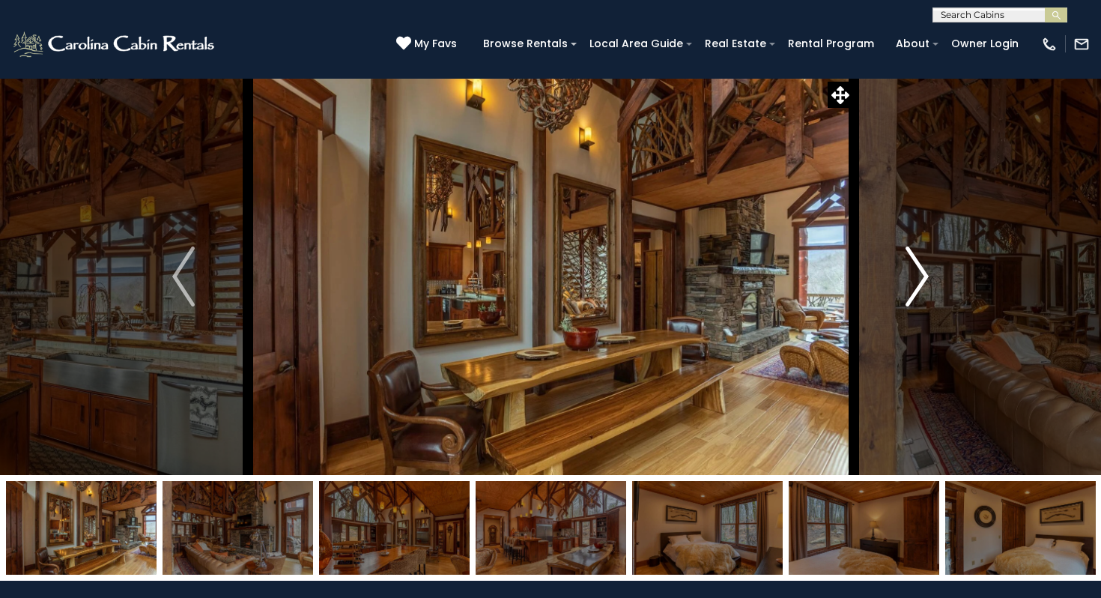
click at [919, 290] on img "Next" at bounding box center [918, 276] width 22 height 60
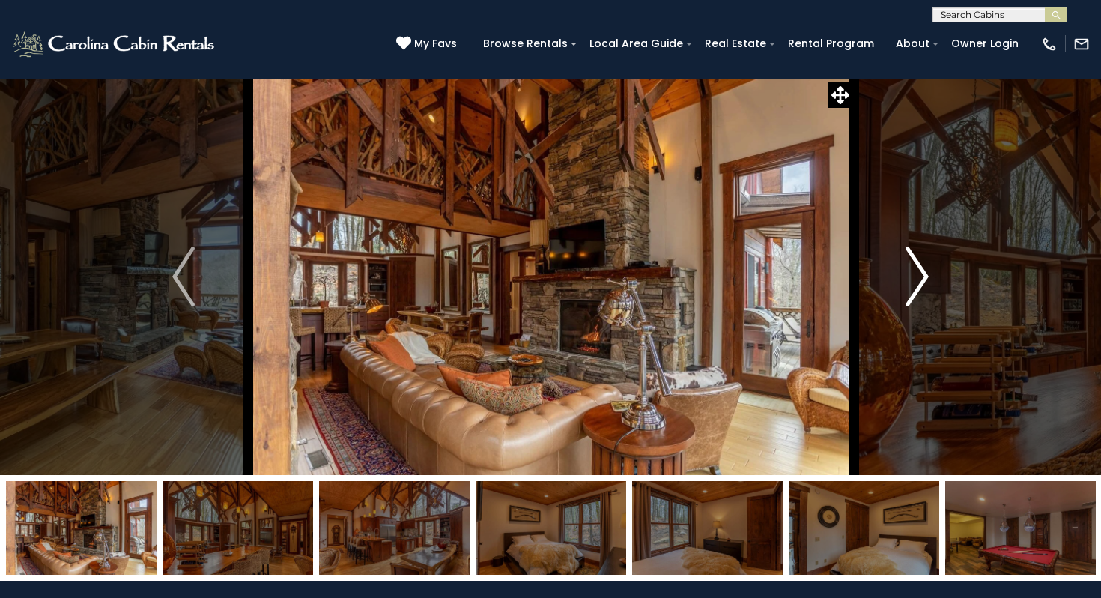
click at [919, 290] on img "Next" at bounding box center [918, 276] width 22 height 60
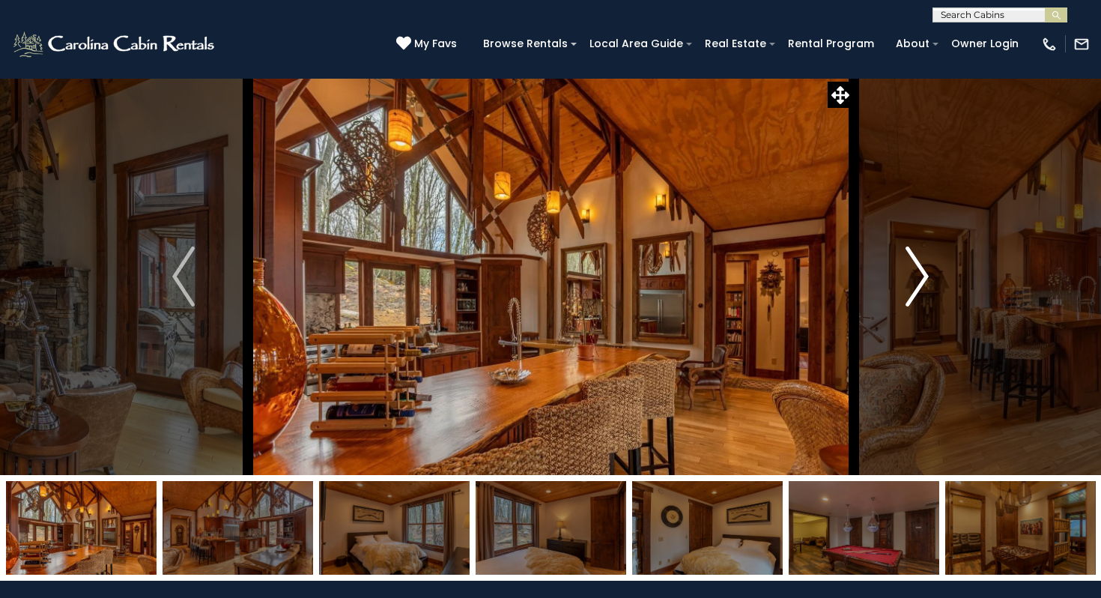
click at [919, 290] on img "Next" at bounding box center [918, 276] width 22 height 60
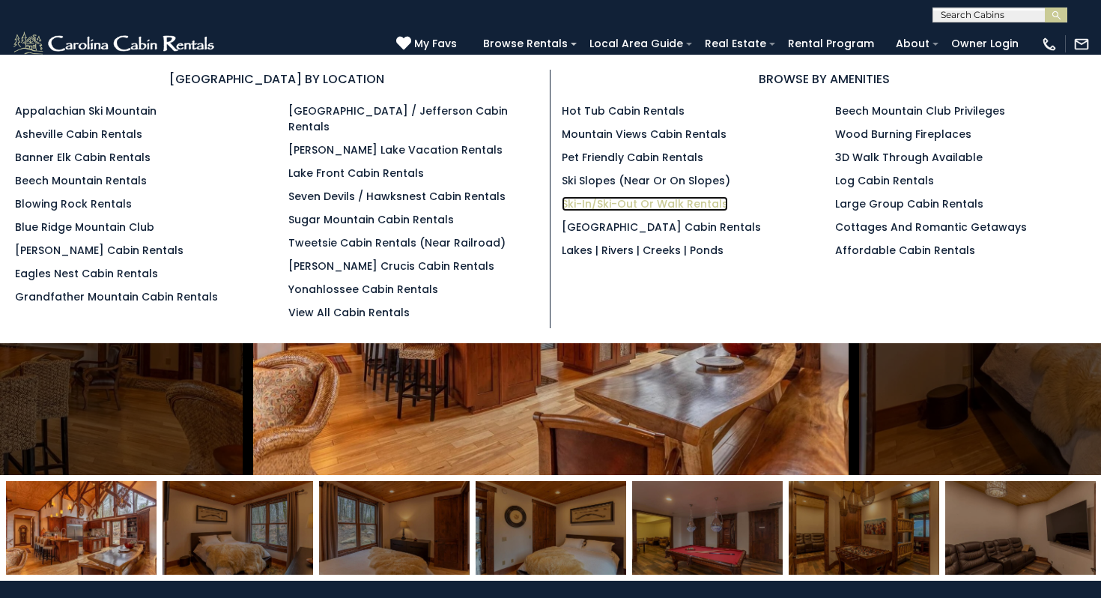
click at [632, 204] on link "Ski-in/Ski-Out or Walk Rentals" at bounding box center [645, 203] width 166 height 15
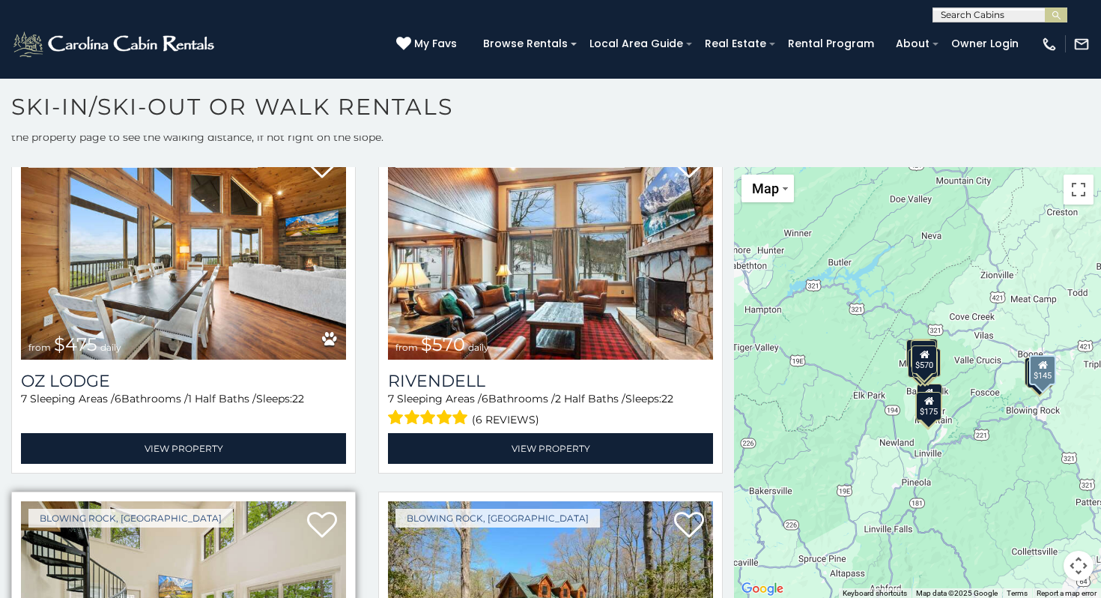
scroll to position [2892, 0]
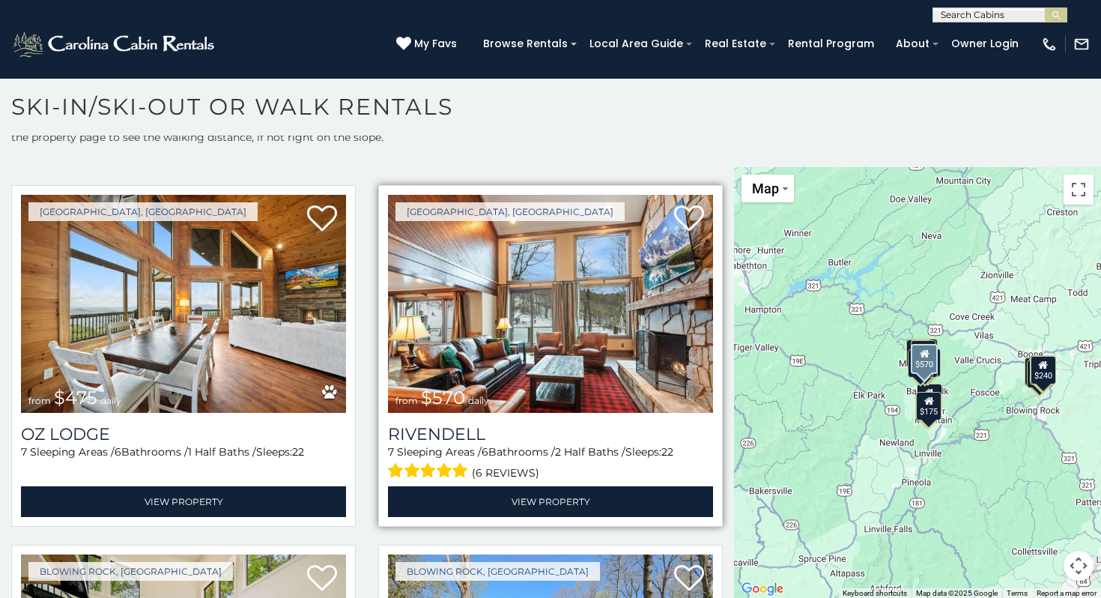
click at [630, 345] on img at bounding box center [550, 304] width 325 height 218
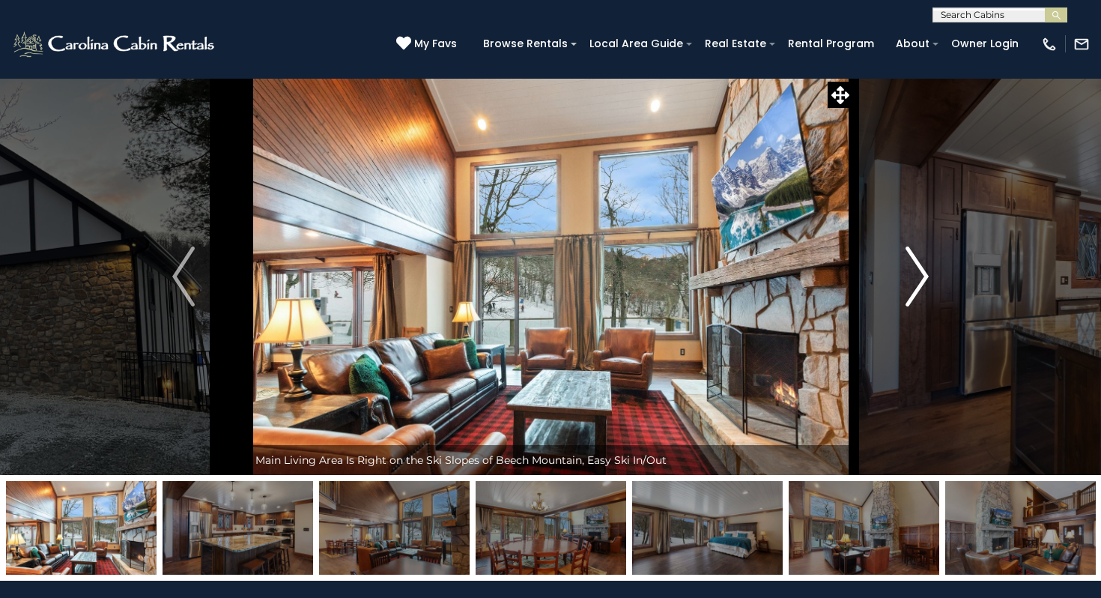
click at [918, 291] on img "Next" at bounding box center [918, 276] width 22 height 60
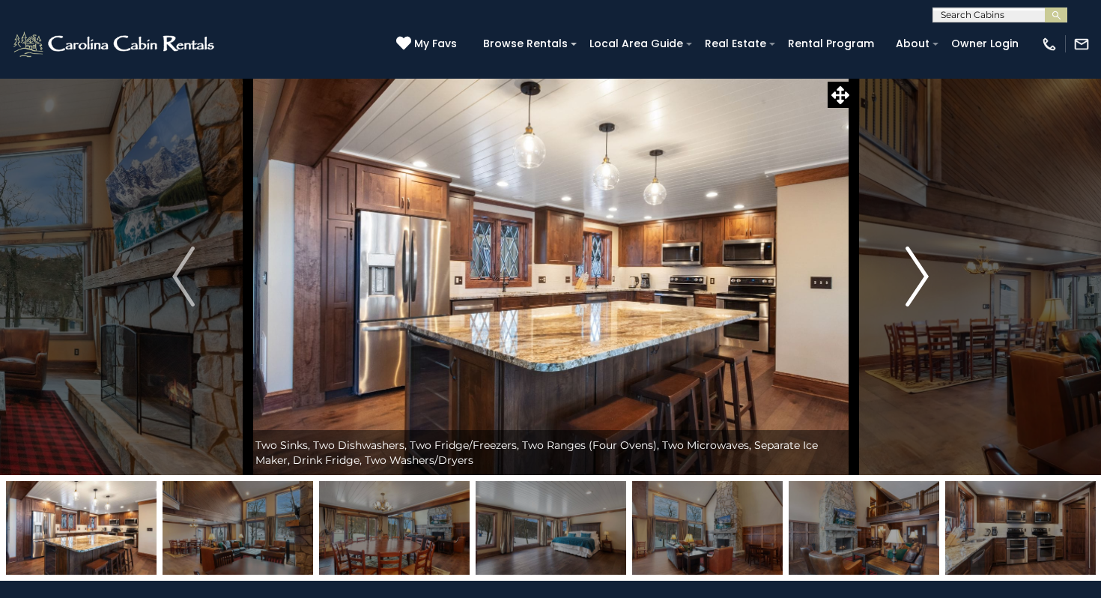
click at [918, 291] on img "Next" at bounding box center [918, 276] width 22 height 60
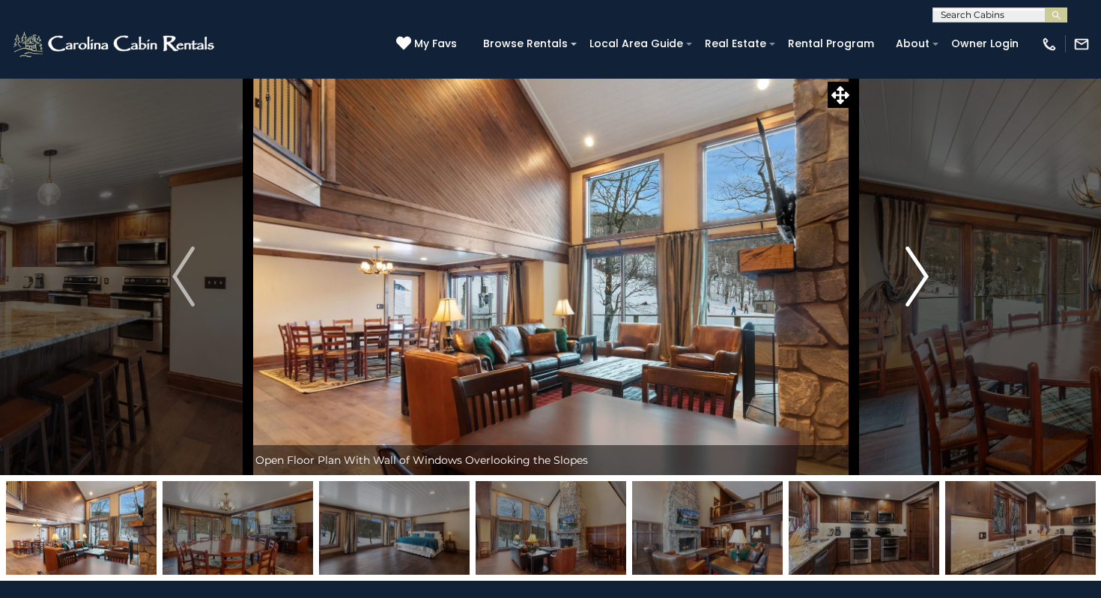
click at [918, 291] on img "Next" at bounding box center [918, 276] width 22 height 60
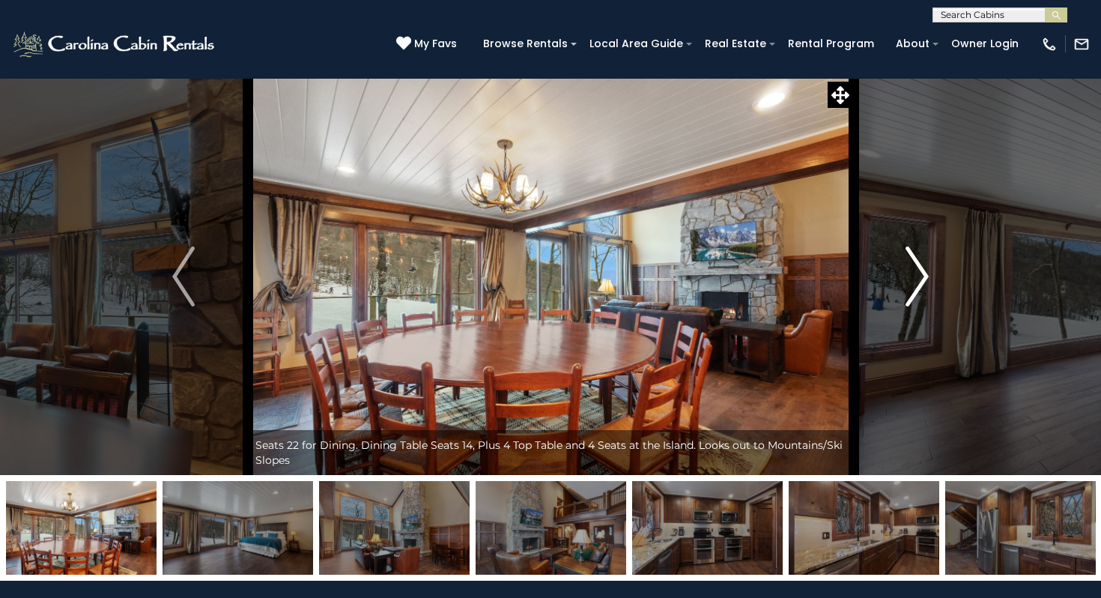
click at [918, 291] on img "Next" at bounding box center [918, 276] width 22 height 60
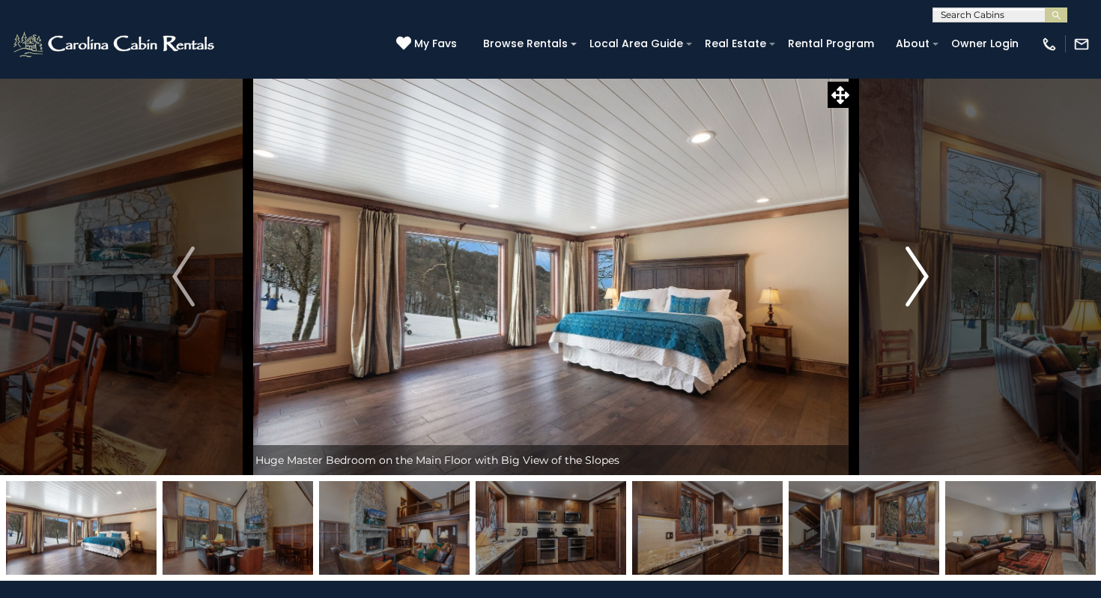
click at [918, 291] on img "Next" at bounding box center [918, 276] width 22 height 60
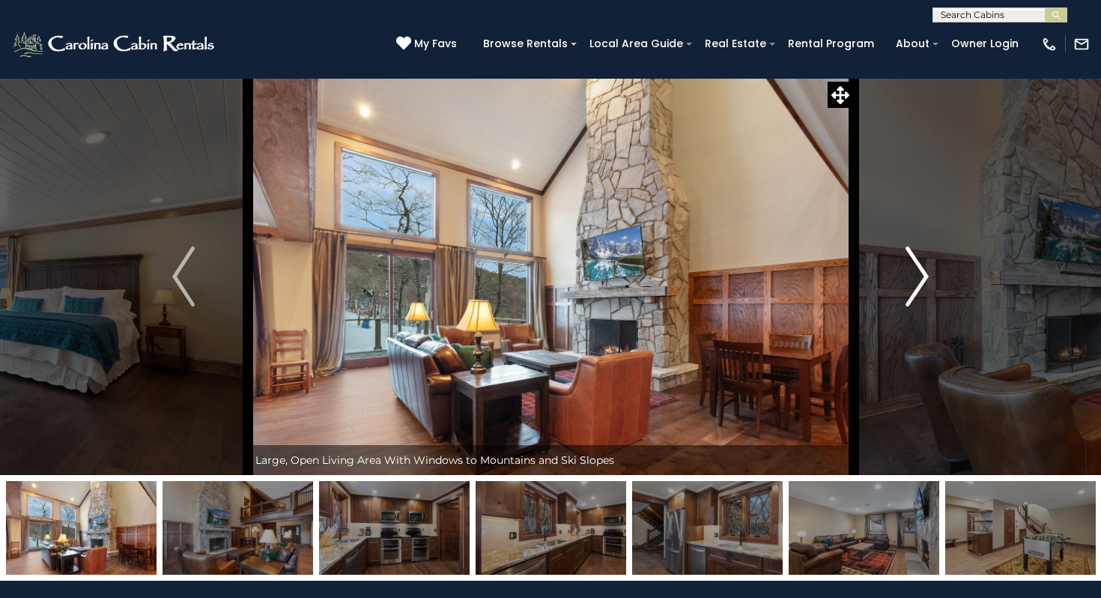
click at [918, 291] on img "Next" at bounding box center [918, 276] width 22 height 60
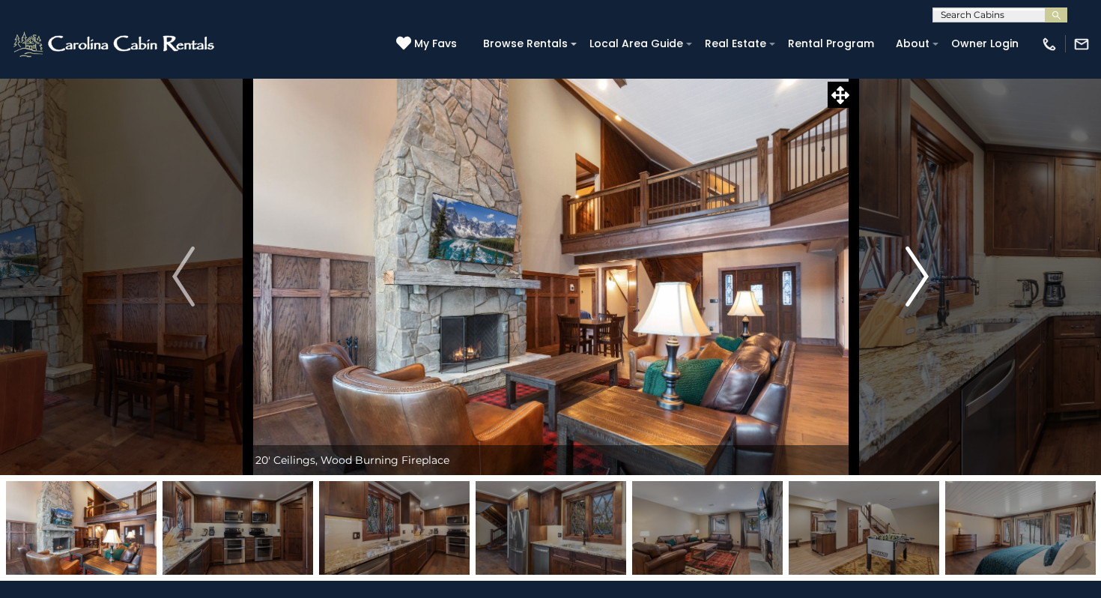
click at [918, 291] on img "Next" at bounding box center [918, 276] width 22 height 60
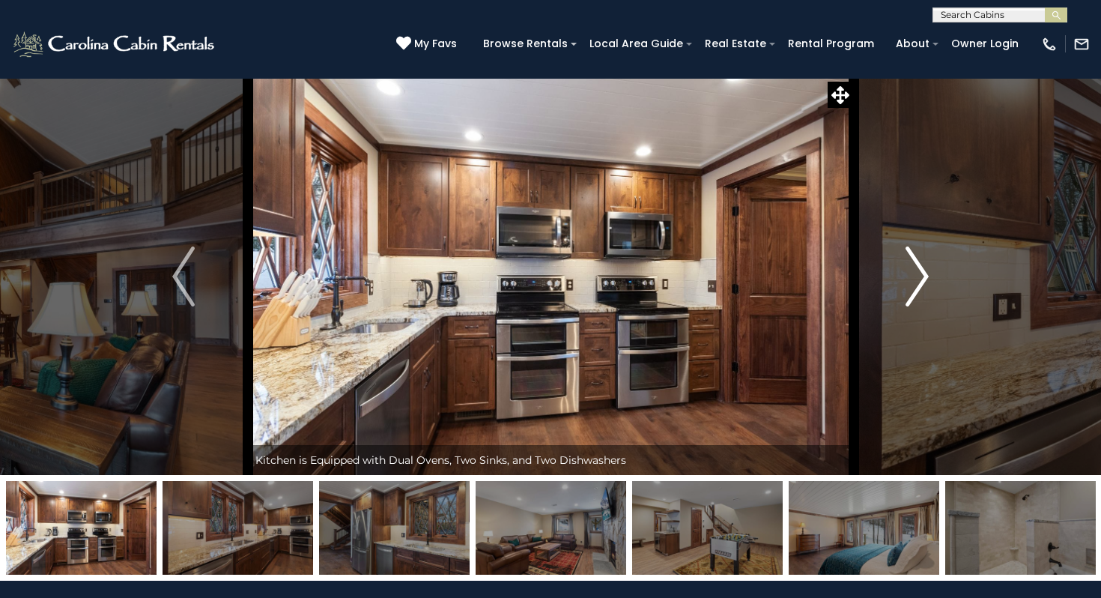
click at [918, 291] on img "Next" at bounding box center [918, 276] width 22 height 60
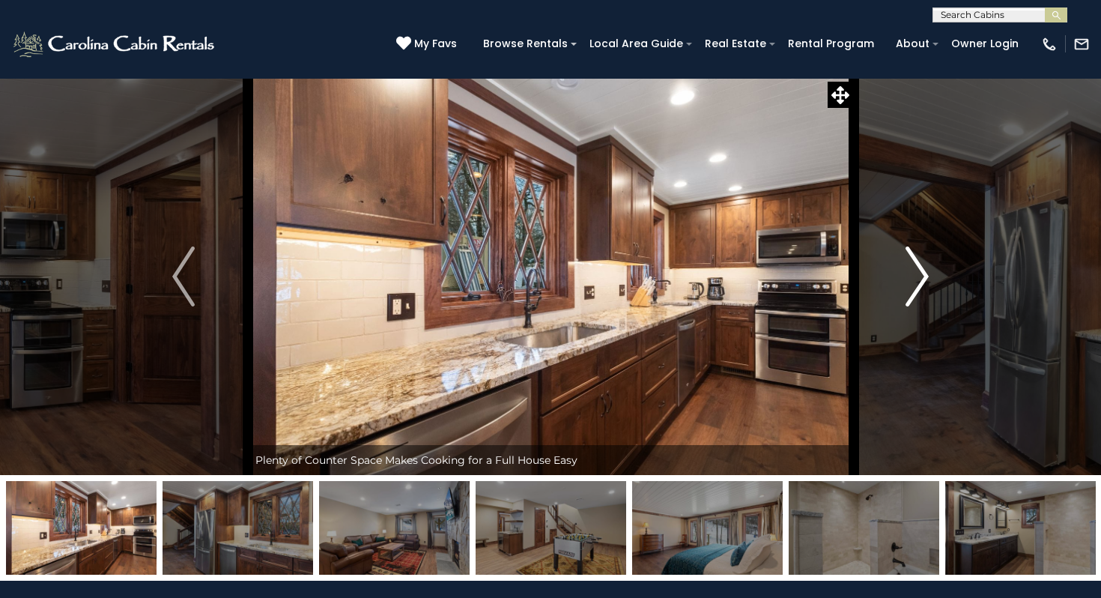
click at [918, 291] on img "Next" at bounding box center [918, 276] width 22 height 60
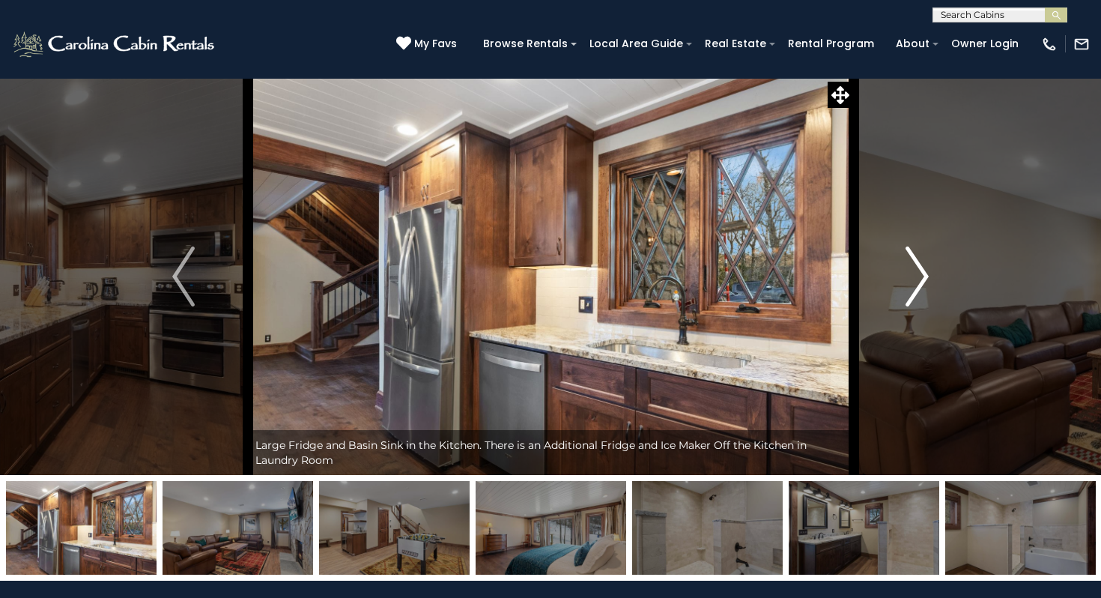
click at [918, 291] on img "Next" at bounding box center [918, 276] width 22 height 60
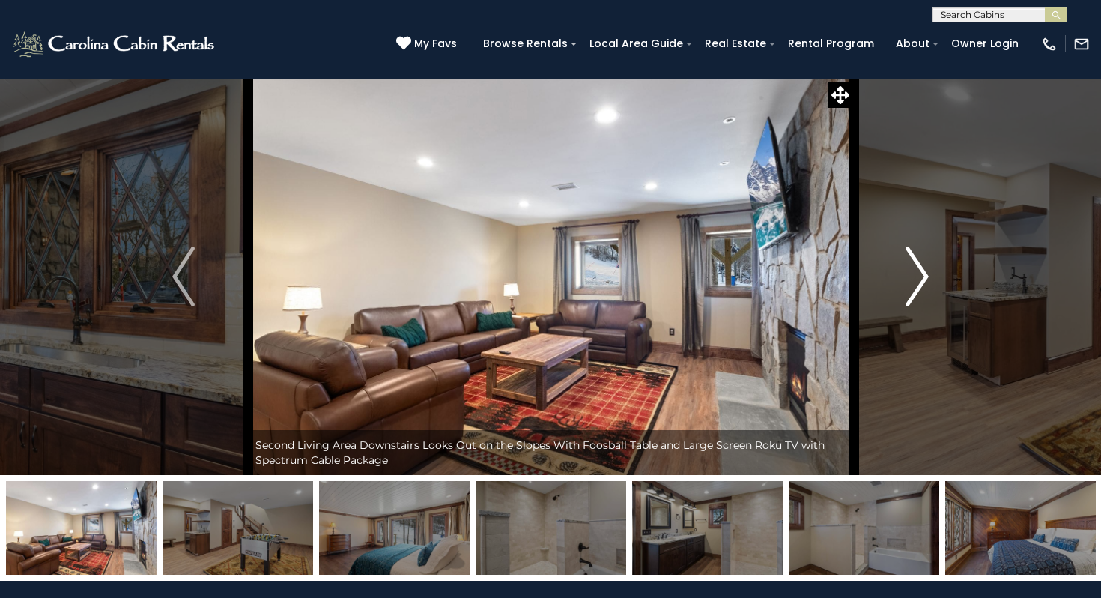
click at [918, 291] on img "Next" at bounding box center [918, 276] width 22 height 60
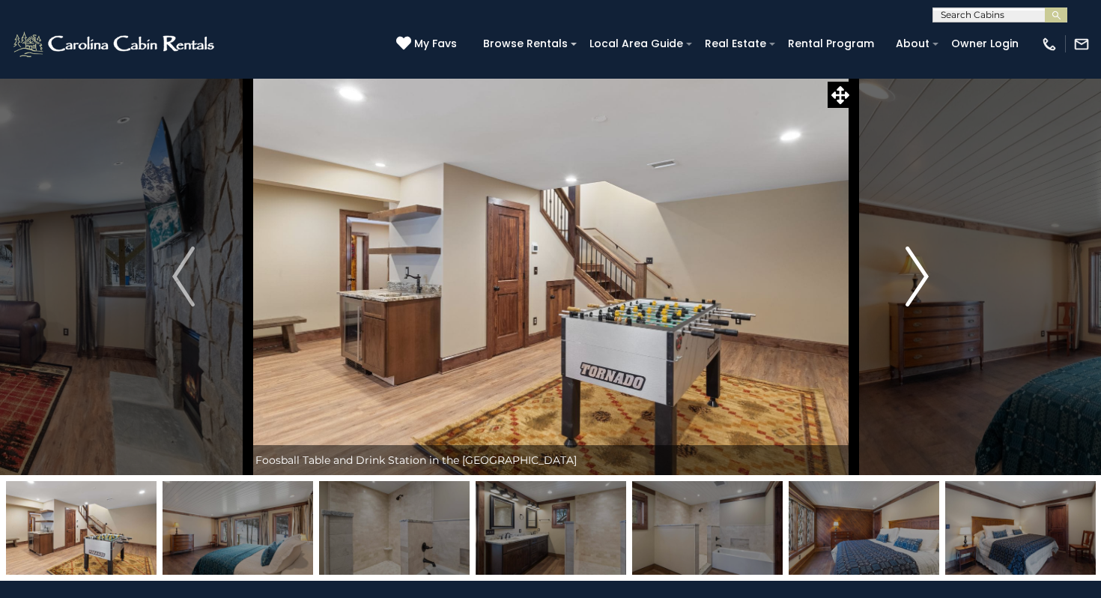
click at [918, 291] on img "Next" at bounding box center [918, 276] width 22 height 60
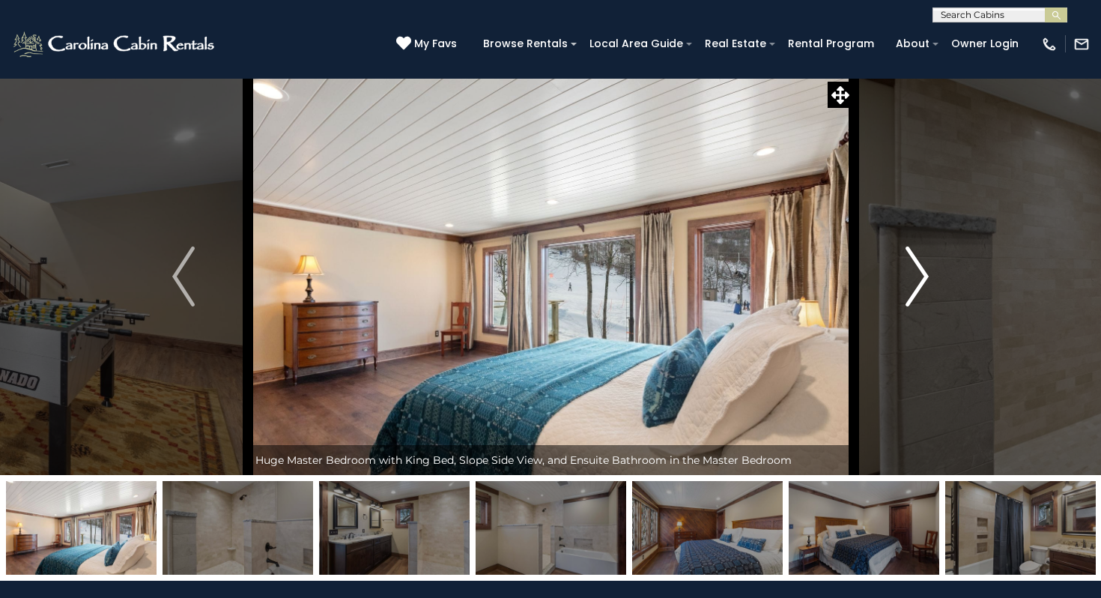
click at [918, 291] on img "Next" at bounding box center [918, 276] width 22 height 60
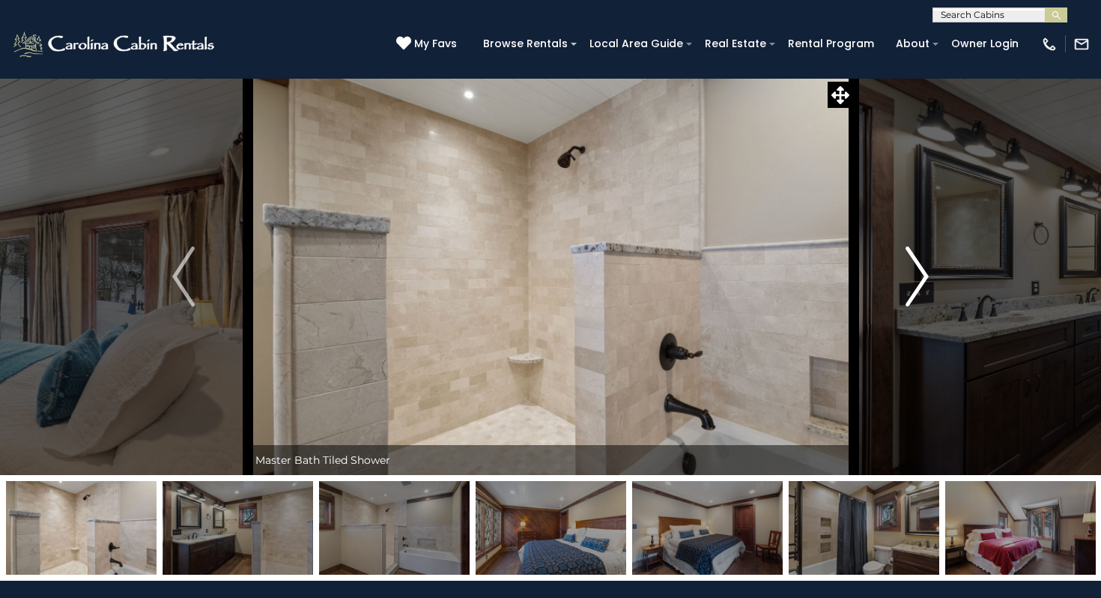
click at [918, 291] on img "Next" at bounding box center [918, 276] width 22 height 60
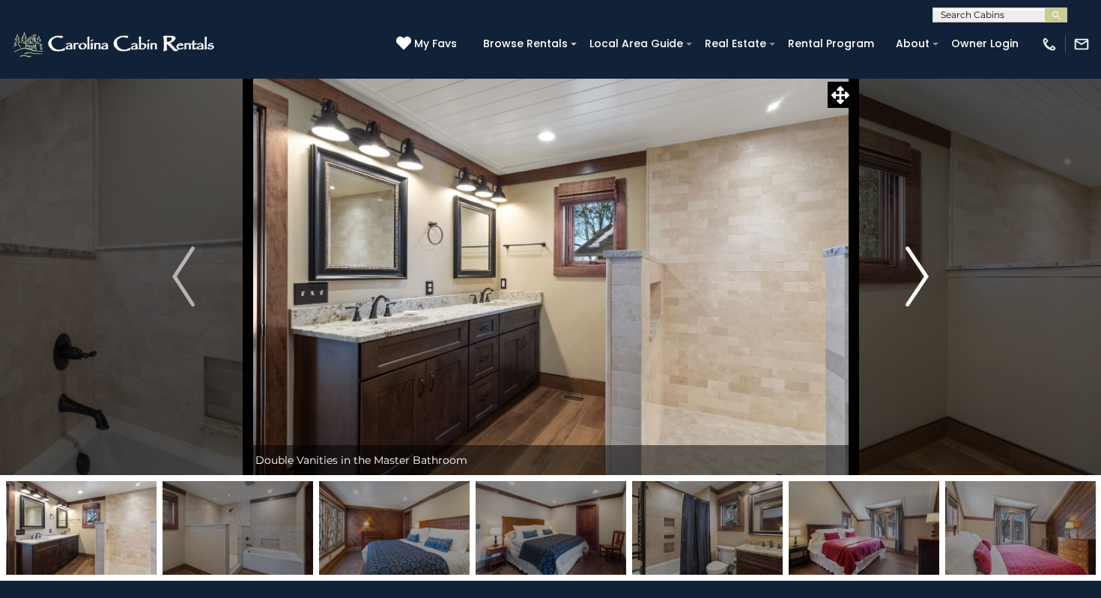
click at [918, 291] on img "Next" at bounding box center [918, 276] width 22 height 60
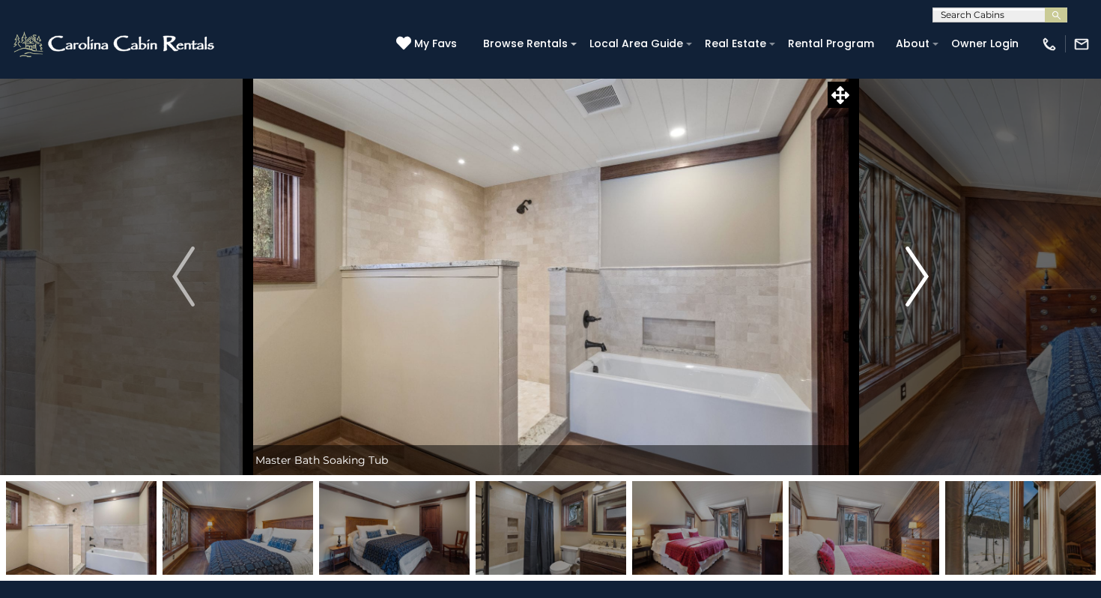
click at [918, 291] on img "Next" at bounding box center [918, 276] width 22 height 60
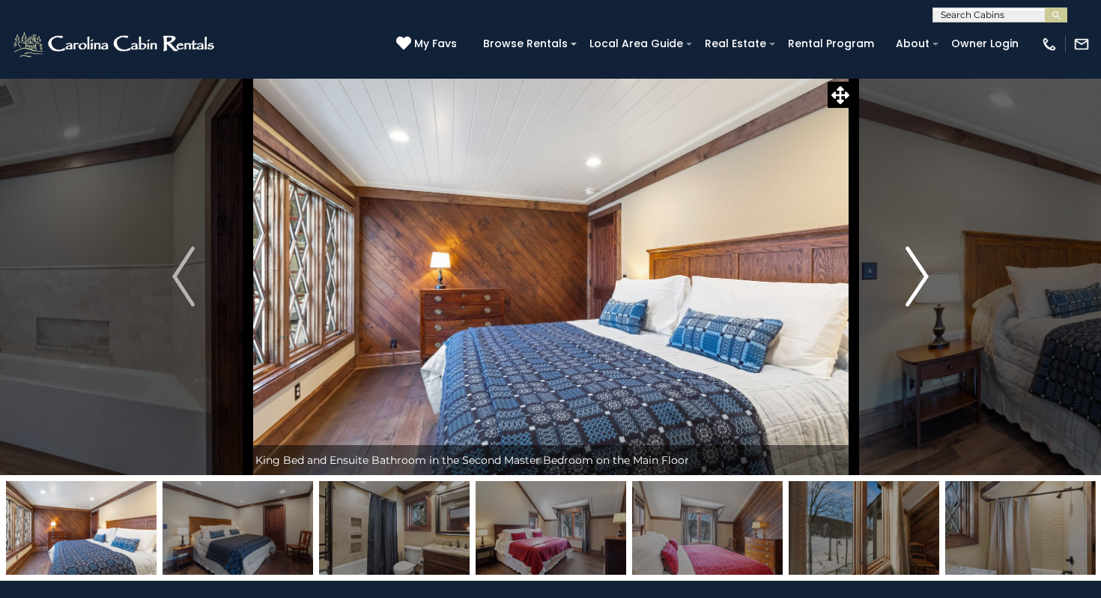
click at [918, 291] on img "Next" at bounding box center [918, 276] width 22 height 60
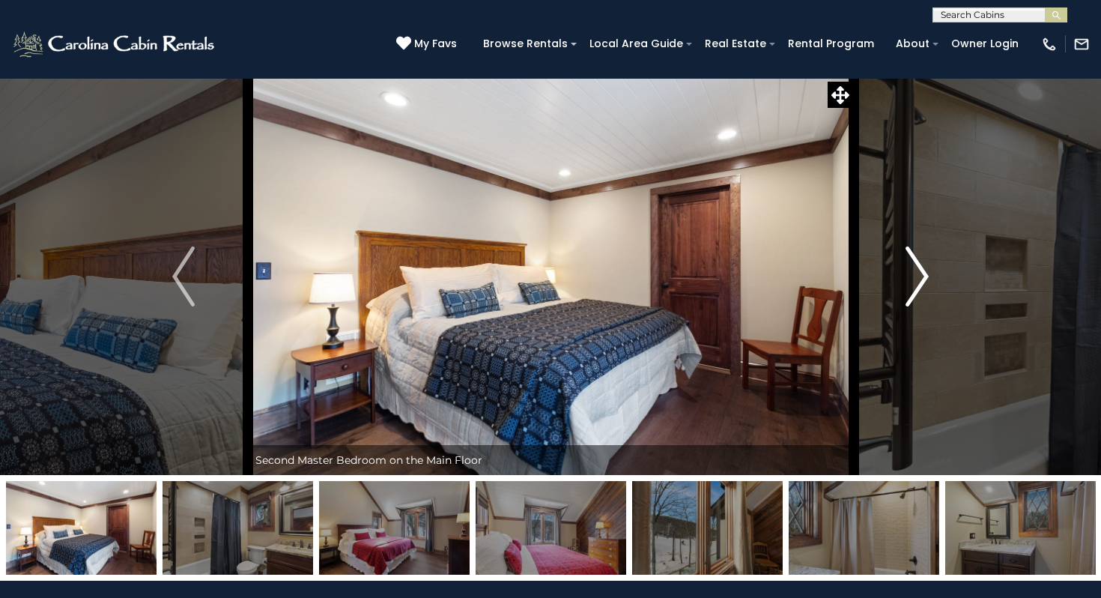
click at [918, 291] on img "Next" at bounding box center [918, 276] width 22 height 60
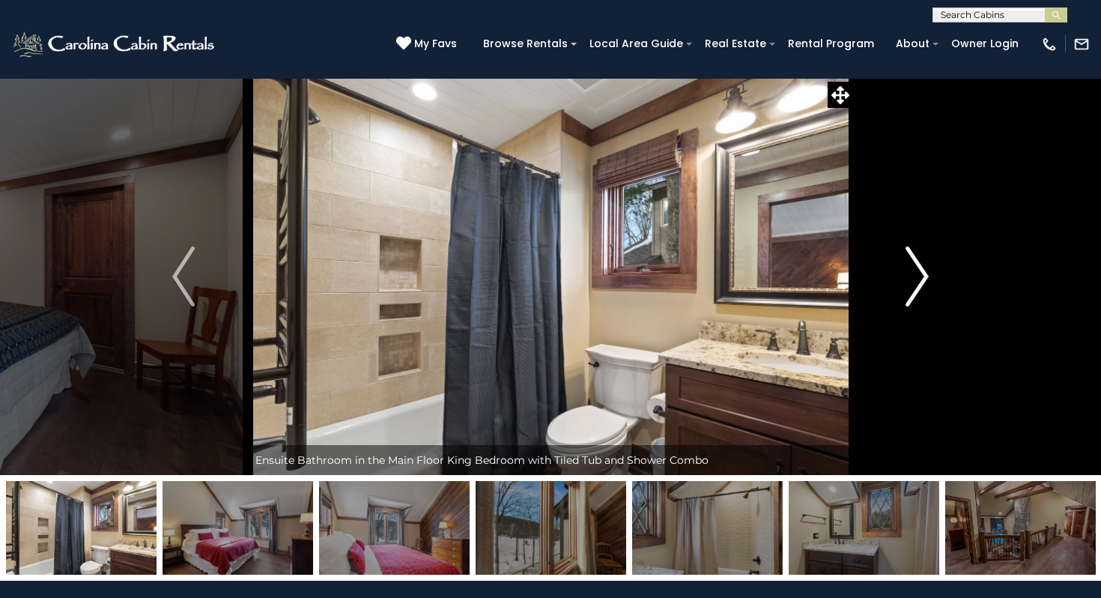
click at [918, 291] on img "Next" at bounding box center [918, 276] width 22 height 60
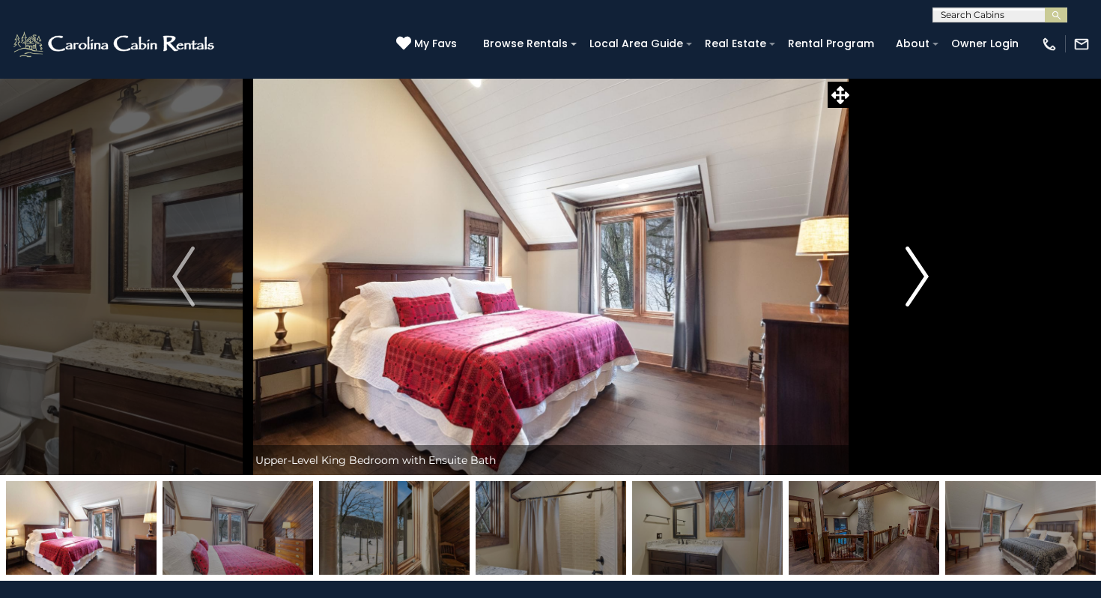
click at [918, 291] on img "Next" at bounding box center [918, 276] width 22 height 60
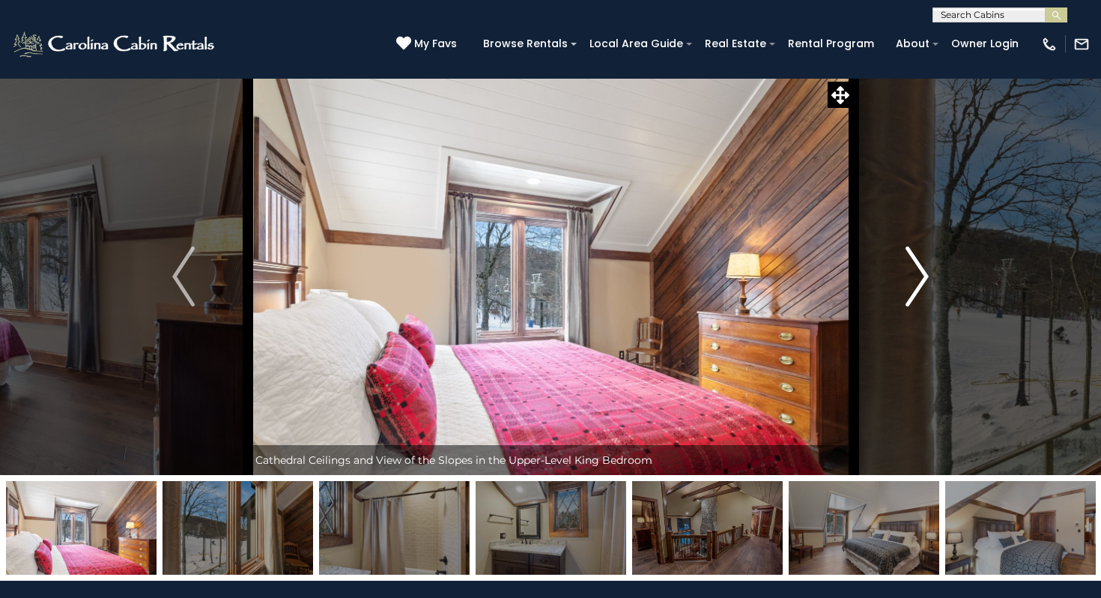
click at [918, 291] on img "Next" at bounding box center [918, 276] width 22 height 60
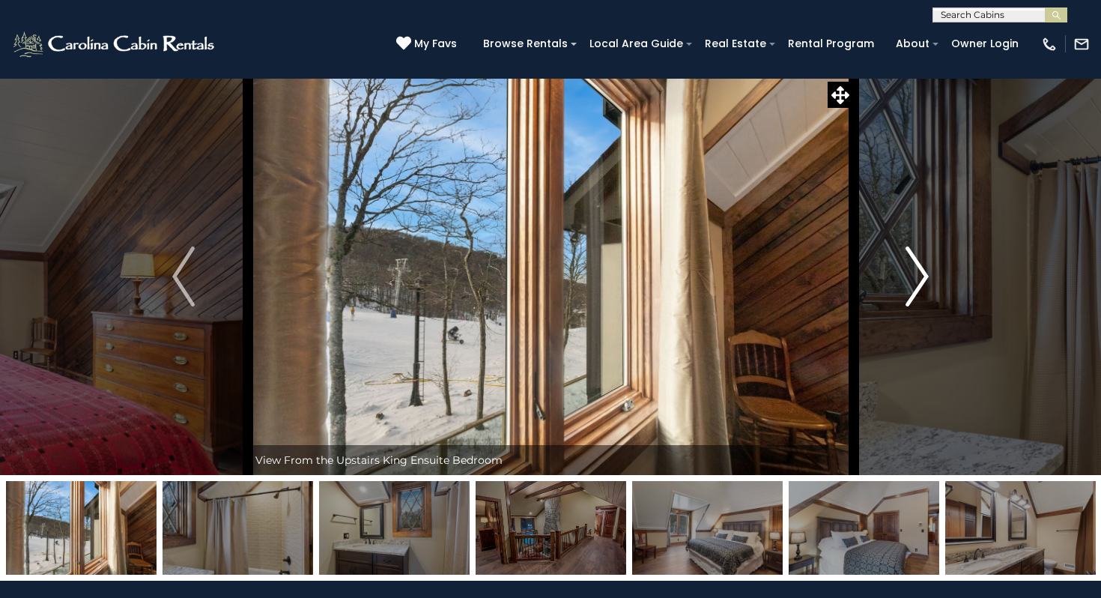
click at [918, 291] on img "Next" at bounding box center [918, 276] width 22 height 60
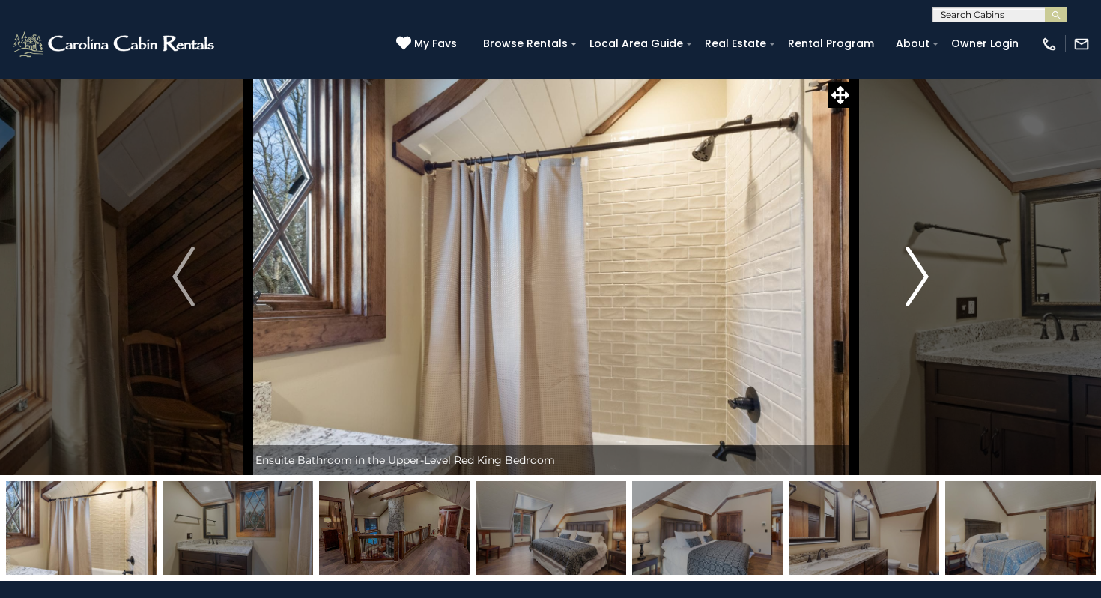
click at [918, 291] on img "Next" at bounding box center [918, 276] width 22 height 60
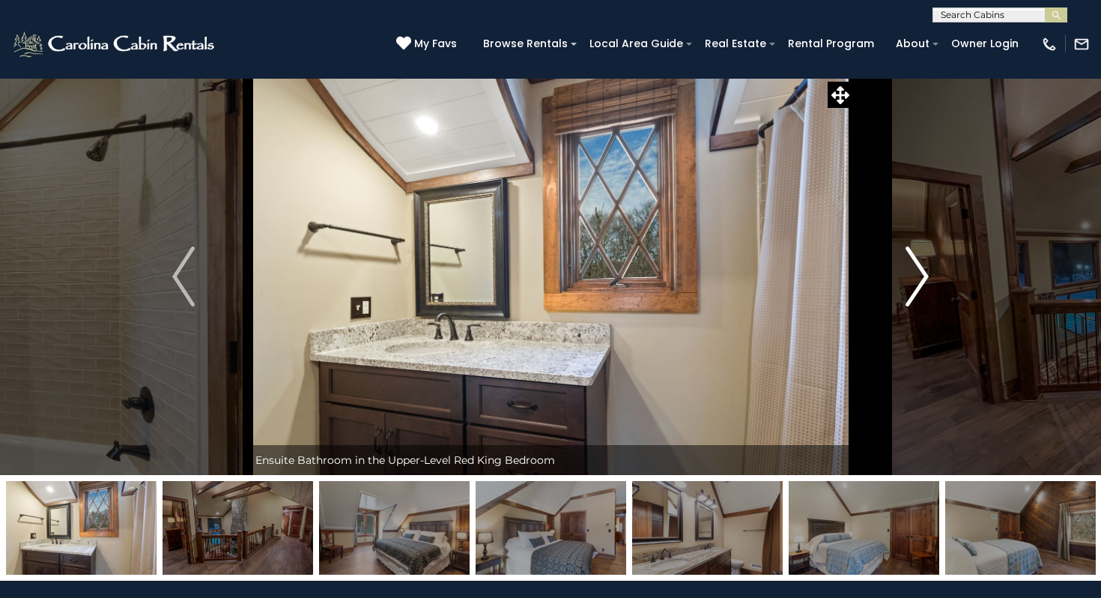
click at [918, 291] on img "Next" at bounding box center [918, 276] width 22 height 60
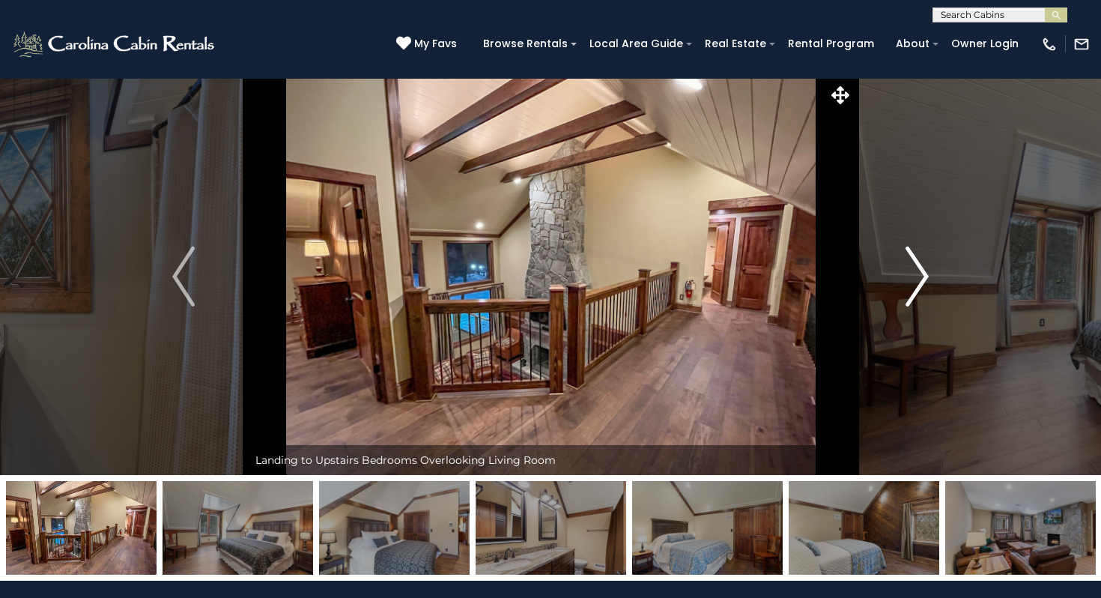
click at [918, 291] on img "Next" at bounding box center [918, 276] width 22 height 60
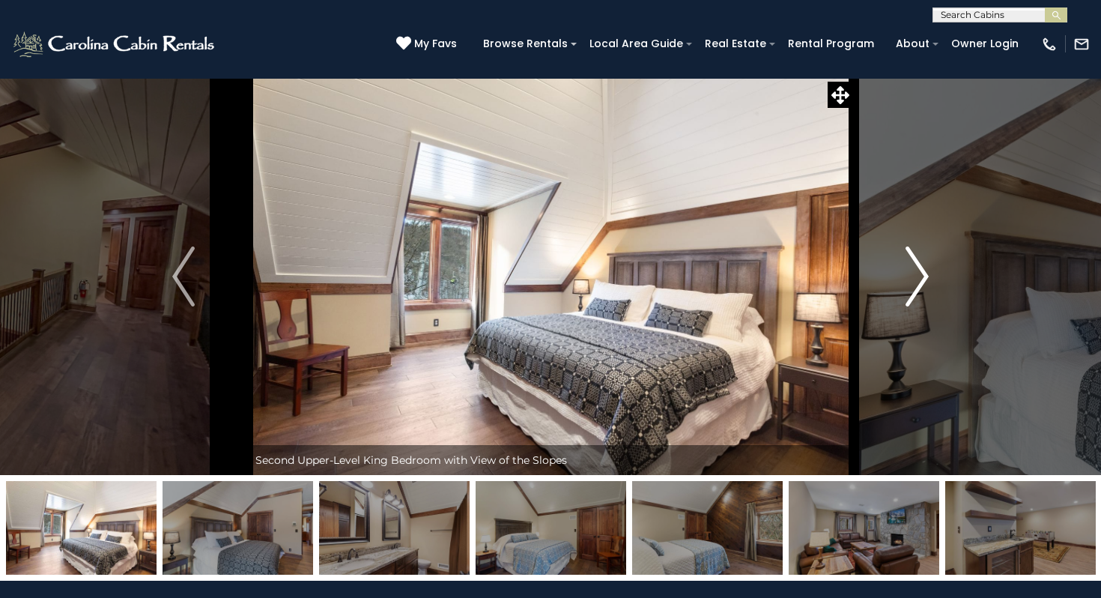
click at [918, 291] on img "Next" at bounding box center [918, 276] width 22 height 60
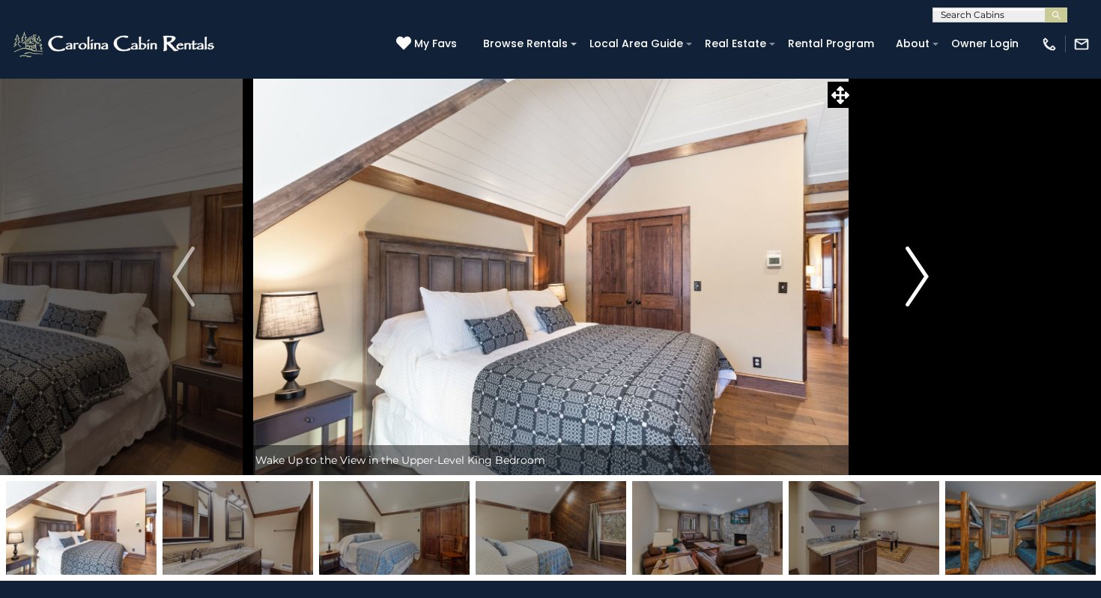
click at [918, 291] on img "Next" at bounding box center [918, 276] width 22 height 60
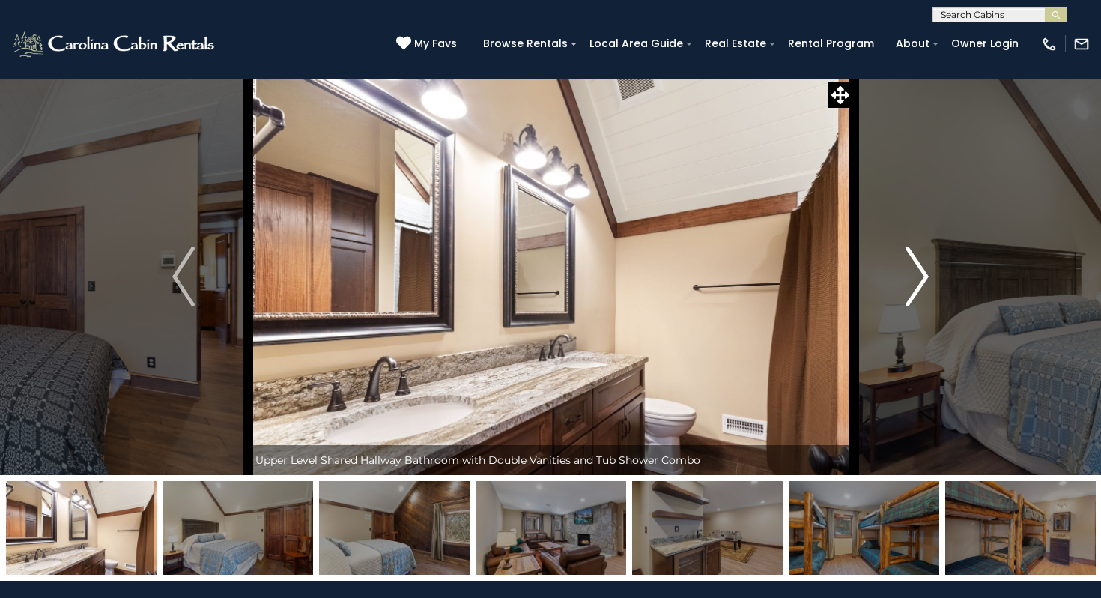
click at [918, 291] on img "Next" at bounding box center [918, 276] width 22 height 60
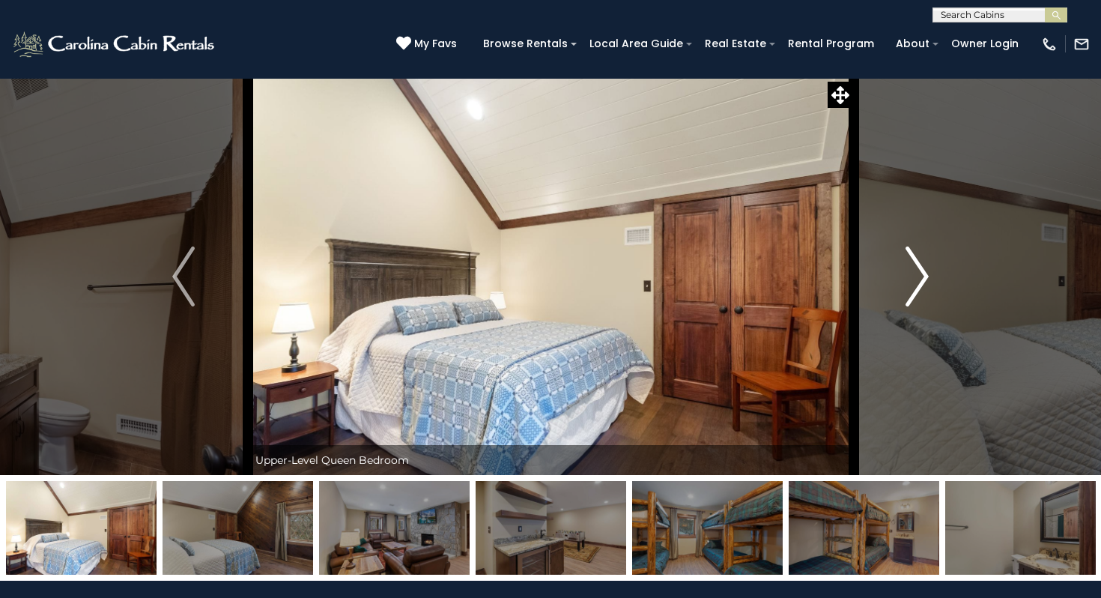
click at [918, 291] on img "Next" at bounding box center [918, 276] width 22 height 60
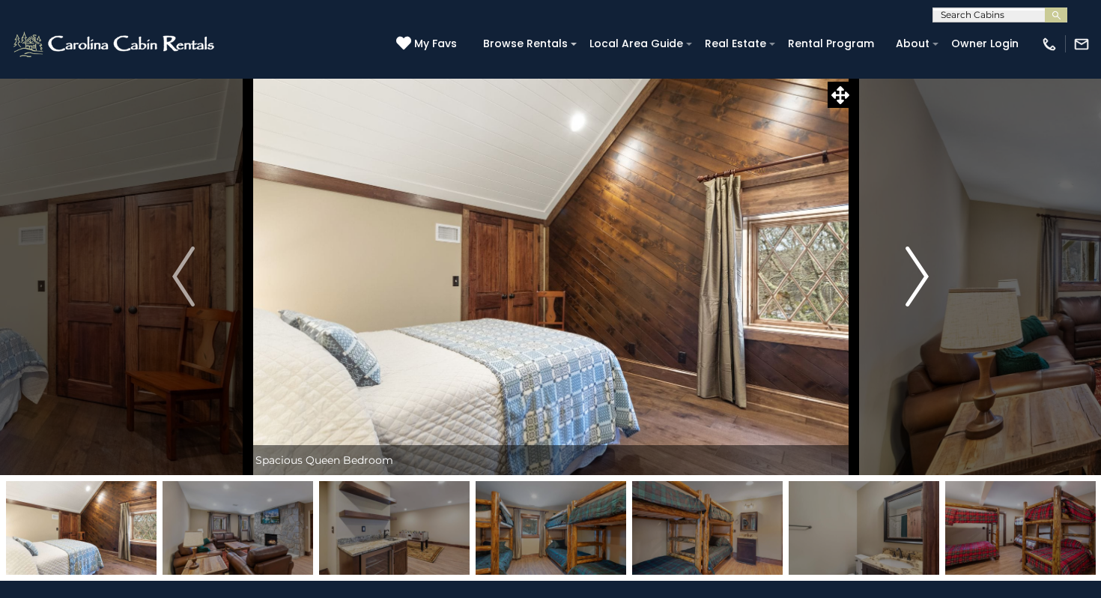
click at [918, 291] on img "Next" at bounding box center [918, 276] width 22 height 60
